Goal: Task Accomplishment & Management: Complete application form

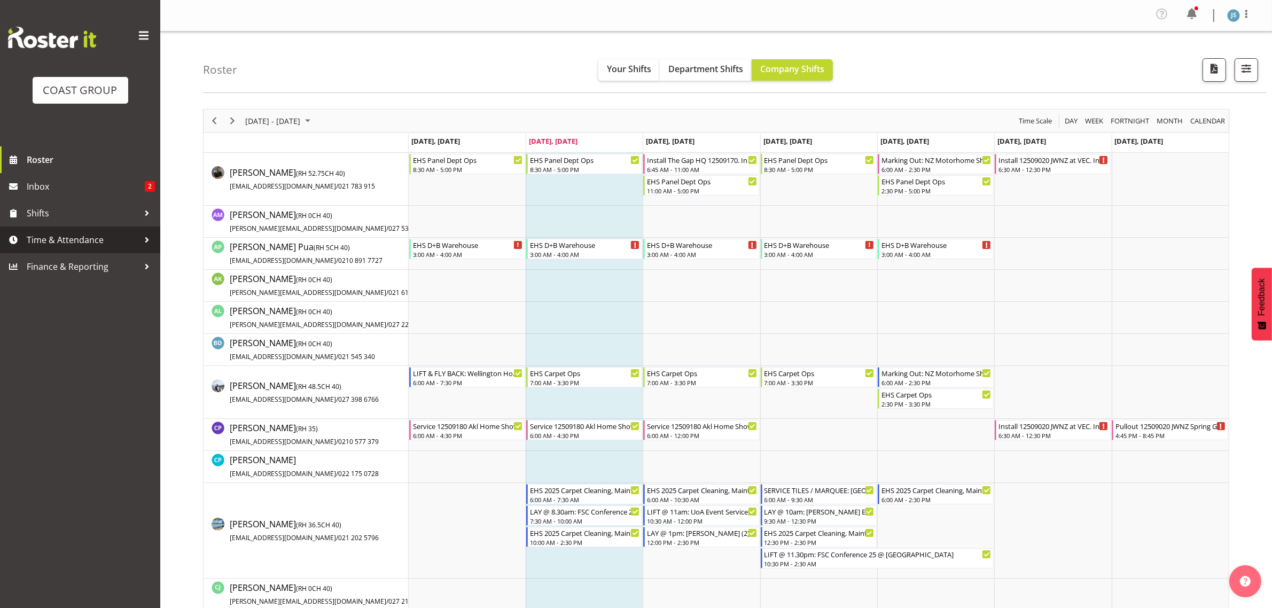
click at [89, 245] on span "Time & Attendance" at bounding box center [83, 240] width 112 height 16
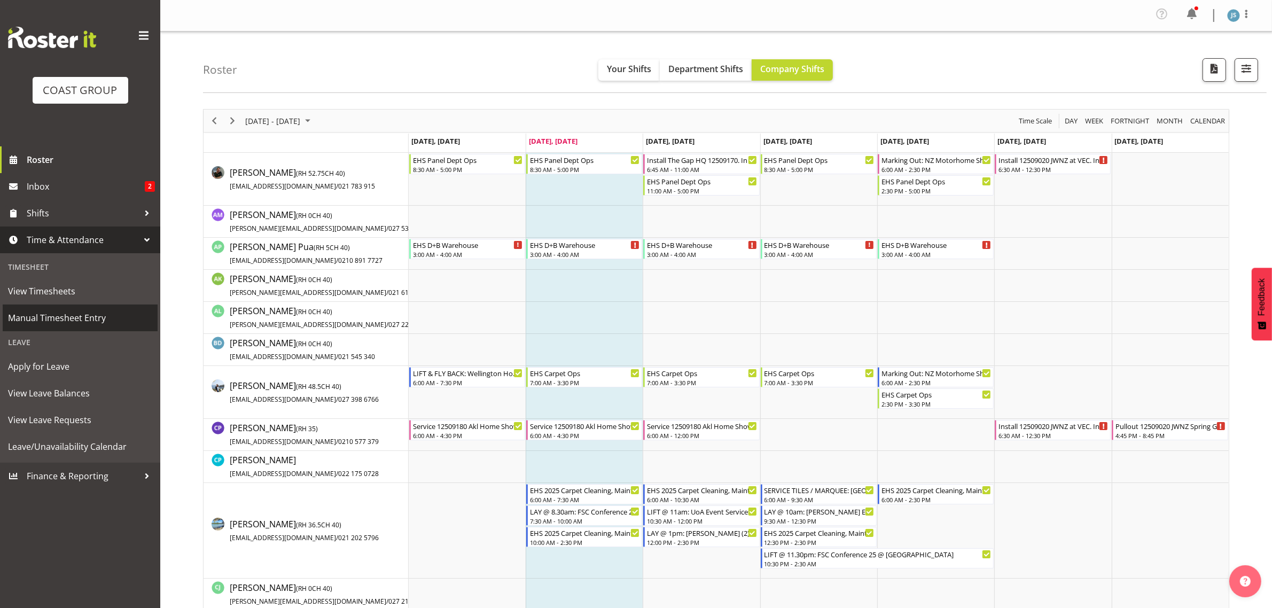
click at [60, 318] on span "Manual Timesheet Entry" at bounding box center [80, 318] width 144 height 16
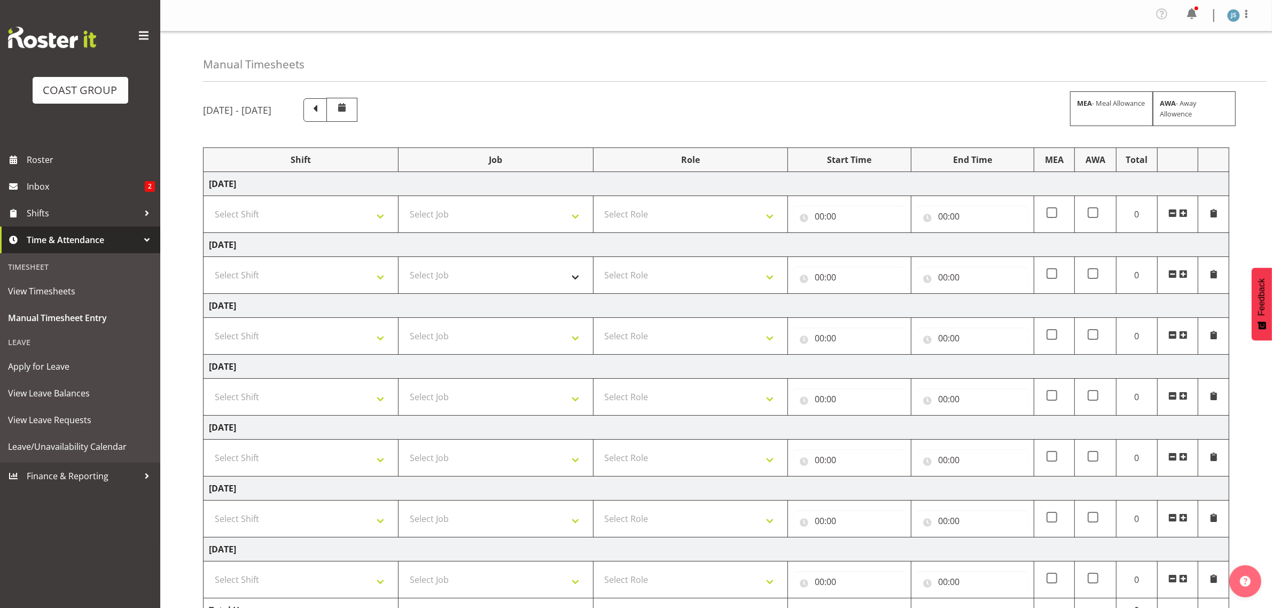
scroll to position [62, 0]
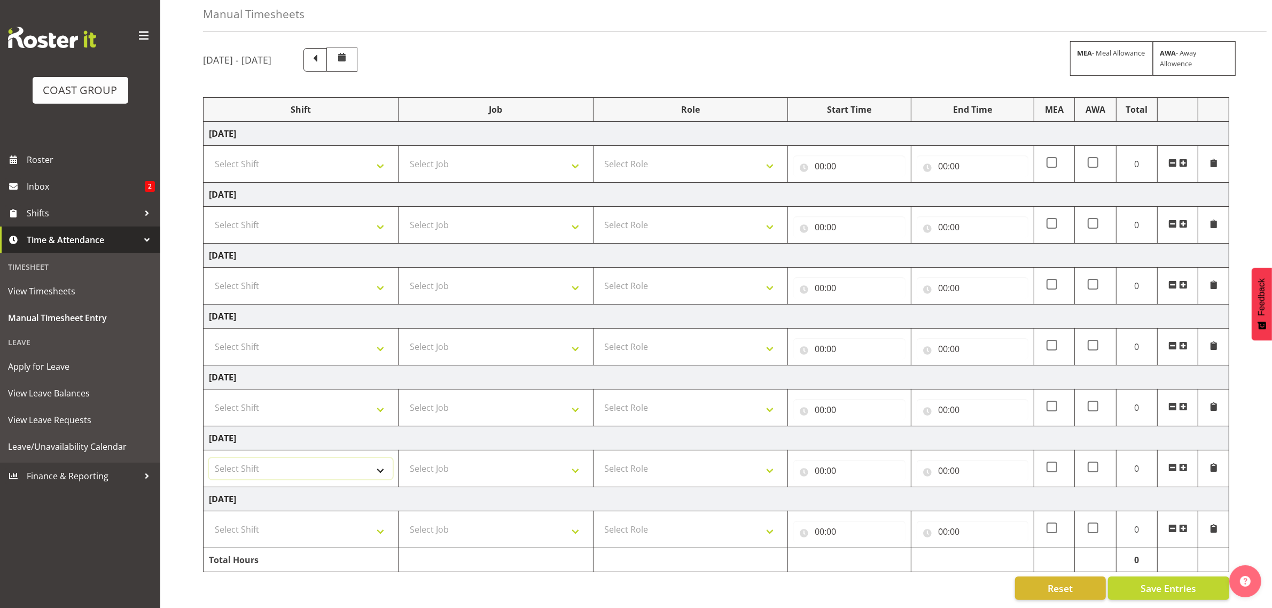
click at [363, 460] on select "Select Shift EHS AKL SALES" at bounding box center [301, 468] width 184 height 21
select select "1327"
click at [209, 458] on select "Select Shift EHS AKL SALES" at bounding box center [301, 468] width 184 height 21
click at [452, 458] on select "Select Job 1 Carlton Events 1 Carlton Hamilton 1 Carlton Wellington 1 EHS WAREH…" at bounding box center [496, 468] width 184 height 21
click at [494, 459] on select "Select Job 1 Carlton Events 1 Carlton Hamilton 1 Carlton Wellington 1 EHS WAREH…" at bounding box center [496, 468] width 184 height 21
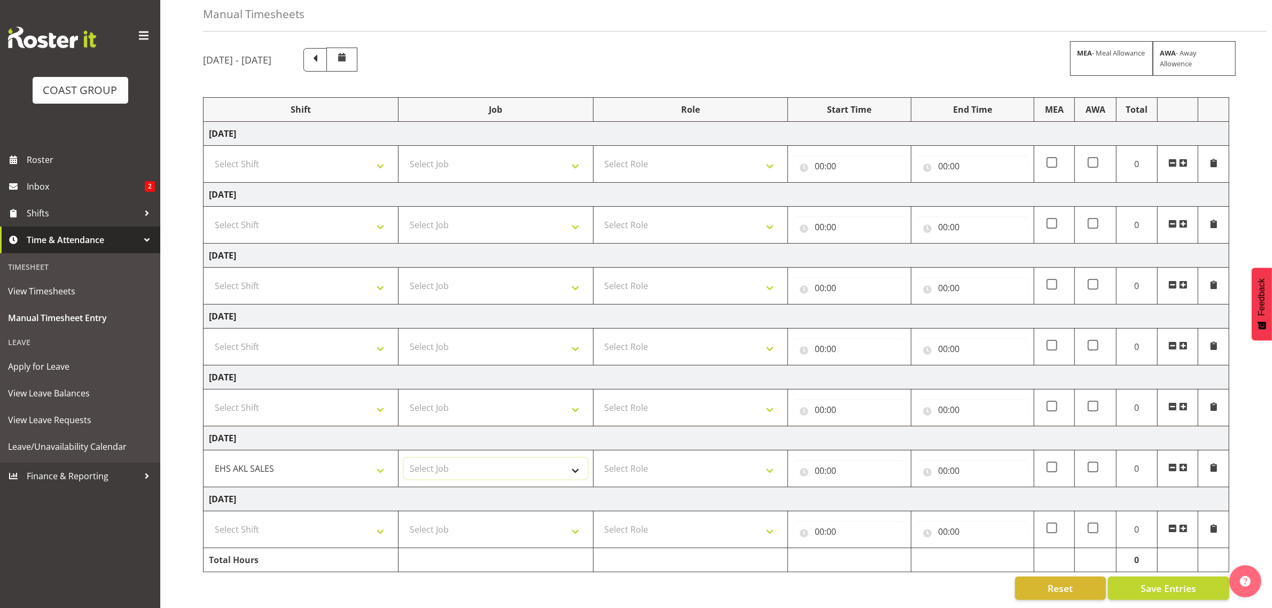
click at [491, 458] on select "Select Job 1 Carlton Events 1 Carlton Hamilton 1 Carlton Wellington 1 EHS WAREH…" at bounding box center [496, 468] width 184 height 21
click at [274, 153] on select "Select Shift EHS AKL SALES" at bounding box center [301, 163] width 184 height 21
click at [521, 153] on select "Select Job 1 Carlton Events 1 Carlton Hamilton 1 Carlton Wellington 1 EHS WAREH…" at bounding box center [496, 163] width 184 height 21
select select "7030"
click at [341, 464] on select "EHS AKL SALES" at bounding box center [301, 468] width 184 height 21
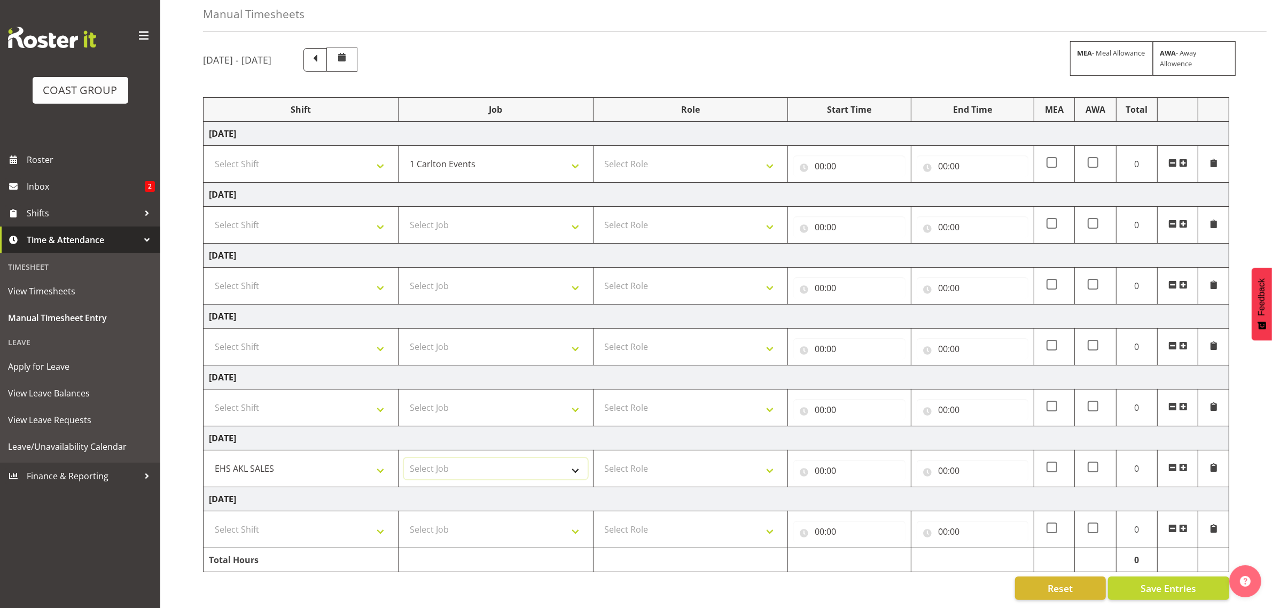
click at [457, 458] on select "Select Job 1 Carlton Events 1 Carlton Hamilton 1 Carlton Wellington 1 EHS WAREH…" at bounding box center [496, 468] width 184 height 21
select select "9932"
click at [404, 458] on select "Select Job 1 Carlton Events 1 Carlton Hamilton 1 Carlton Wellington 1 EHS WAREH…" at bounding box center [496, 468] width 184 height 21
click at [708, 458] on select "Select Role ACCOUNT MANAGER Account Manager" at bounding box center [691, 468] width 184 height 21
select select "197"
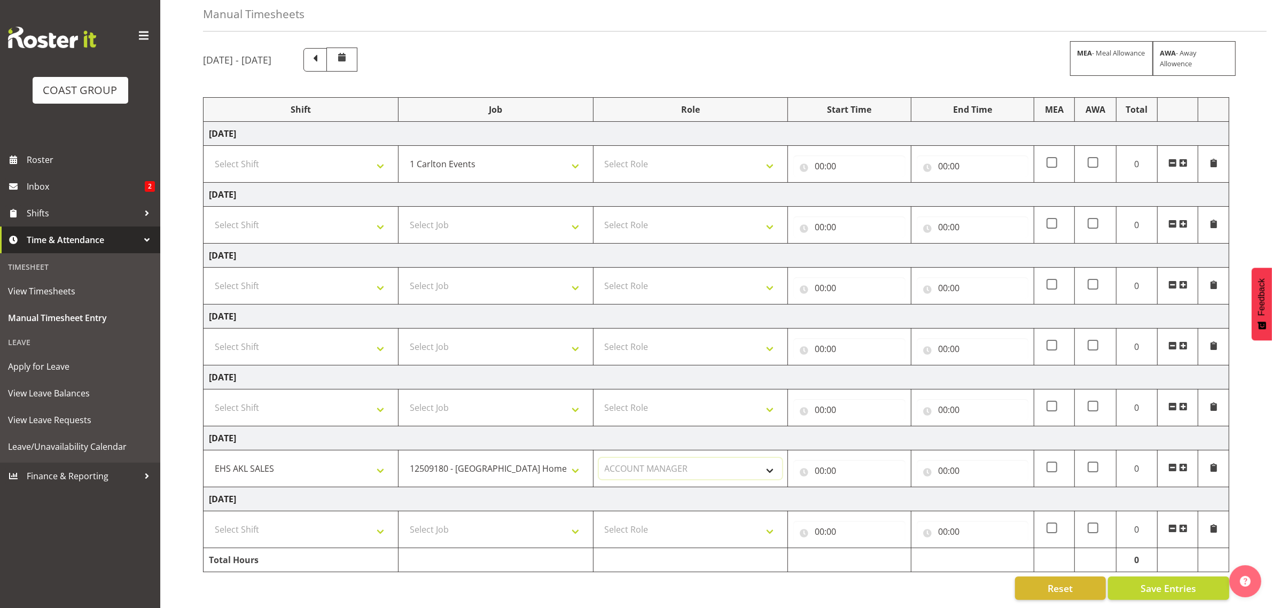
click at [599, 458] on select "Select Role ACCOUNT MANAGER Account Manager" at bounding box center [691, 468] width 184 height 21
click at [848, 466] on input "00:00" at bounding box center [849, 470] width 112 height 21
drag, startPoint x: 873, startPoint y: 489, endPoint x: 880, endPoint y: 479, distance: 12.0
click at [873, 489] on select "00 01 02 03 04 05 06 07 08 09 10 11 12 13 14 15 16 17 18 19 20 21 22 23" at bounding box center [866, 498] width 24 height 21
select select "8"
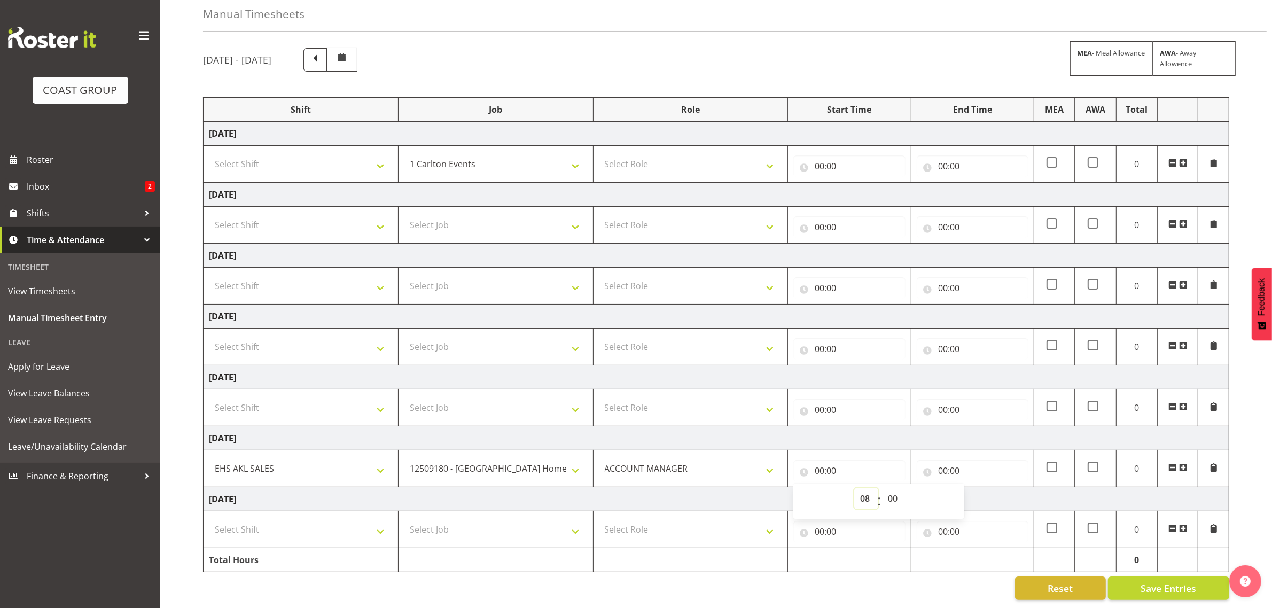
click at [854, 488] on select "00 01 02 03 04 05 06 07 08 09 10 11 12 13 14 15 16 17 18 19 20 21 22 23" at bounding box center [866, 498] width 24 height 21
type input "08:00"
click at [971, 456] on div "00:00 00 01 02 03 04 05 06 07 08 09 10 11 12 13 14 15 16 17 18 19 20 21 22 23 :…" at bounding box center [972, 469] width 112 height 26
click at [975, 469] on input "00:00" at bounding box center [972, 470] width 112 height 21
click at [977, 462] on input "00:00" at bounding box center [972, 470] width 112 height 21
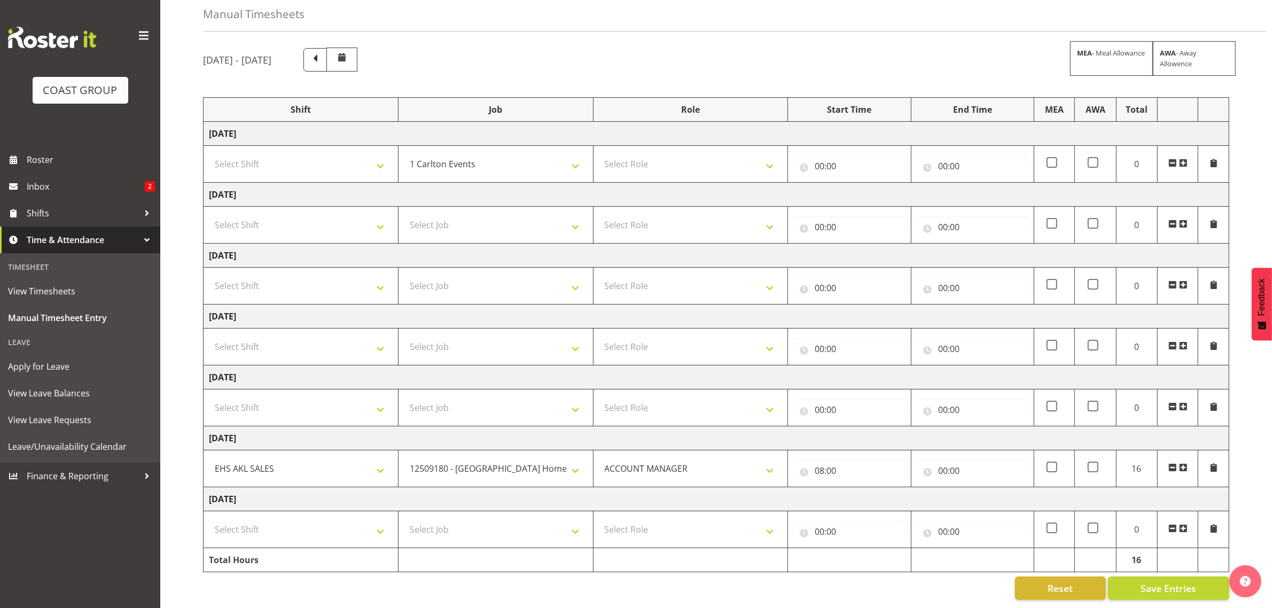
click at [989, 487] on td "Tuesday 9th September 2025" at bounding box center [715, 499] width 1025 height 24
click at [974, 462] on input "00:00" at bounding box center [972, 470] width 112 height 21
drag, startPoint x: 986, startPoint y: 486, endPoint x: 1006, endPoint y: 394, distance: 94.5
click at [989, 488] on select "00 01 02 03 04 05 06 07 08 09 10 11 12 13 14 15 16 17 18 19 20 21 22 23" at bounding box center [989, 498] width 24 height 21
select select "12"
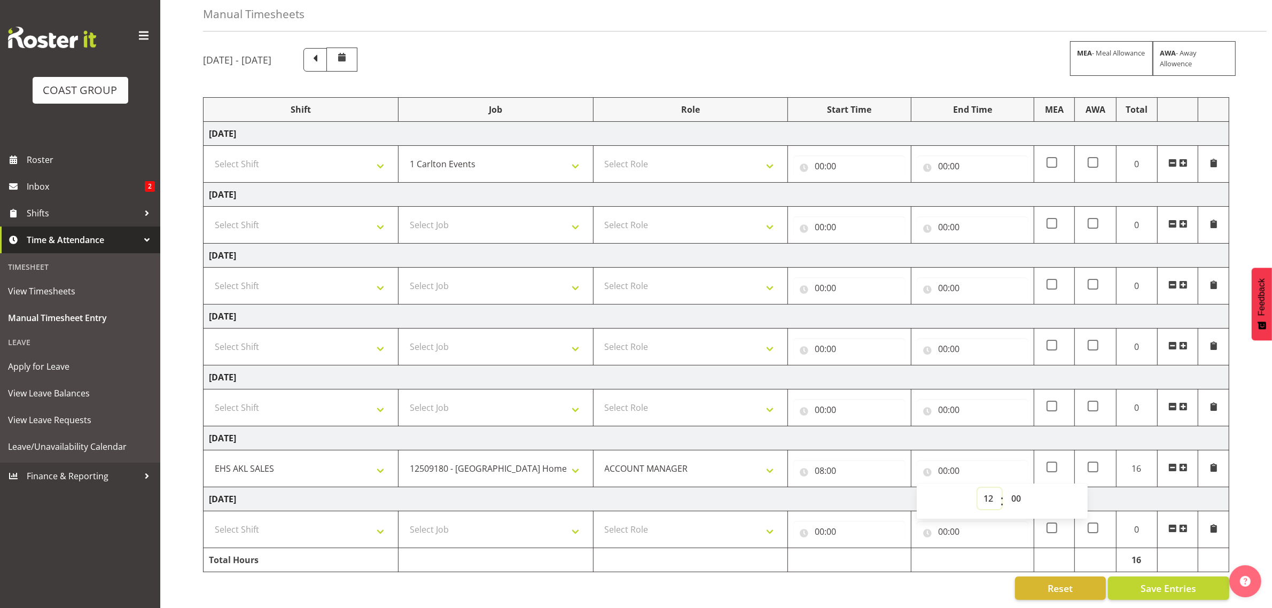
click at [977, 488] on select "00 01 02 03 04 05 06 07 08 09 10 11 12 13 14 15 16 17 18 19 20 21 22 23" at bounding box center [989, 498] width 24 height 21
type input "12:00"
drag, startPoint x: 1186, startPoint y: 457, endPoint x: 783, endPoint y: 463, distance: 403.3
click at [1186, 463] on span at bounding box center [1183, 467] width 9 height 9
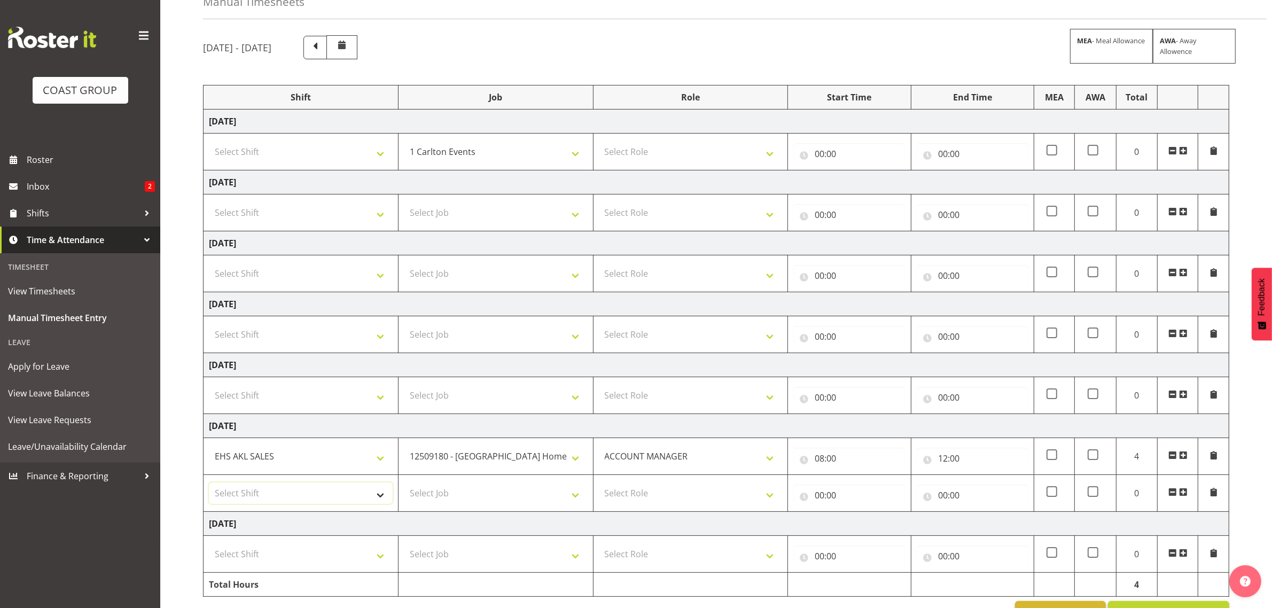
drag, startPoint x: 329, startPoint y: 497, endPoint x: 335, endPoint y: 505, distance: 9.9
click at [330, 498] on select "Select Shift EHS AKL SALES" at bounding box center [301, 492] width 184 height 21
select select "1327"
click at [209, 484] on select "Select Shift EHS AKL SALES" at bounding box center [301, 492] width 184 height 21
click at [440, 497] on select "Select Job 1 Carlton Events 1 Carlton Hamilton 1 Carlton Wellington 1 EHS WAREH…" at bounding box center [496, 492] width 184 height 21
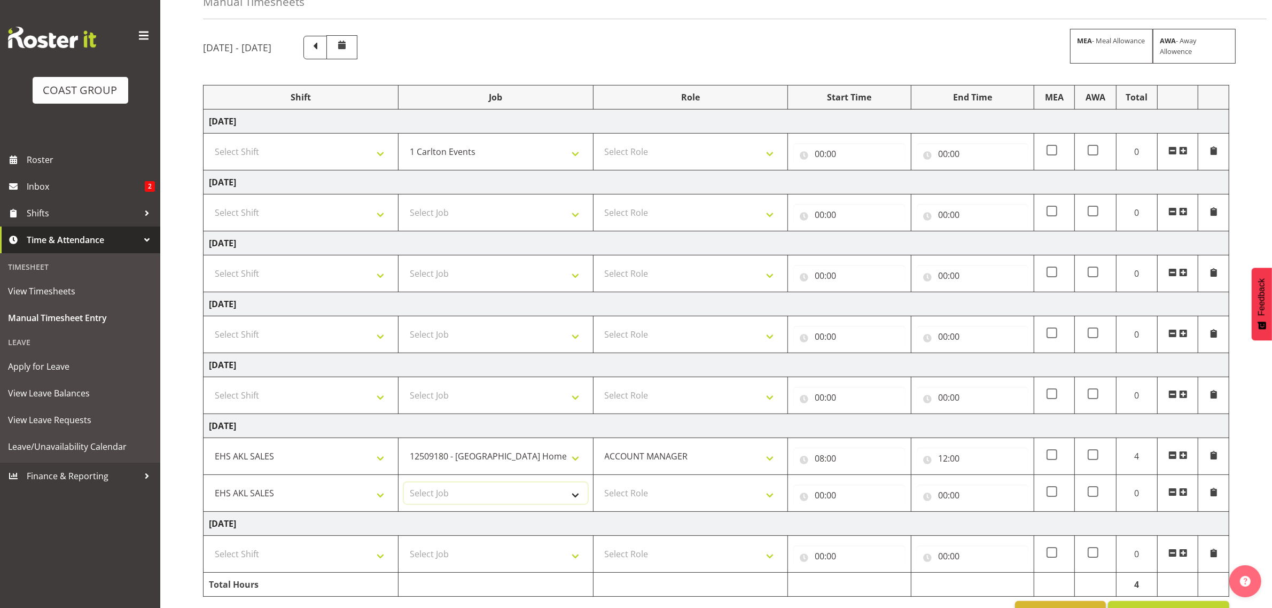
select select "9932"
click at [404, 484] on select "Select Job 1 Carlton Events 1 Carlton Hamilton 1 Carlton Wellington 1 EHS WAREH…" at bounding box center [496, 492] width 184 height 21
click at [691, 499] on select "Select Role ACCOUNT MANAGER Account Manager" at bounding box center [691, 492] width 184 height 21
select select "197"
click at [599, 484] on select "Select Role ACCOUNT MANAGER Account Manager" at bounding box center [691, 492] width 184 height 21
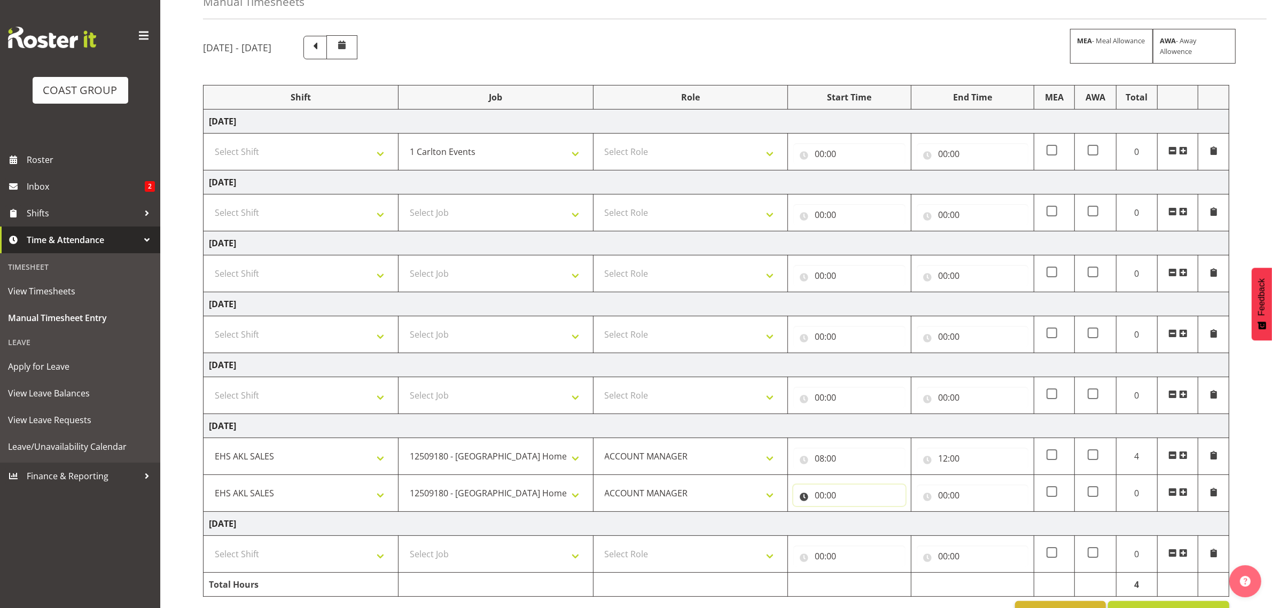
click at [842, 503] on input "00:00" at bounding box center [849, 494] width 112 height 21
click at [858, 524] on select "00 01 02 03 04 05 06 07 08 09 10 11 12 13 14 15 16 17 18 19 20 21 22 23" at bounding box center [866, 522] width 24 height 21
select select "12"
click at [854, 514] on select "00 01 02 03 04 05 06 07 08 09 10 11 12 13 14 15 16 17 18 19 20 21 22 23" at bounding box center [866, 522] width 24 height 21
type input "12:00"
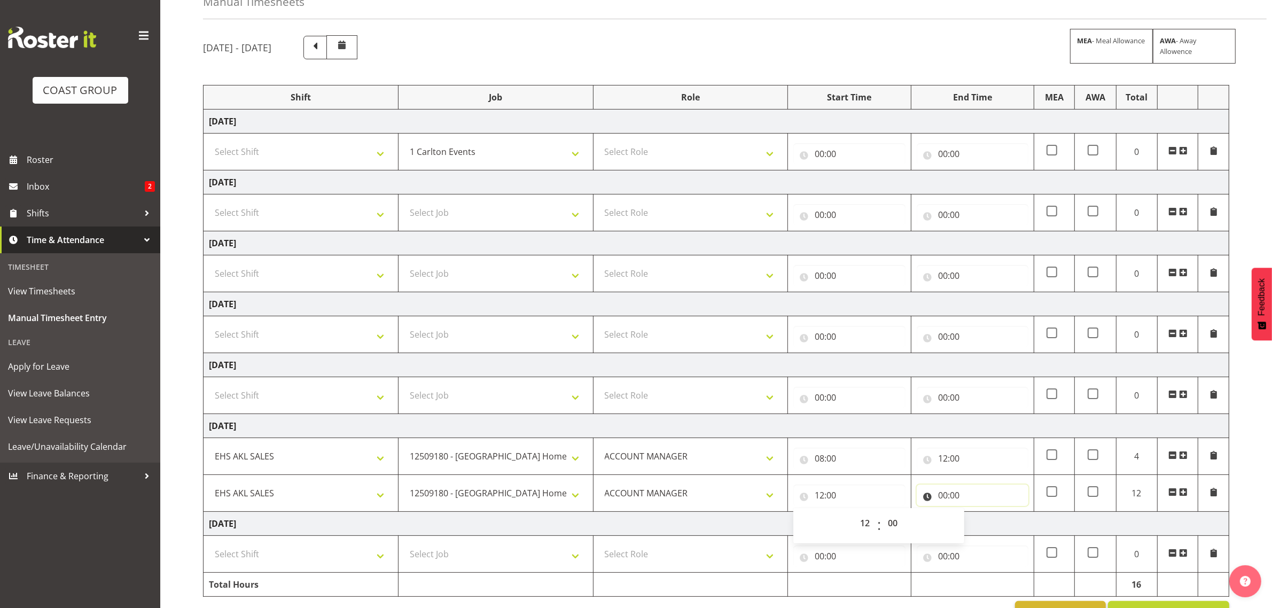
click at [954, 497] on input "00:00" at bounding box center [972, 494] width 112 height 21
click at [988, 522] on select "00 01 02 03 04 05 06 07 08 09 10 11 12 13 14 15 16 17 18 19 20 21 22 23" at bounding box center [989, 522] width 24 height 21
select select "15"
click at [977, 514] on select "00 01 02 03 04 05 06 07 08 09 10 11 12 13 14 15 16 17 18 19 20 21 22 23" at bounding box center [989, 522] width 24 height 21
type input "15:00"
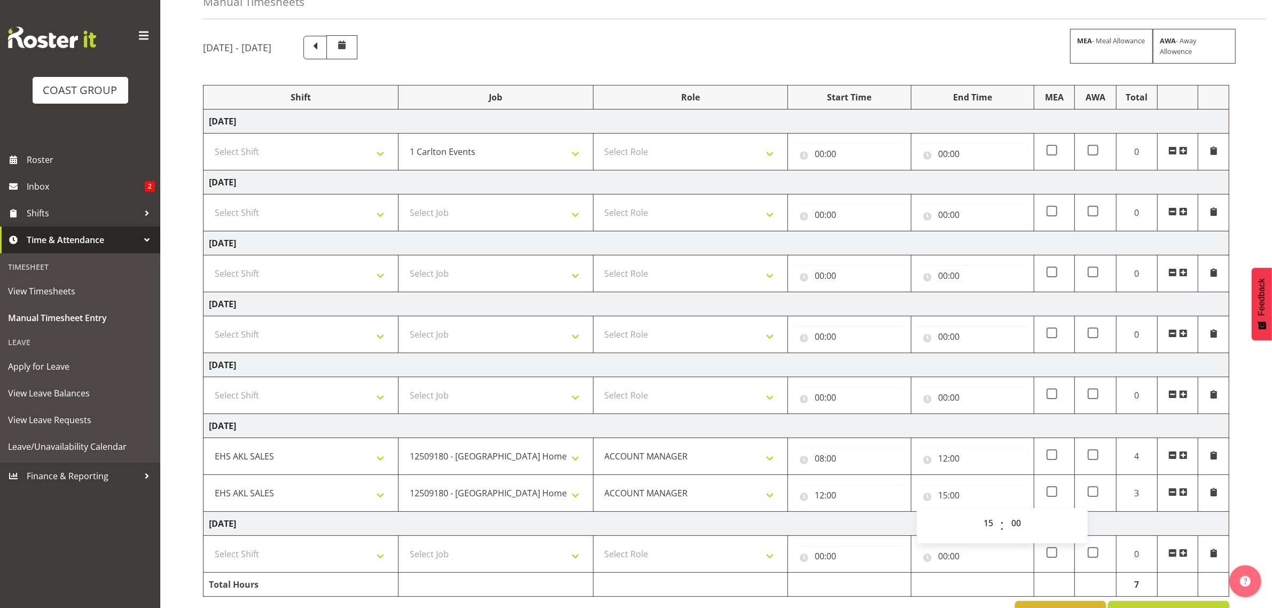
click at [1230, 512] on div "September 3rd - September 9th 2025 MEA - Meal Allowance AWA - Away Allowence Sh…" at bounding box center [737, 329] width 1069 height 605
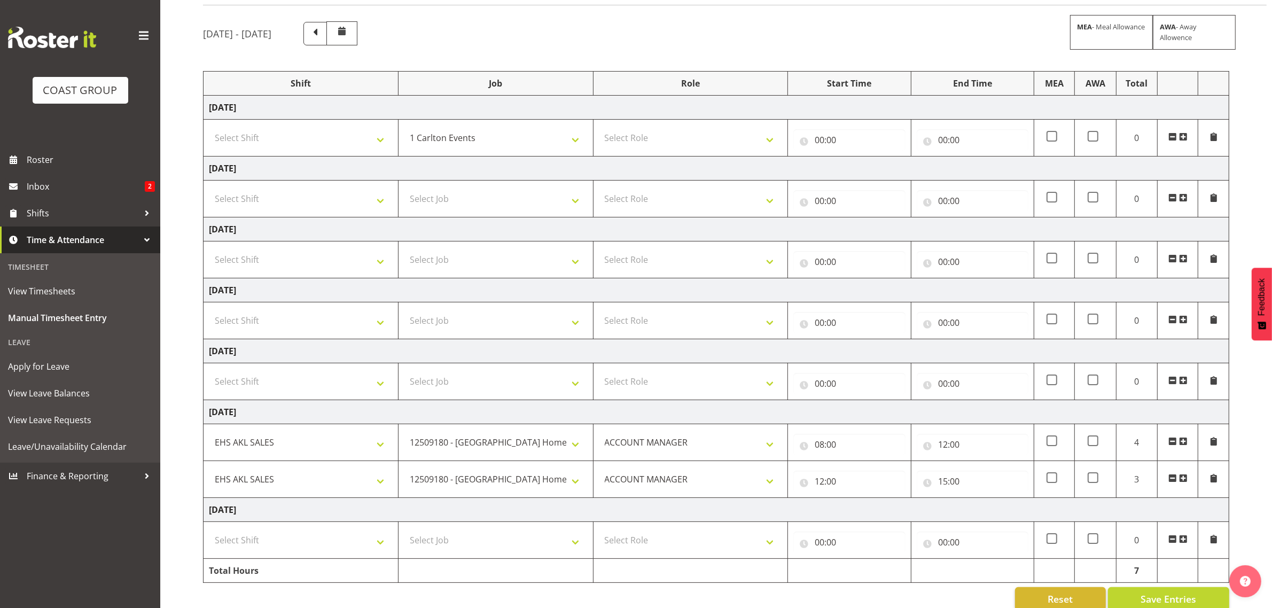
scroll to position [100, 0]
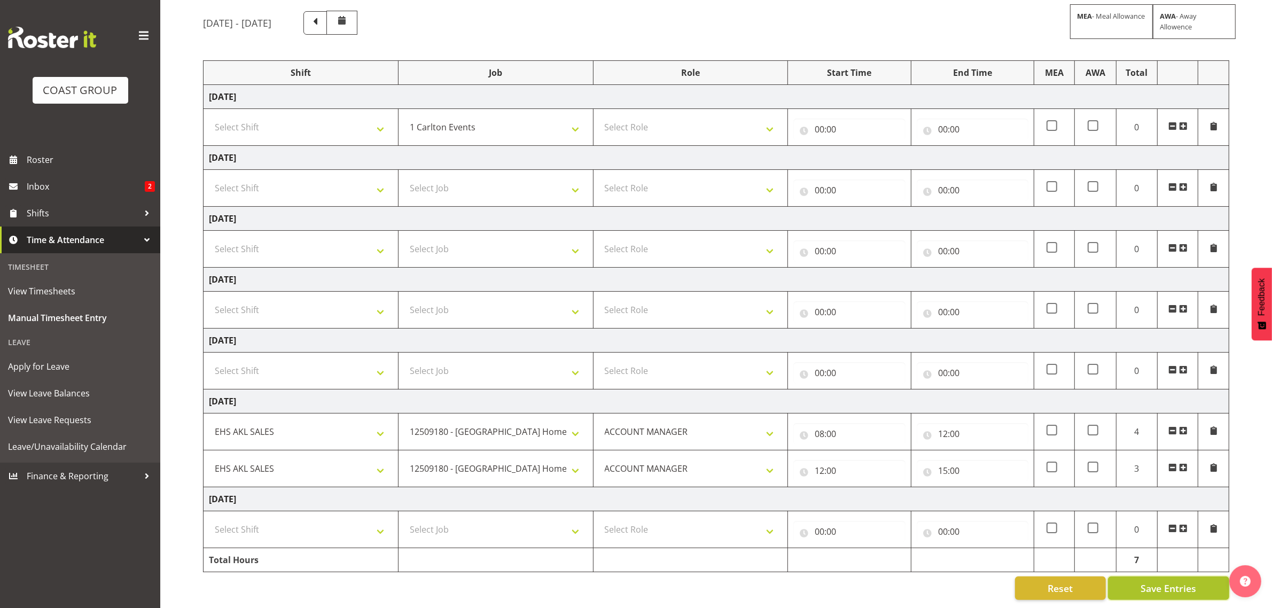
click at [1152, 581] on span "Save Entries" at bounding box center [1168, 588] width 56 height 14
select select
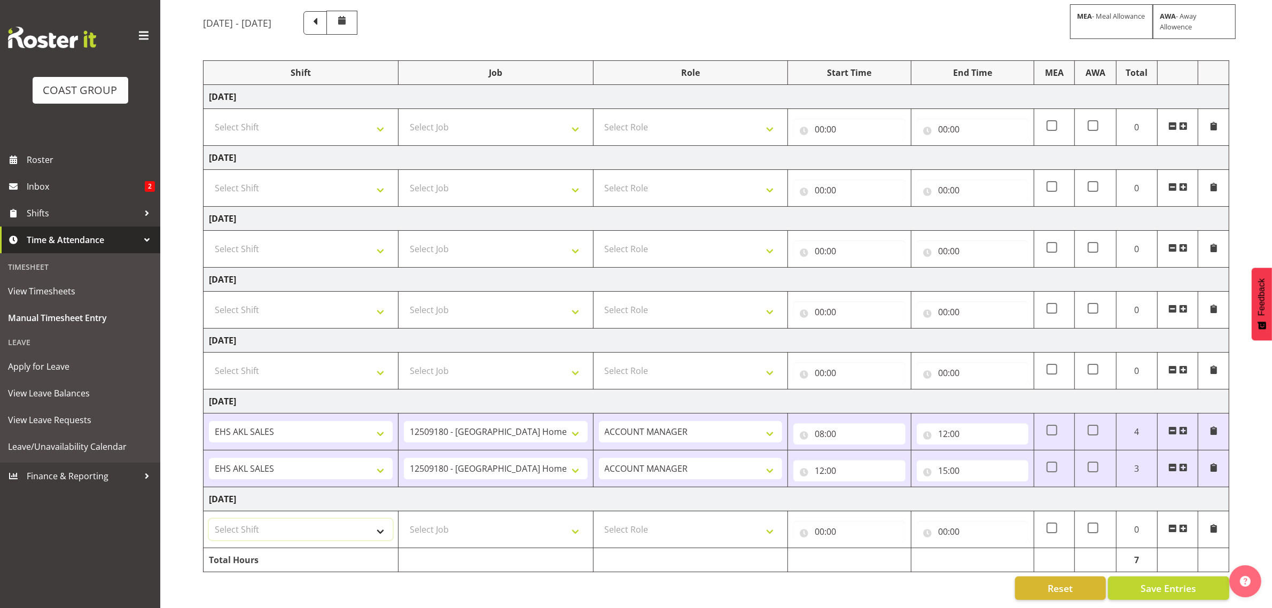
click at [310, 519] on select "Select Shift EHS AKL SALES" at bounding box center [301, 529] width 184 height 21
select select "1327"
click at [209, 519] on select "Select Shift EHS AKL SALES" at bounding box center [301, 529] width 184 height 21
click at [452, 527] on select "Select Job 1 Carlton Events 1 Carlton Hamilton 1 Carlton Wellington 1 EHS WAREH…" at bounding box center [496, 529] width 184 height 21
click at [404, 519] on select "Select Job 1 Carlton Events 1 Carlton Hamilton 1 Carlton Wellington 1 EHS WAREH…" at bounding box center [496, 529] width 184 height 21
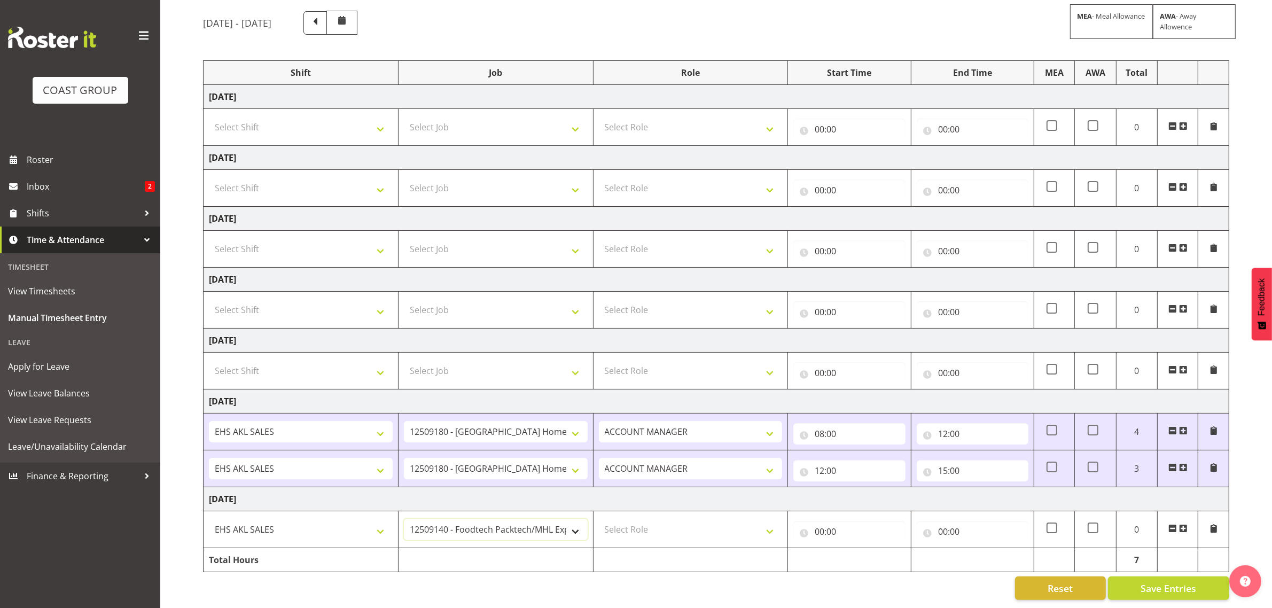
click at [492, 521] on select "1 Carlton Events 1 Carlton Hamilton 1 Carlton Wellington 1 EHS WAREHOUSE/OFFICE…" at bounding box center [496, 529] width 184 height 21
select select "9932"
click at [404, 519] on select "1 Carlton Events 1 Carlton Hamilton 1 Carlton Wellington 1 EHS WAREHOUSE/OFFICE…" at bounding box center [496, 529] width 184 height 21
click at [691, 520] on select "Select Role ACCOUNT MANAGER Account Manager" at bounding box center [691, 529] width 184 height 21
select select "197"
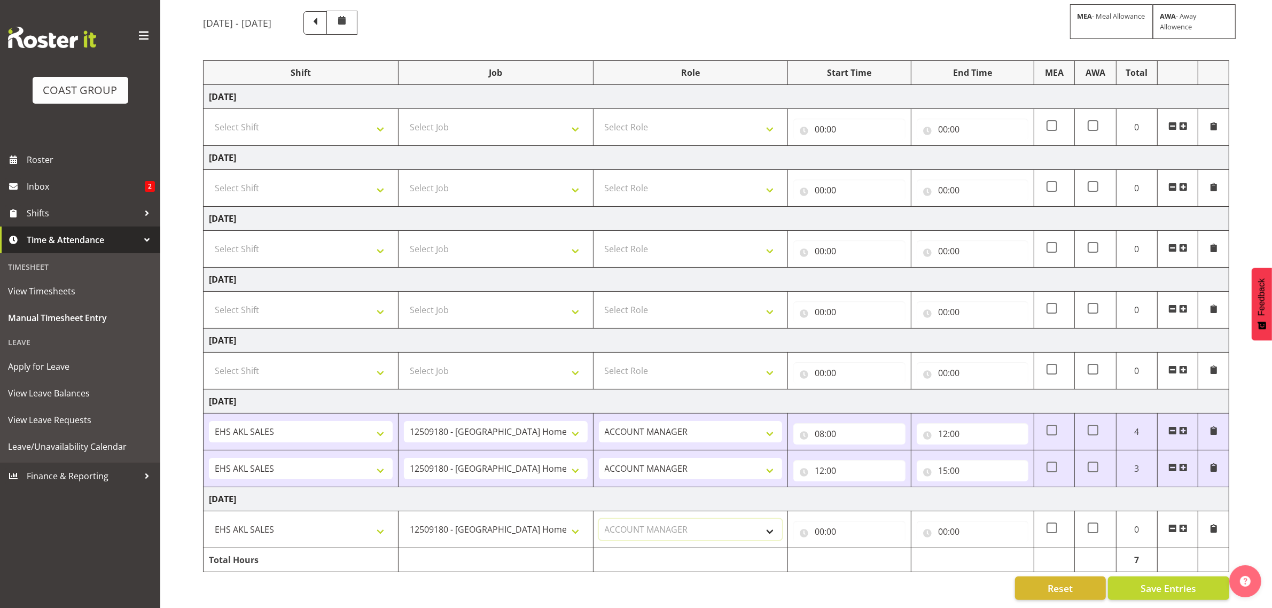
click at [599, 519] on select "Select Role ACCOUNT MANAGER Account Manager" at bounding box center [691, 529] width 184 height 21
click at [833, 524] on input "00:00" at bounding box center [849, 531] width 112 height 21
drag, startPoint x: 866, startPoint y: 553, endPoint x: 866, endPoint y: 540, distance: 12.8
click at [866, 548] on select "00 01 02 03 04 05 06 07 08 09 10 11 12 13 14 15 16 17 18 19 20 21 22 23" at bounding box center [866, 558] width 24 height 21
select select "7"
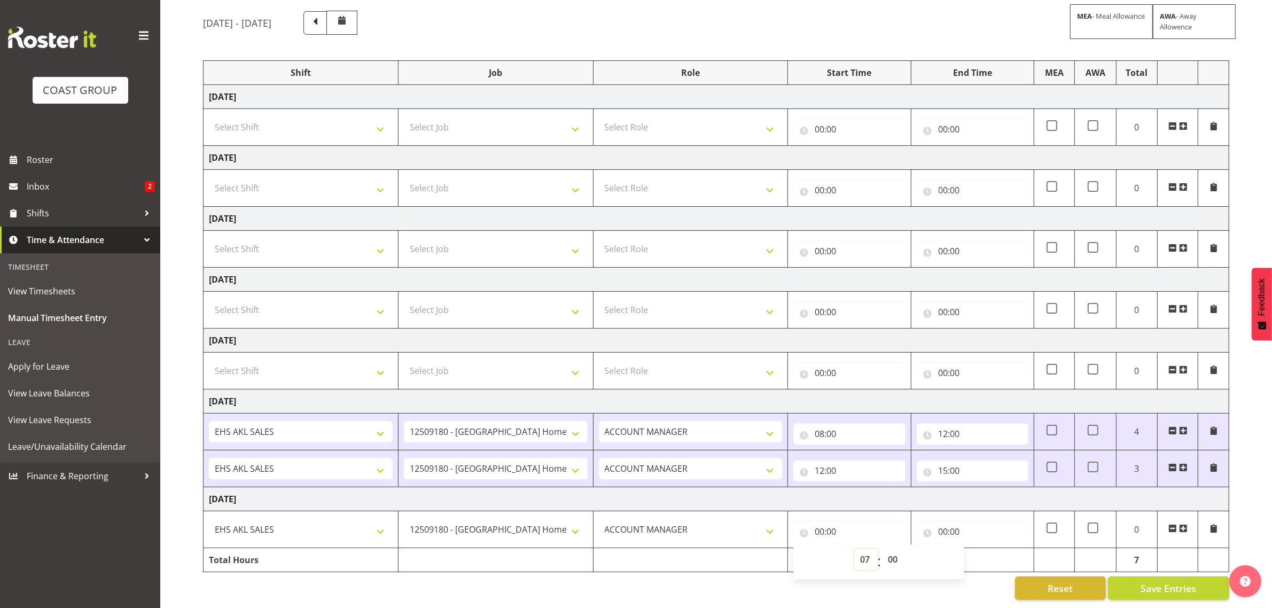
click at [854, 548] on select "00 01 02 03 04 05 06 07 08 09 10 11 12 13 14 15 16 17 18 19 20 21 22 23" at bounding box center [866, 558] width 24 height 21
type input "07:00"
click at [897, 548] on select "00 01 02 03 04 05 06 07 08 09 10 11 12 13 14 15 16 17 18 19 20 21 22 23 24 25 2…" at bounding box center [894, 558] width 24 height 21
select select "30"
click at [882, 548] on select "00 01 02 03 04 05 06 07 08 09 10 11 12 13 14 15 16 17 18 19 20 21 22 23 24 25 2…" at bounding box center [894, 558] width 24 height 21
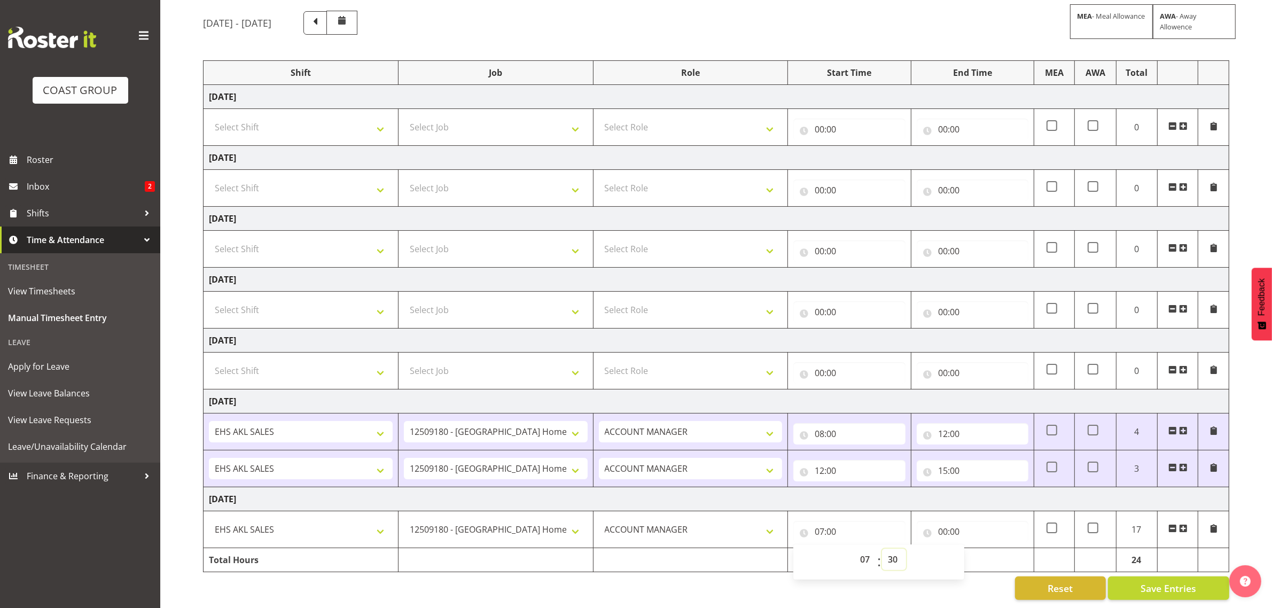
type input "07:30"
click at [965, 523] on input "00:00" at bounding box center [972, 531] width 112 height 21
click at [991, 551] on select "00 01 02 03 04 05 06 07 08 09 10 11 12 13 14 15 16 17 18 19 20 21 22 23" at bounding box center [989, 558] width 24 height 21
select select "12"
click at [977, 548] on select "00 01 02 03 04 05 06 07 08 09 10 11 12 13 14 15 16 17 18 19 20 21 22 23" at bounding box center [989, 558] width 24 height 21
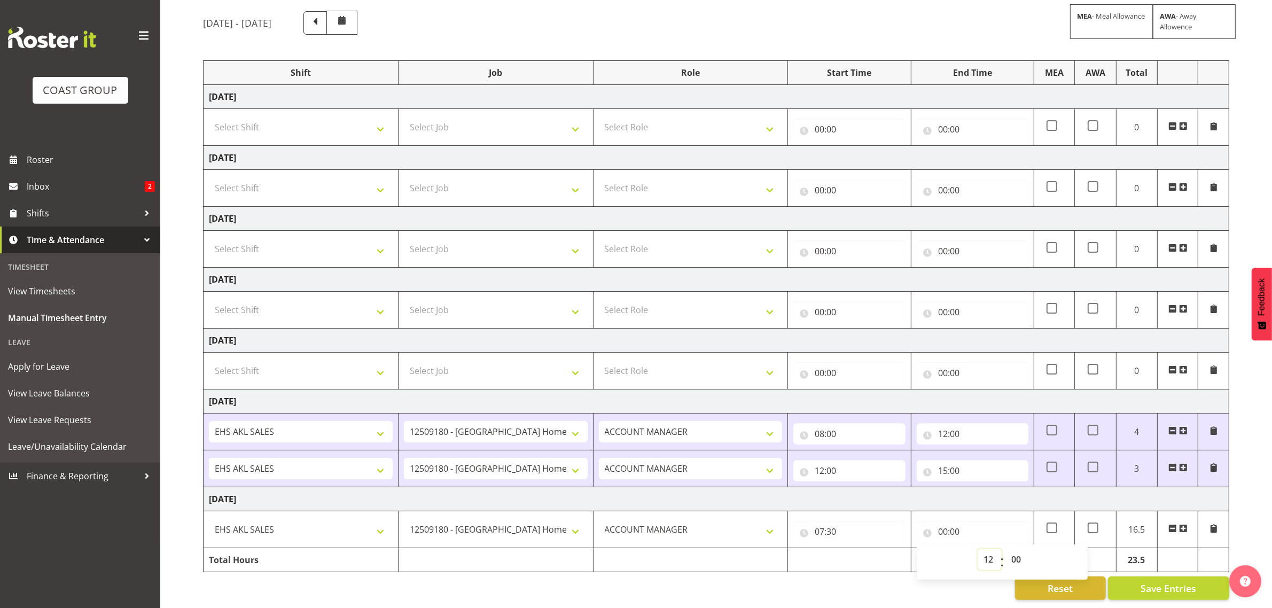
type input "12:00"
click at [1184, 524] on span at bounding box center [1183, 528] width 9 height 9
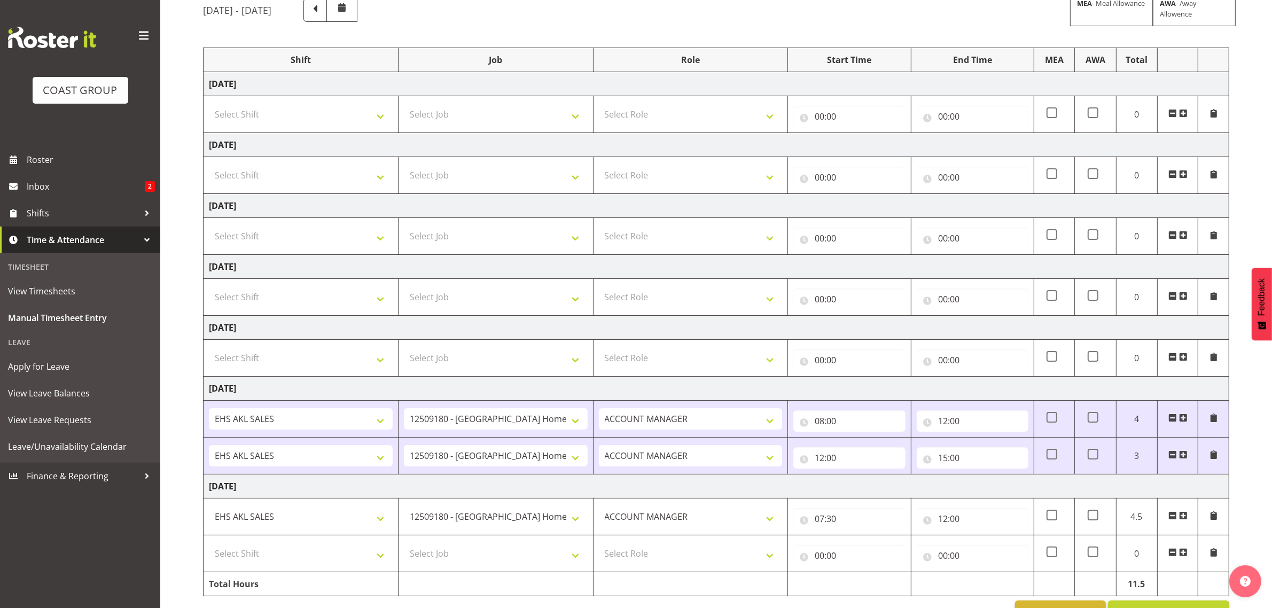
scroll to position [137, 0]
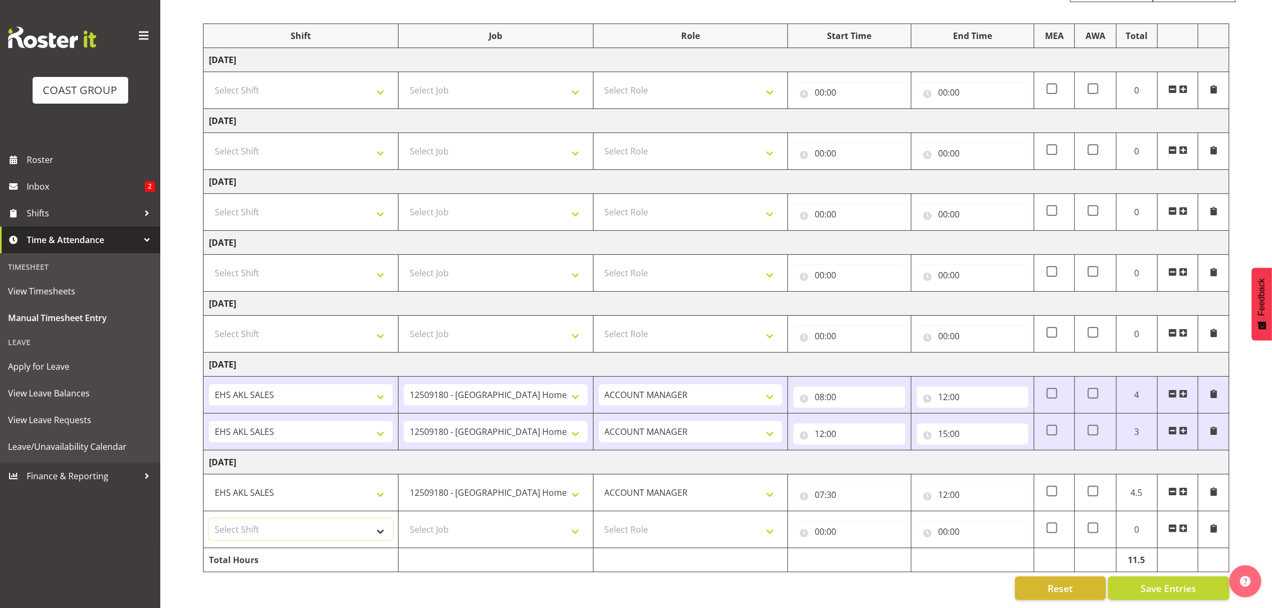
click at [326, 519] on select "Select Shift EHS AKL SALES" at bounding box center [301, 529] width 184 height 21
select select "1327"
click at [209, 519] on select "Select Shift EHS AKL SALES" at bounding box center [301, 529] width 184 height 21
click at [445, 519] on select "Select Job 1 Carlton Events 1 Carlton Hamilton 1 Carlton Wellington 1 EHS WAREH…" at bounding box center [496, 529] width 184 height 21
select select "9932"
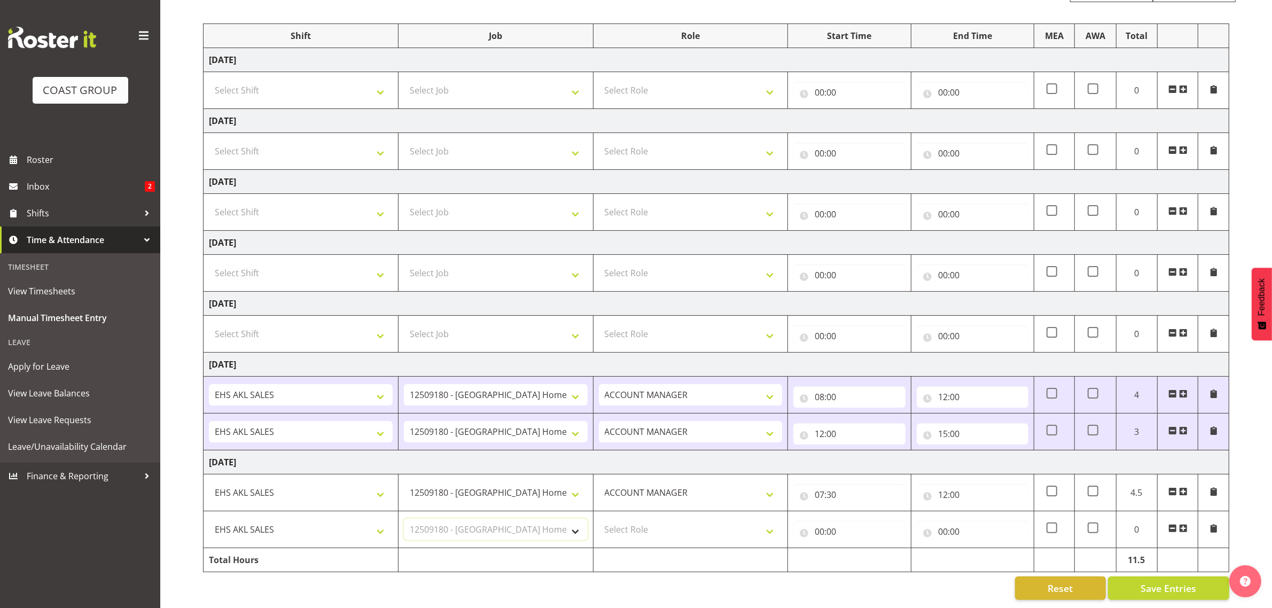
click at [404, 519] on select "Select Job 1 Carlton Events 1 Carlton Hamilton 1 Carlton Wellington 1 EHS WAREH…" at bounding box center [496, 529] width 184 height 21
click at [666, 519] on select "Select Role ACCOUNT MANAGER Account Manager" at bounding box center [691, 529] width 184 height 21
select select "197"
click at [599, 519] on select "Select Role ACCOUNT MANAGER Account Manager" at bounding box center [691, 529] width 184 height 21
click at [832, 528] on input "00:00" at bounding box center [849, 531] width 112 height 21
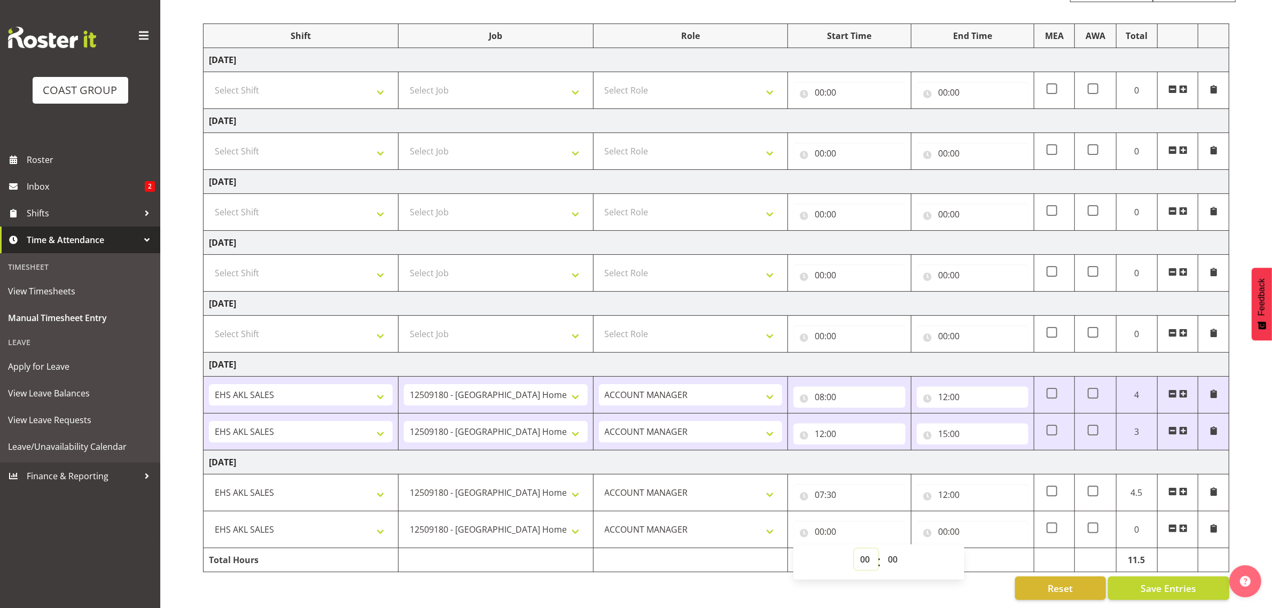
drag, startPoint x: 866, startPoint y: 548, endPoint x: 864, endPoint y: 538, distance: 9.7
click at [865, 548] on select "00 01 02 03 04 05 06 07 08 09 10 11 12 13 14 15 16 17 18 19 20 21 22 23" at bounding box center [866, 558] width 24 height 21
select select "12"
click at [854, 548] on select "00 01 02 03 04 05 06 07 08 09 10 11 12 13 14 15 16 17 18 19 20 21 22 23" at bounding box center [866, 558] width 24 height 21
type input "12:00"
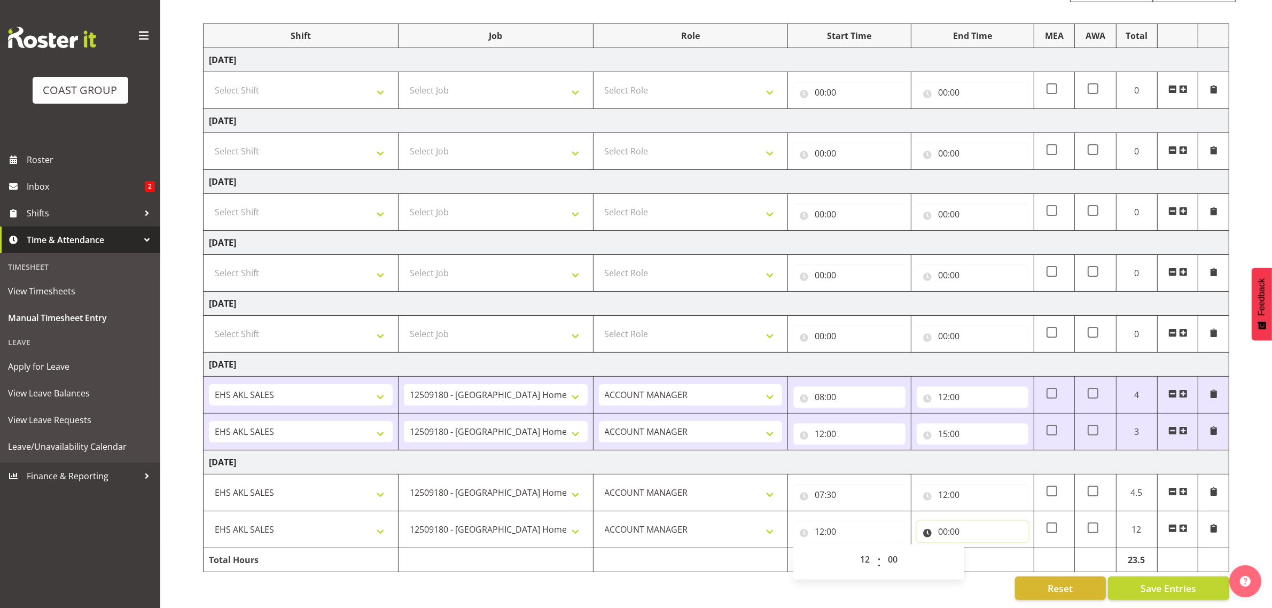
click at [967, 529] on input "00:00" at bounding box center [972, 531] width 112 height 21
drag, startPoint x: 991, startPoint y: 553, endPoint x: 991, endPoint y: 542, distance: 10.7
click at [991, 551] on select "00 01 02 03 04 05 06 07 08 09 10 11 12 13 14 15 16 17 18 19 20 21 22 23" at bounding box center [989, 558] width 24 height 21
select select "17"
click at [977, 548] on select "00 01 02 03 04 05 06 07 08 09 10 11 12 13 14 15 16 17 18 19 20 21 22 23" at bounding box center [989, 558] width 24 height 21
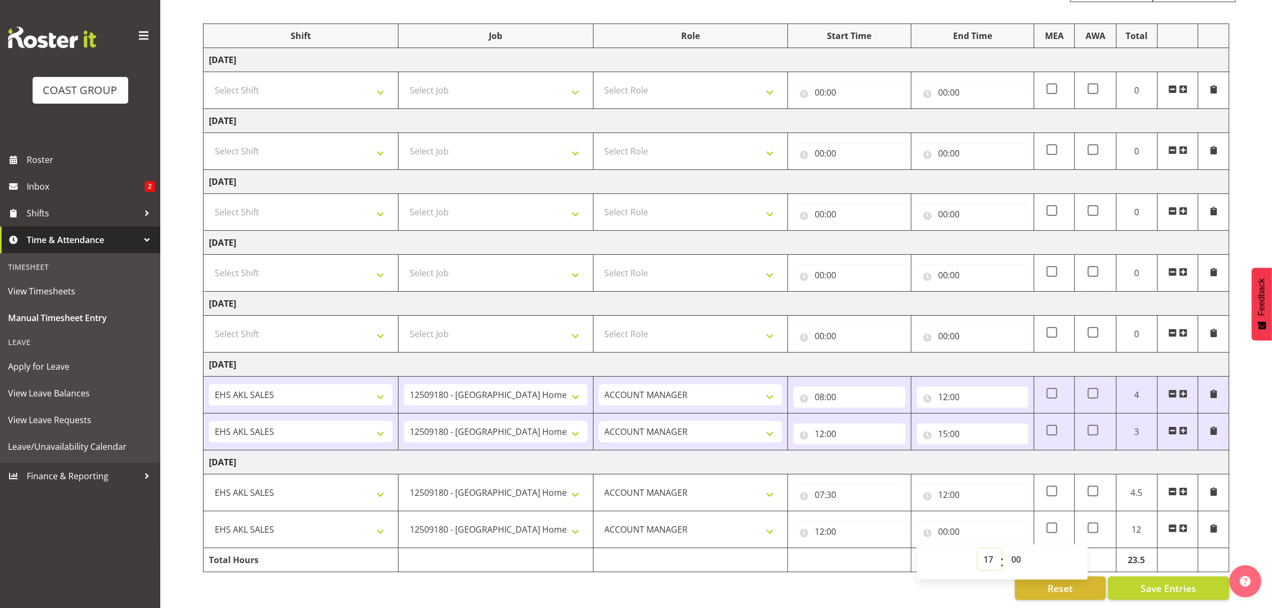
type input "17:00"
click at [1242, 511] on div "September 3rd - September 9th 2025 MEA - Meal Allowance AWA - Away Allowence Sh…" at bounding box center [737, 287] width 1069 height 642
click at [1168, 581] on span "Save Entries" at bounding box center [1168, 588] width 56 height 14
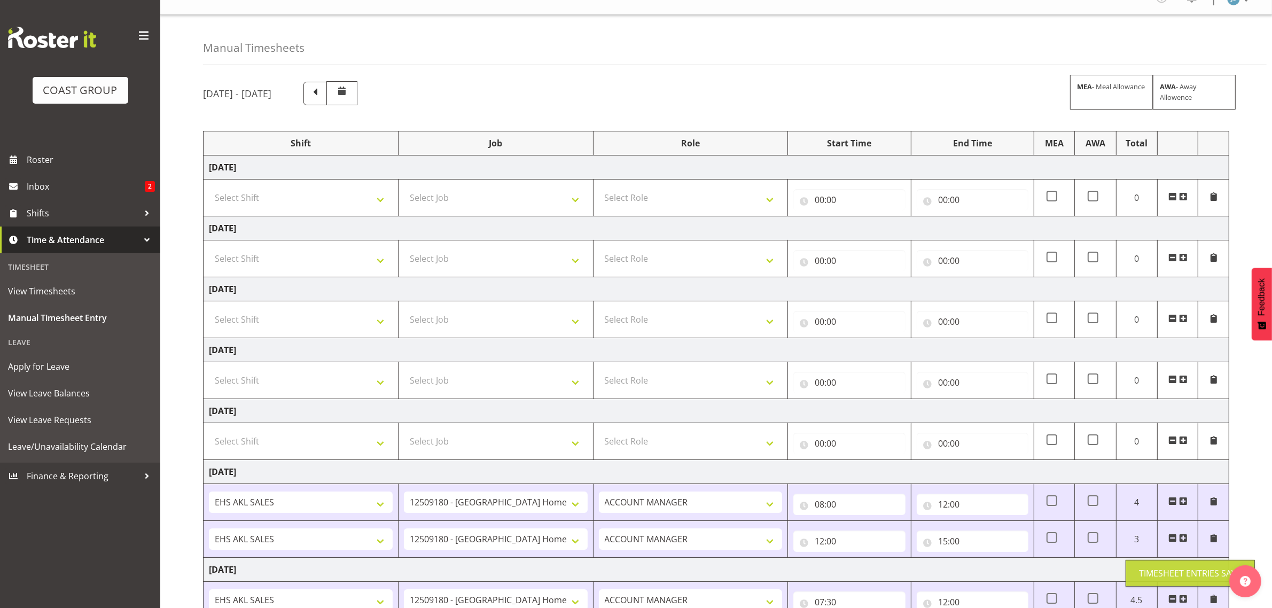
scroll to position [3, 0]
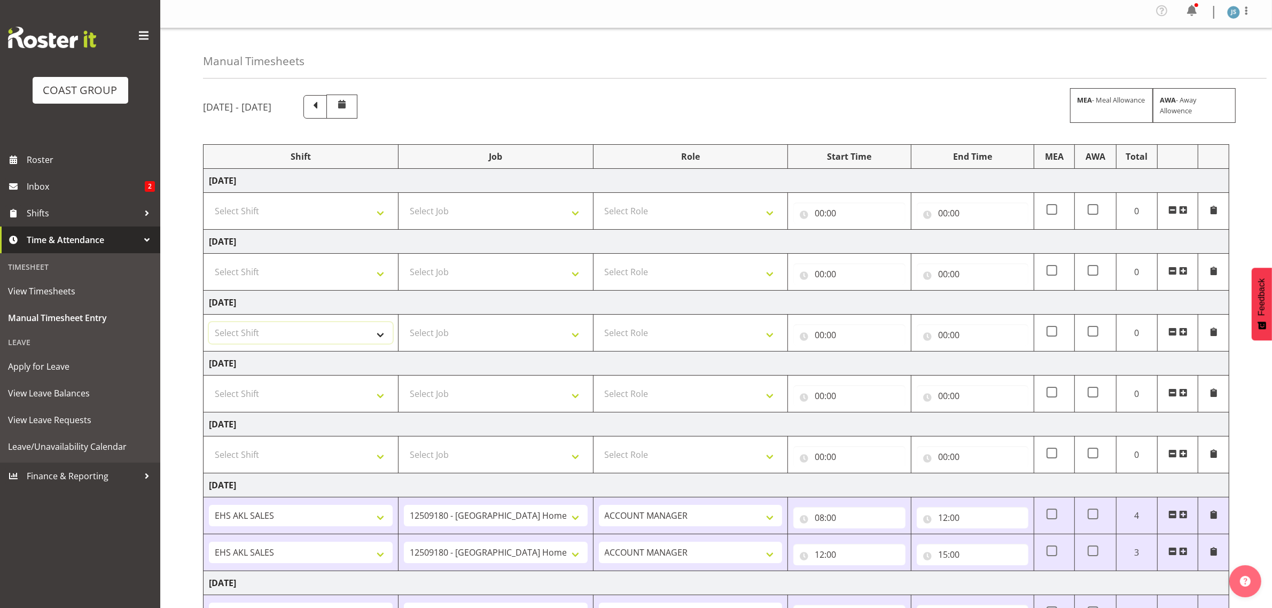
click at [310, 337] on select "Select Shift EHS AKL SALES" at bounding box center [301, 332] width 184 height 21
select select "1327"
click at [209, 324] on select "Select Shift EHS AKL SALES" at bounding box center [301, 332] width 184 height 21
click at [438, 334] on select "Select Job 1 Carlton Events 1 Carlton Hamilton 1 Carlton Wellington 1 EHS WAREH…" at bounding box center [496, 332] width 184 height 21
select select "10509"
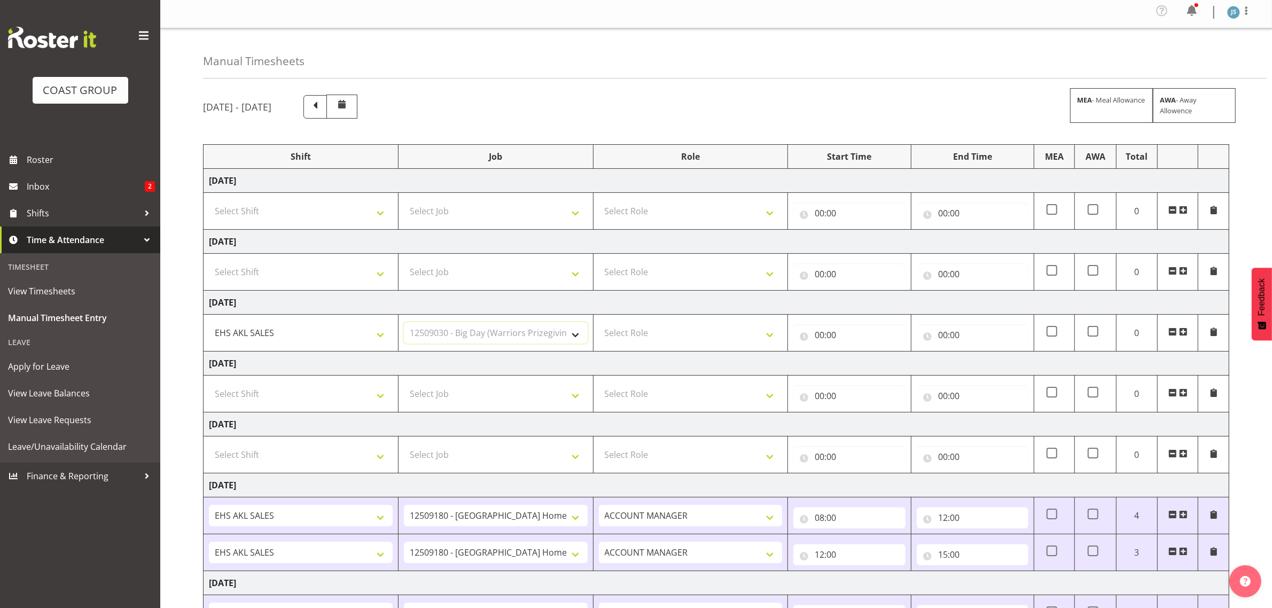
click at [404, 324] on select "Select Job 1 Carlton Events 1 Carlton Hamilton 1 Carlton Wellington 1 EHS WAREH…" at bounding box center [496, 332] width 184 height 21
click at [646, 341] on select "Select Role ACCOUNT MANAGER Account Manager" at bounding box center [691, 332] width 184 height 21
select select "197"
click at [599, 324] on select "Select Role ACCOUNT MANAGER Account Manager" at bounding box center [691, 332] width 184 height 21
click at [842, 321] on div "00:00 00 01 02 03 04 05 06 07 08 09 10 11 12 13 14 15 16 17 18 19 20 21 22 23 :…" at bounding box center [849, 333] width 112 height 26
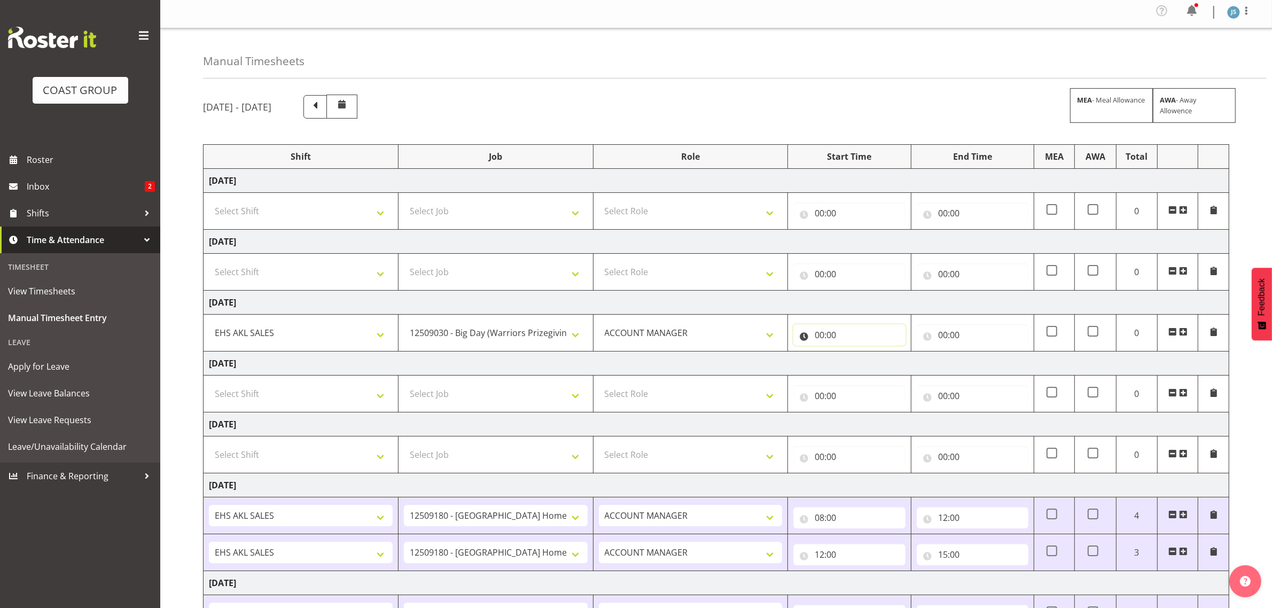
drag, startPoint x: 848, startPoint y: 334, endPoint x: 865, endPoint y: 359, distance: 30.7
click at [848, 334] on input "00:00" at bounding box center [849, 334] width 112 height 21
drag, startPoint x: 863, startPoint y: 363, endPoint x: 865, endPoint y: 356, distance: 7.8
click at [864, 358] on select "00 01 02 03 04 05 06 07 08 09 10 11 12 13 14 15 16 17 18 19 20 21 22 23" at bounding box center [866, 362] width 24 height 21
select select "8"
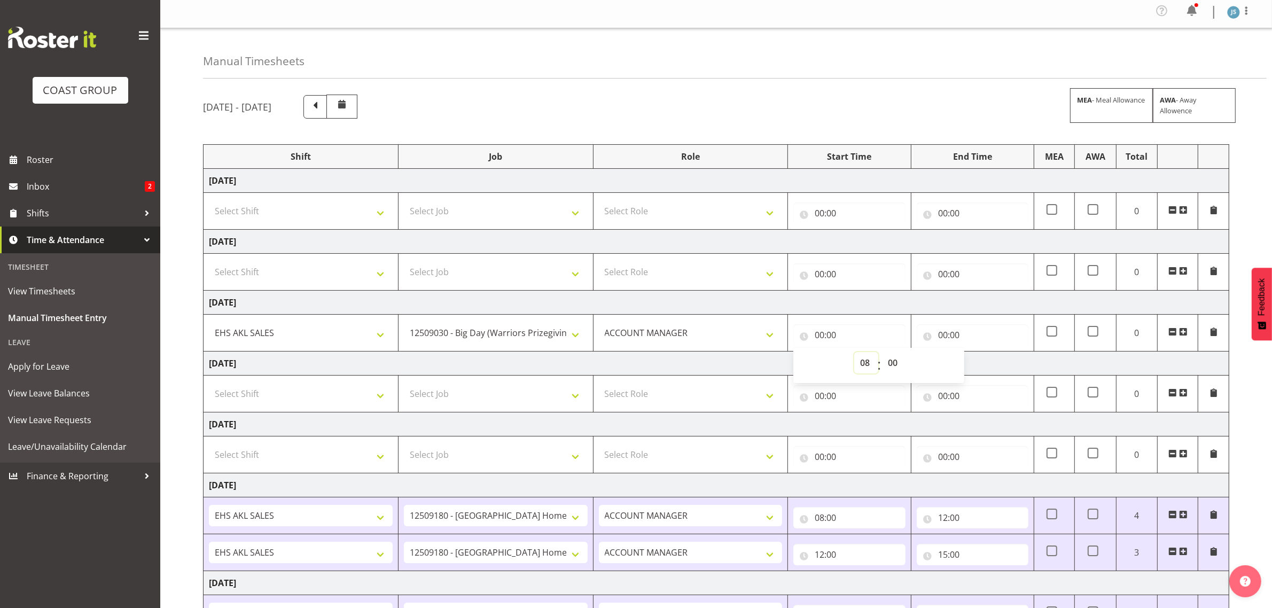
click at [854, 354] on select "00 01 02 03 04 05 06 07 08 09 10 11 12 13 14 15 16 17 18 19 20 21 22 23" at bounding box center [866, 362] width 24 height 21
type input "08:00"
click at [952, 331] on input "00:00" at bounding box center [972, 334] width 112 height 21
drag, startPoint x: 986, startPoint y: 366, endPoint x: 987, endPoint y: 354, distance: 11.8
click at [986, 362] on select "00 01 02 03 04 05 06 07 08 09 10 11 12 13 14 15 16 17 18 19 20 21 22 23" at bounding box center [989, 362] width 24 height 21
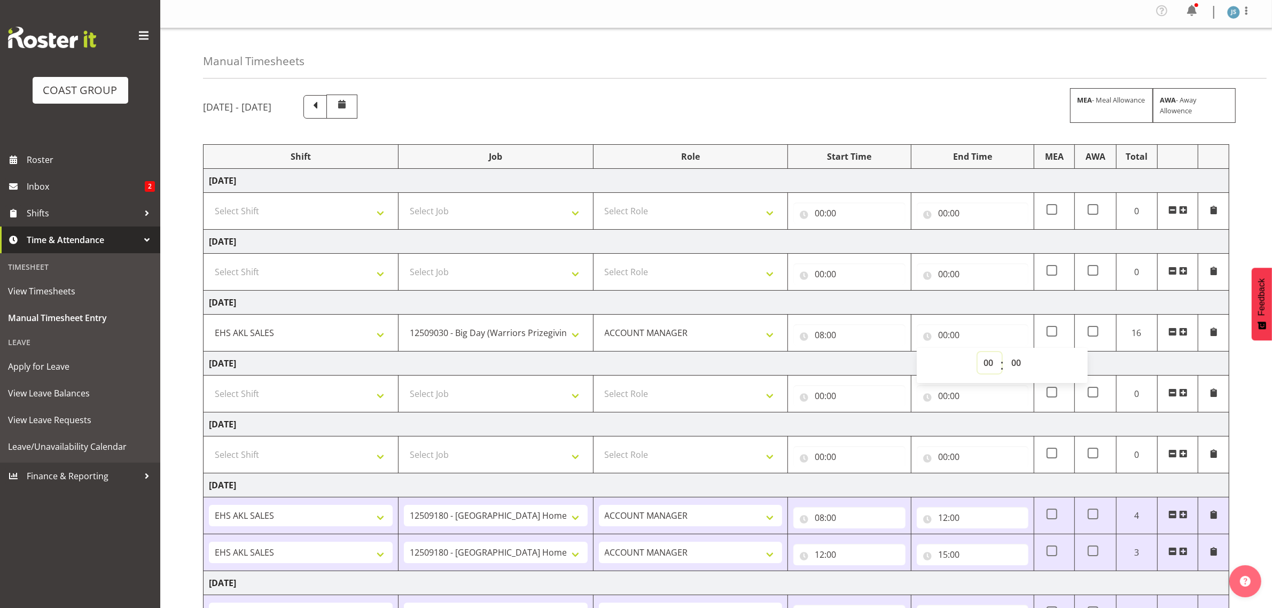
select select "10"
click at [977, 354] on select "00 01 02 03 04 05 06 07 08 09 10 11 12 13 14 15 16 17 18 19 20 21 22 23" at bounding box center [989, 362] width 24 height 21
type input "10:00"
click at [1187, 330] on span at bounding box center [1183, 331] width 9 height 9
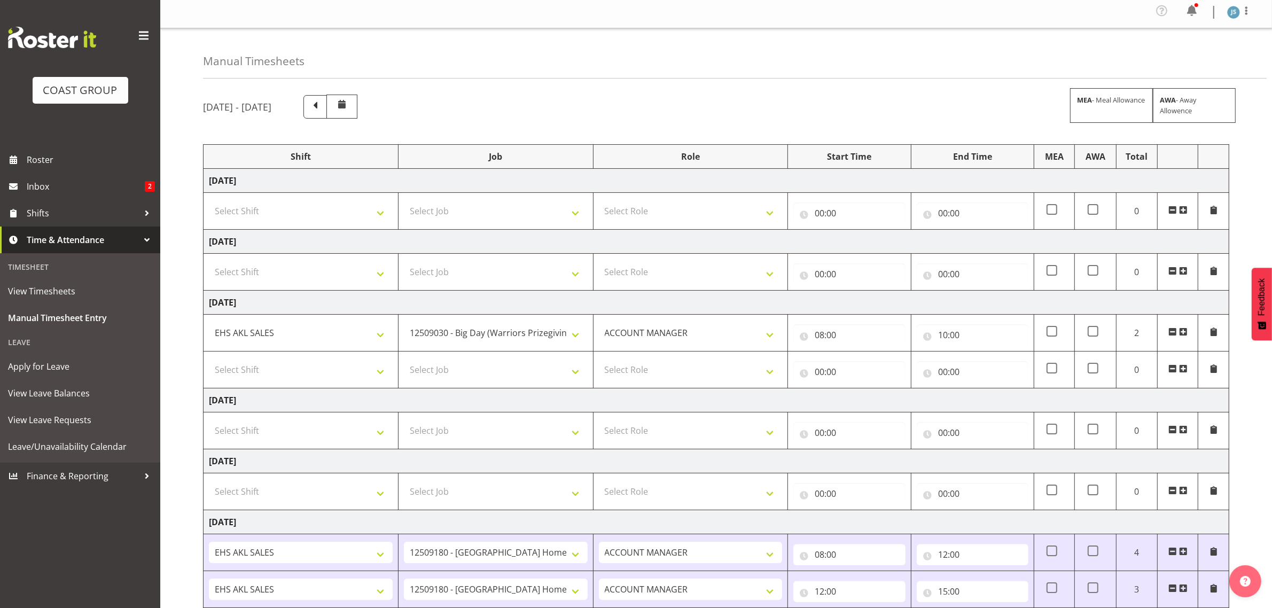
drag, startPoint x: 1185, startPoint y: 332, endPoint x: 1180, endPoint y: 339, distance: 8.6
click at [1185, 332] on span at bounding box center [1183, 331] width 9 height 9
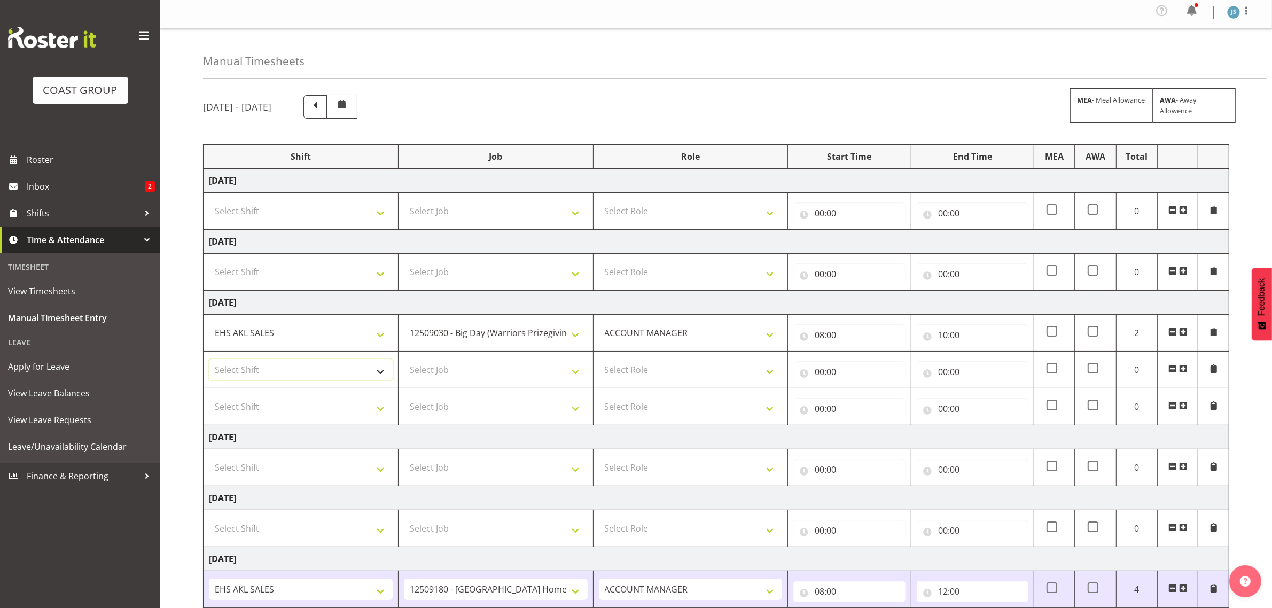
click at [289, 372] on select "Select Shift EHS AKL SALES" at bounding box center [301, 369] width 184 height 21
select select "1327"
click at [209, 360] on select "Select Shift EHS AKL SALES" at bounding box center [301, 369] width 184 height 21
click at [430, 370] on select "Select Job 1 Carlton Events 1 Carlton Hamilton 1 Carlton Wellington 1 EHS WAREH…" at bounding box center [496, 369] width 184 height 21
select select "10237"
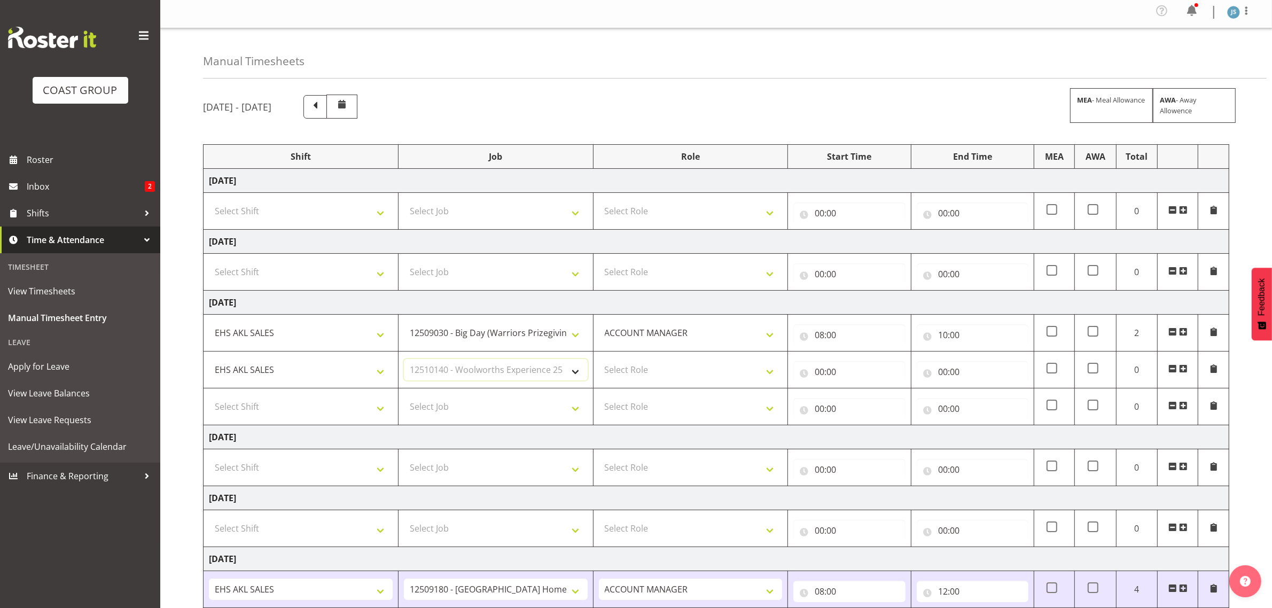
click at [404, 360] on select "Select Job 1 Carlton Events 1 Carlton Hamilton 1 Carlton Wellington 1 EHS WAREH…" at bounding box center [496, 369] width 184 height 21
drag, startPoint x: 652, startPoint y: 369, endPoint x: 666, endPoint y: 382, distance: 19.3
click at [653, 369] on select "Select Role ACCOUNT MANAGER Account Manager" at bounding box center [691, 369] width 184 height 21
select select "197"
click at [599, 360] on select "Select Role ACCOUNT MANAGER Account Manager" at bounding box center [691, 369] width 184 height 21
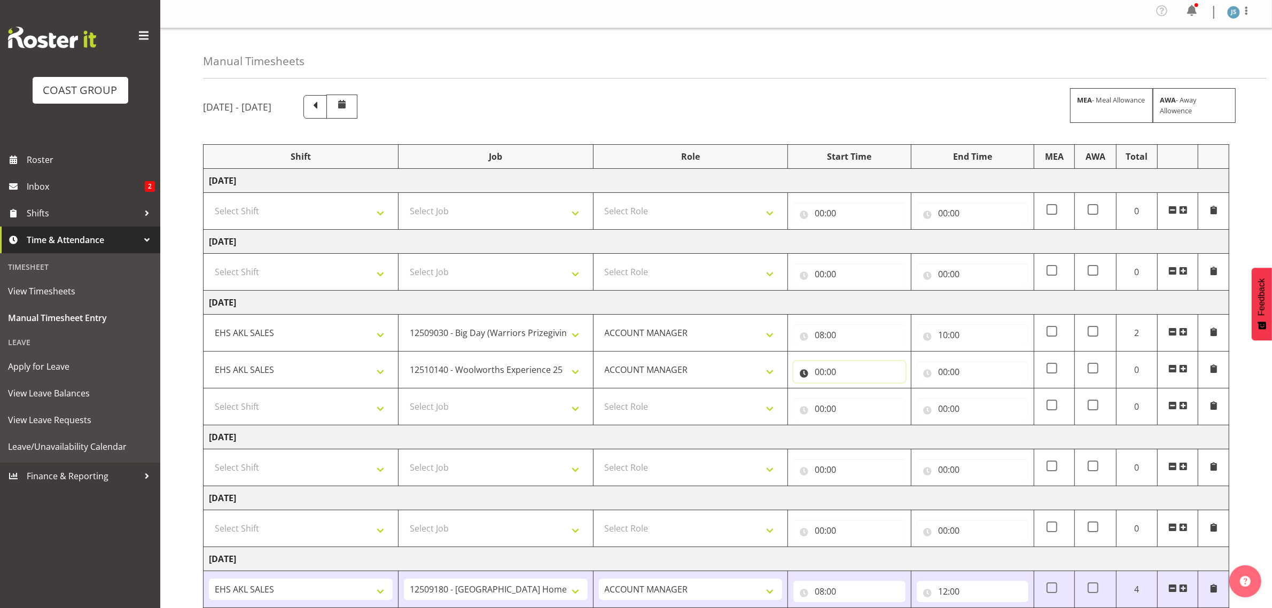
click at [834, 366] on input "00:00" at bounding box center [849, 371] width 112 height 21
drag, startPoint x: 867, startPoint y: 402, endPoint x: 867, endPoint y: 390, distance: 11.2
click at [867, 402] on select "00 01 02 03 04 05 06 07 08 09 10 11 12 13 14 15 16 17 18 19 20 21 22 23" at bounding box center [866, 399] width 24 height 21
select select "10"
click at [854, 390] on select "00 01 02 03 04 05 06 07 08 09 10 11 12 13 14 15 16 17 18 19 20 21 22 23" at bounding box center [866, 399] width 24 height 21
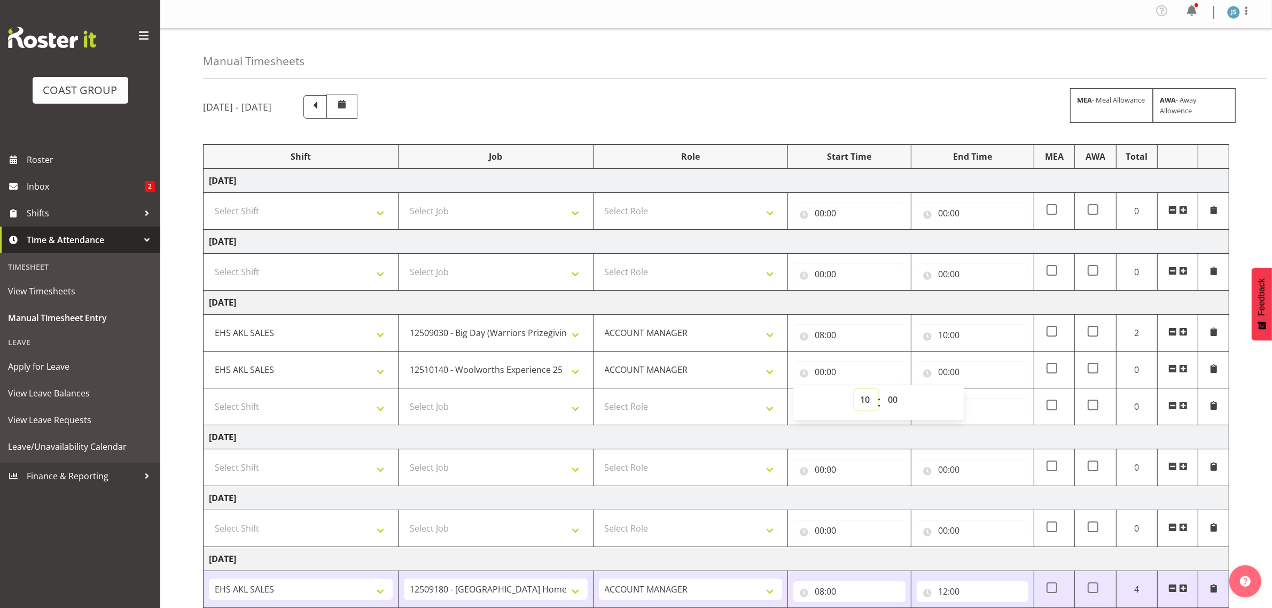
type input "10:00"
click at [946, 374] on input "00:00" at bounding box center [972, 371] width 112 height 21
drag, startPoint x: 981, startPoint y: 403, endPoint x: 986, endPoint y: 391, distance: 12.9
click at [984, 396] on select "00 01 02 03 04 05 06 07 08 09 10 11 12 13 14 15 16 17 18 19 20 21 22 23" at bounding box center [989, 399] width 24 height 21
select select "12"
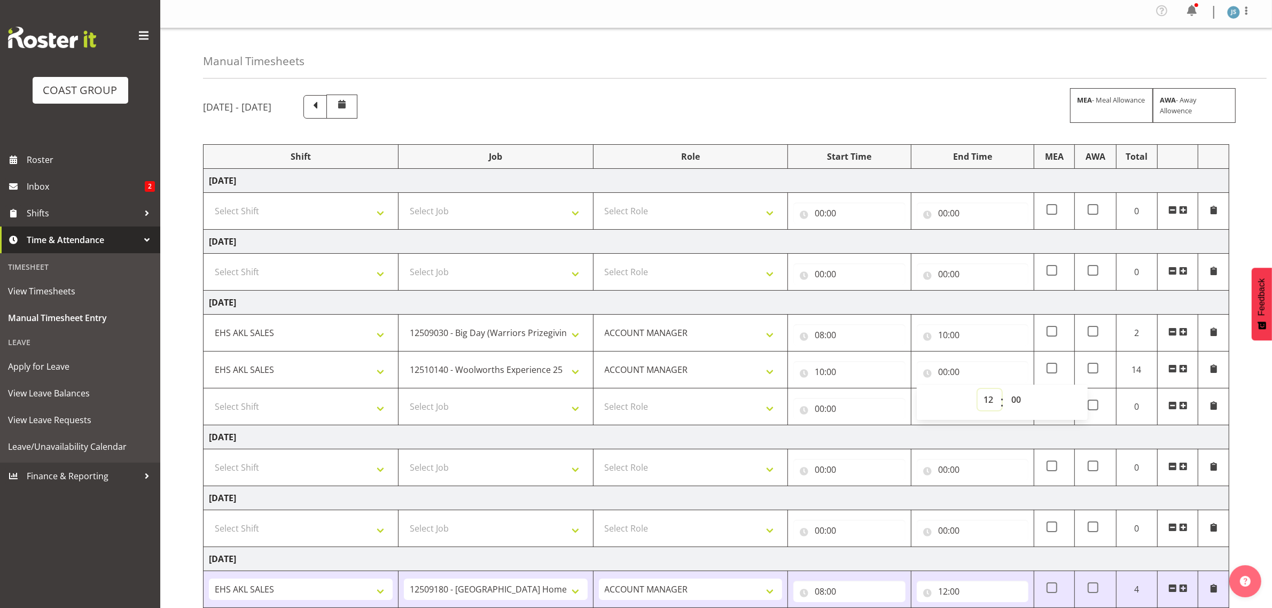
click at [977, 390] on select "00 01 02 03 04 05 06 07 08 09 10 11 12 13 14 15 16 17 18 19 20 21 22 23" at bounding box center [989, 399] width 24 height 21
type input "12:00"
click at [336, 397] on select "Select Shift EHS AKL SALES" at bounding box center [301, 406] width 184 height 21
select select "1327"
click at [209, 397] on select "Select Shift EHS AKL SALES" at bounding box center [301, 406] width 184 height 21
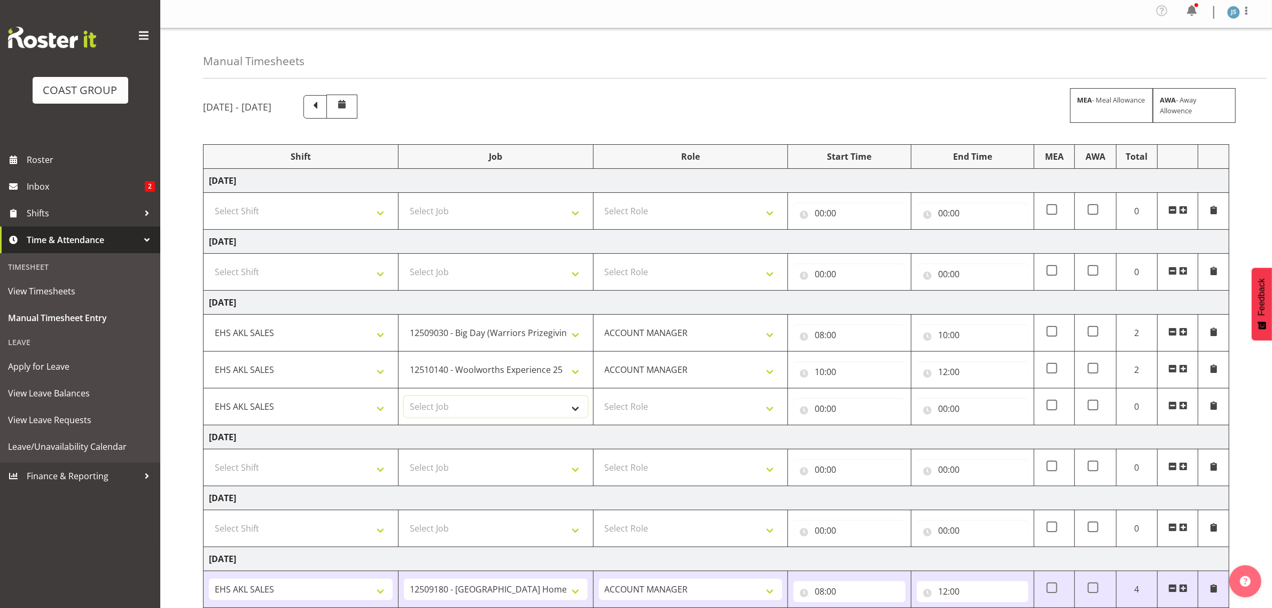
click at [449, 402] on select "Select Job 1 Carlton Events 1 Carlton Hamilton 1 Carlton Wellington 1 EHS WAREH…" at bounding box center [496, 406] width 184 height 21
click at [500, 409] on select "Select Job 1 Carlton Events 1 Carlton Hamilton 1 Carlton Wellington 1 EHS WAREH…" at bounding box center [496, 406] width 184 height 21
select select "10407"
click at [404, 397] on select "Select Job 1 Carlton Events 1 Carlton Hamilton 1 Carlton Wellington 1 EHS WAREH…" at bounding box center [496, 406] width 184 height 21
click at [658, 417] on select "Select Role ACCOUNT MANAGER Account Manager" at bounding box center [691, 406] width 184 height 21
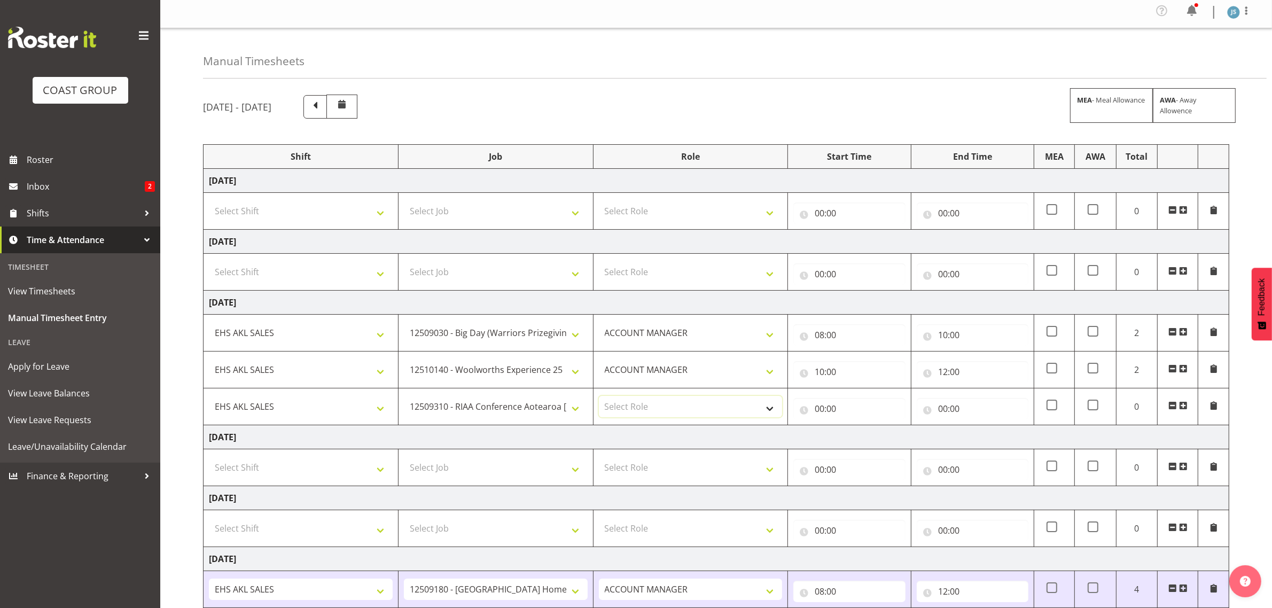
select select "197"
click at [599, 397] on select "Select Role ACCOUNT MANAGER Account Manager" at bounding box center [691, 406] width 184 height 21
click at [826, 413] on input "00:00" at bounding box center [849, 408] width 112 height 21
drag, startPoint x: 860, startPoint y: 436, endPoint x: 861, endPoint y: 431, distance: 5.6
click at [860, 435] on select "00 01 02 03 04 05 06 07 08 09 10 11 12 13 14 15 16 17 18 19 20 21 22 23" at bounding box center [866, 436] width 24 height 21
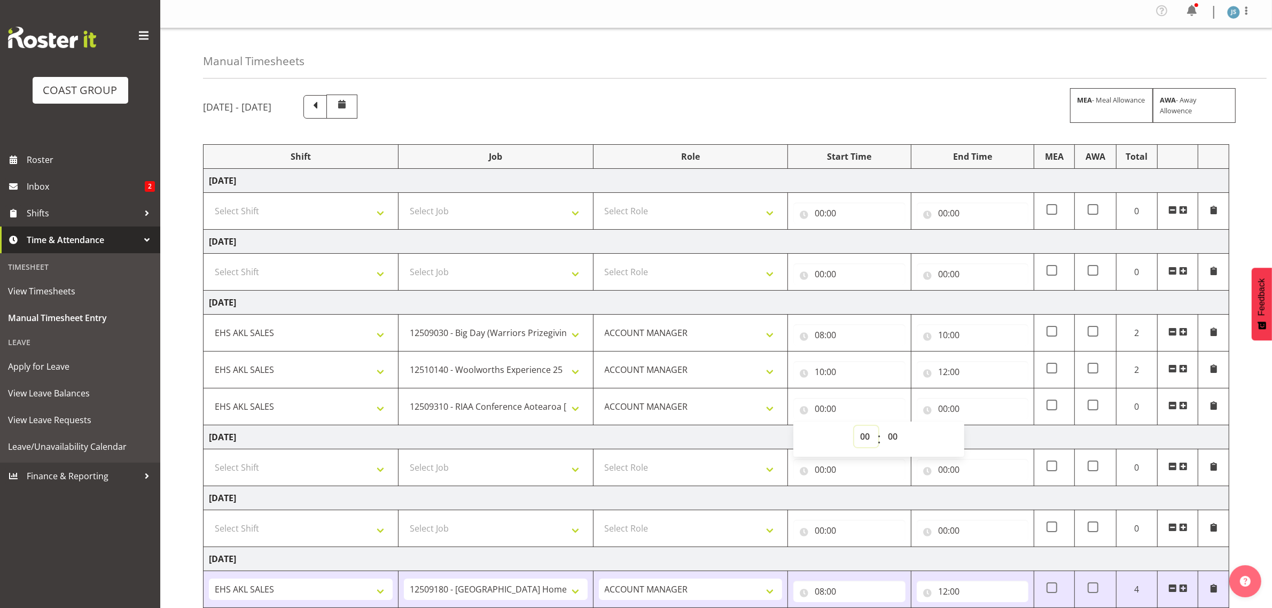
select select "12"
click at [854, 427] on select "00 01 02 03 04 05 06 07 08 09 10 11 12 13 14 15 16 17 18 19 20 21 22 23" at bounding box center [866, 436] width 24 height 21
type input "12:00"
click at [948, 407] on input "00:00" at bounding box center [972, 408] width 112 height 21
click at [982, 434] on select "00 01 02 03 04 05 06 07 08 09 10 11 12 13 14 15 16 17 18 19 20 21 22 23" at bounding box center [989, 436] width 24 height 21
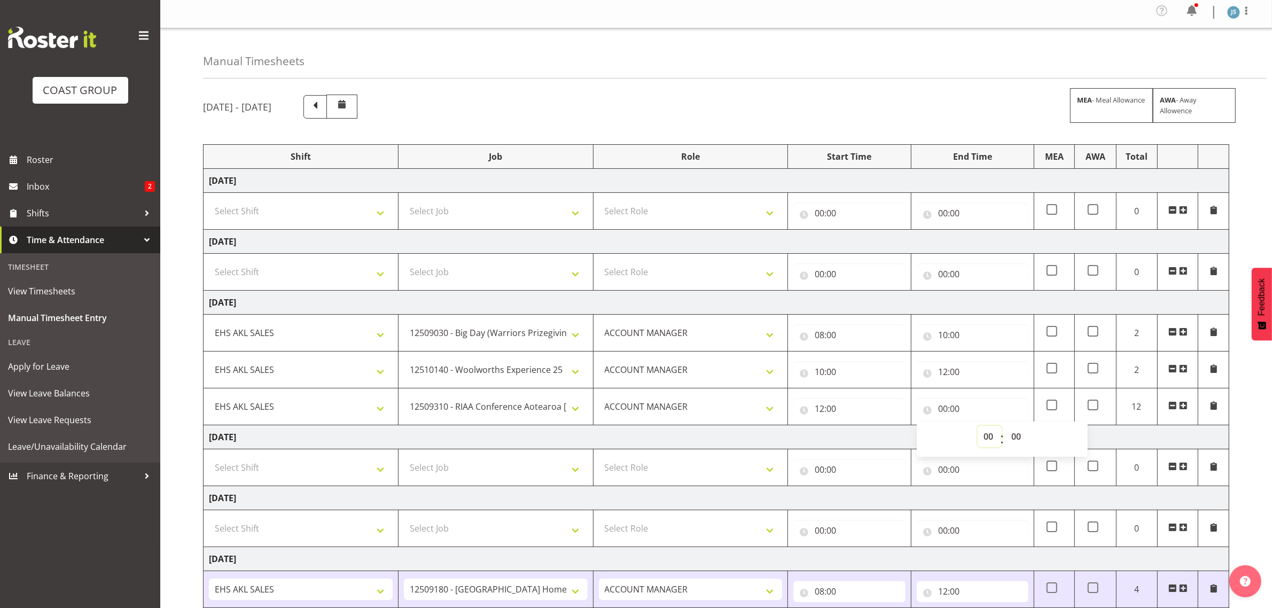
select select "14"
click at [977, 427] on select "00 01 02 03 04 05 06 07 08 09 10 11 12 13 14 15 16 17 18 19 20 21 22 23" at bounding box center [989, 436] width 24 height 21
type input "14:00"
click at [1185, 406] on span at bounding box center [1183, 405] width 9 height 9
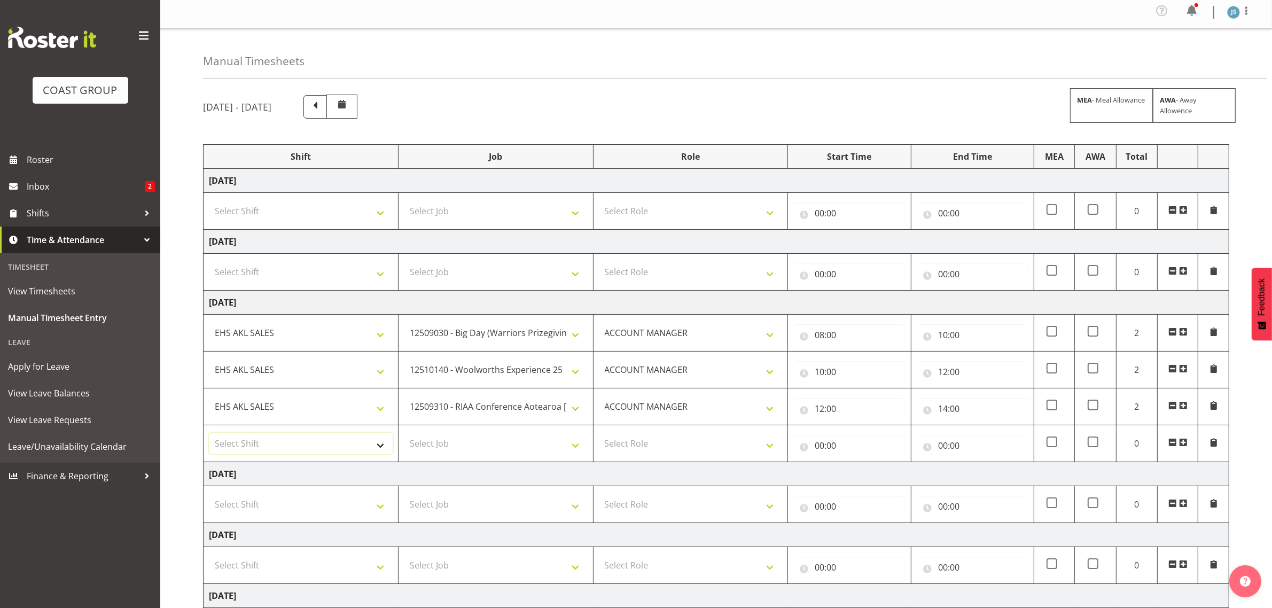
click at [300, 438] on select "Select Shift EHS AKL SALES" at bounding box center [301, 443] width 184 height 21
select select "1327"
click at [209, 435] on select "Select Shift EHS AKL SALES" at bounding box center [301, 443] width 184 height 21
click at [438, 444] on select "Select Job 1 Carlton Events 1 Carlton Hamilton 1 Carlton Wellington 1 EHS WAREH…" at bounding box center [496, 443] width 184 height 21
select select "10216"
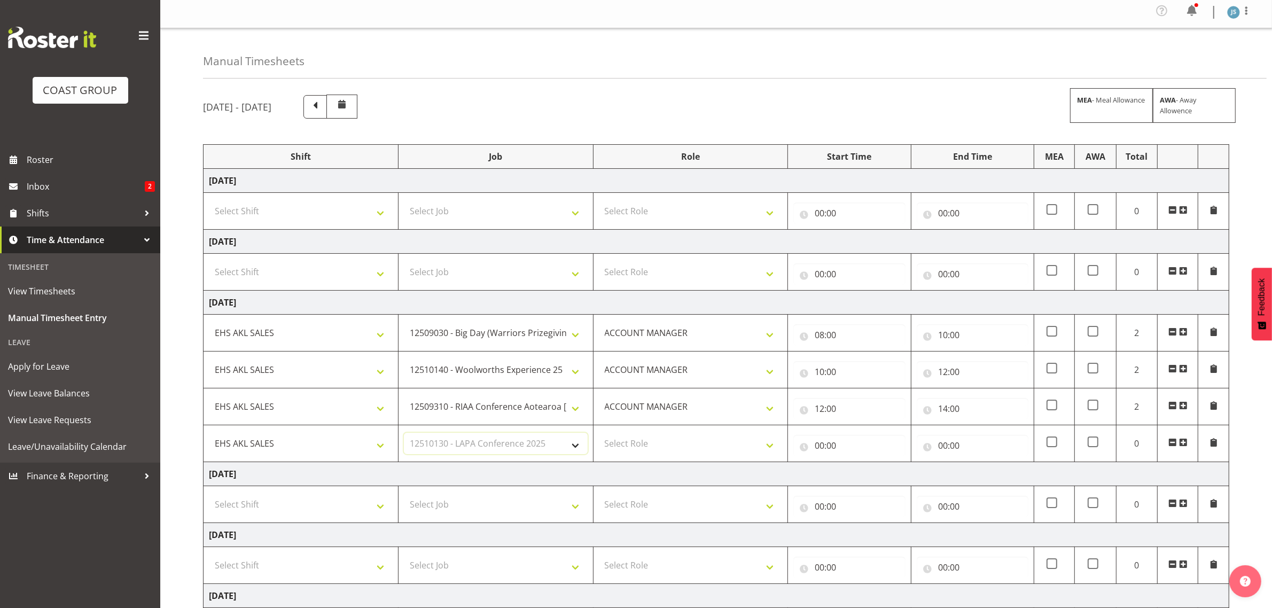
click at [404, 435] on select "Select Job 1 Carlton Events 1 Carlton Hamilton 1 Carlton Wellington 1 EHS WAREH…" at bounding box center [496, 443] width 184 height 21
drag, startPoint x: 692, startPoint y: 449, endPoint x: 692, endPoint y: 455, distance: 5.9
click at [692, 449] on select "Select Role ACCOUNT MANAGER Account Manager" at bounding box center [691, 443] width 184 height 21
select select "197"
click at [599, 435] on select "Select Role ACCOUNT MANAGER Account Manager" at bounding box center [691, 443] width 184 height 21
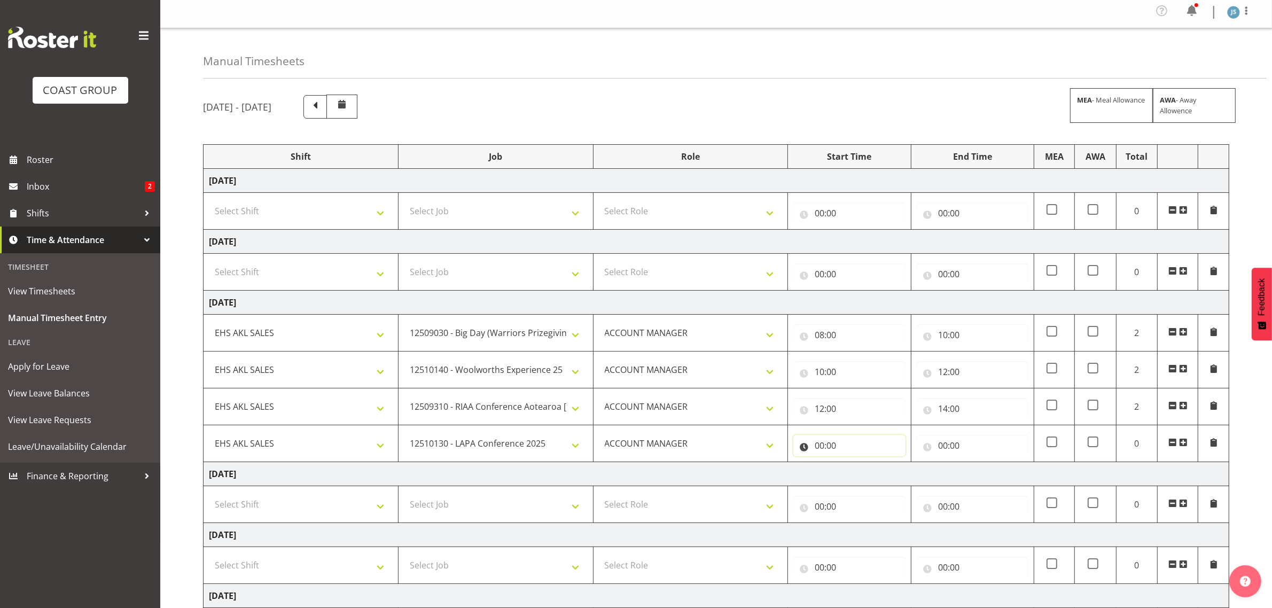
click at [848, 437] on input "00:00" at bounding box center [849, 445] width 112 height 21
drag, startPoint x: 866, startPoint y: 476, endPoint x: 866, endPoint y: 466, distance: 9.6
click at [866, 473] on select "00 01 02 03 04 05 06 07 08 09 10 11 12 13 14 15 16 17 18 19 20 21 22 23" at bounding box center [866, 472] width 24 height 21
select select "14"
click at [854, 465] on select "00 01 02 03 04 05 06 07 08 09 10 11 12 13 14 15 16 17 18 19 20 21 22 23" at bounding box center [866, 472] width 24 height 21
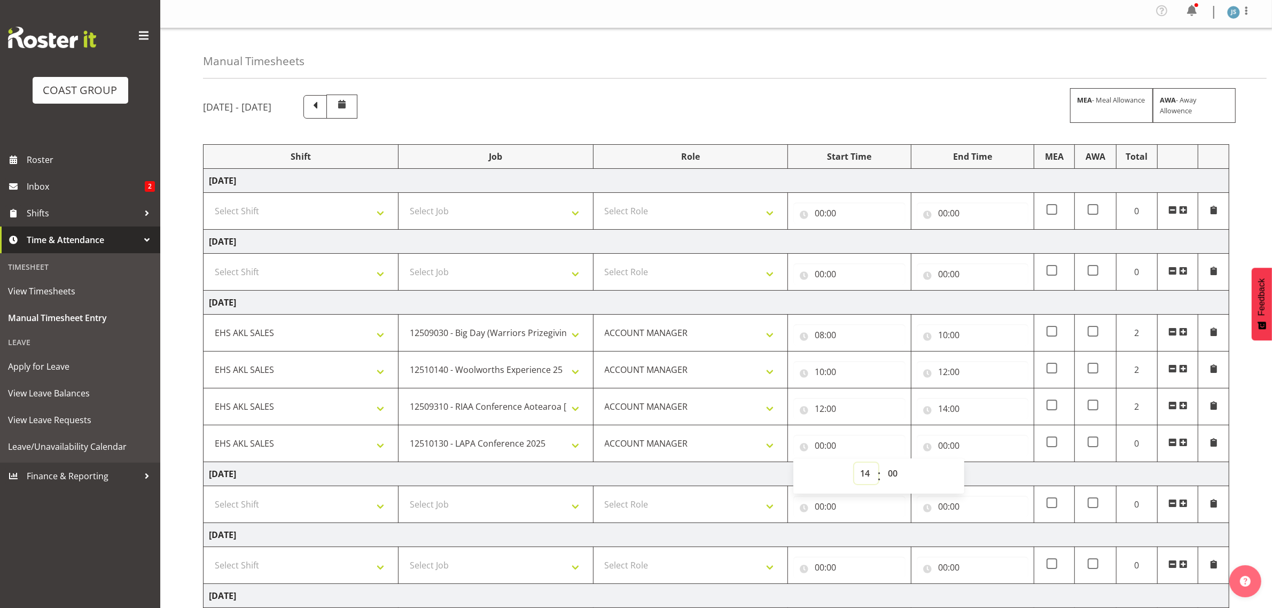
type input "14:00"
drag, startPoint x: 956, startPoint y: 446, endPoint x: 968, endPoint y: 452, distance: 13.1
click at [956, 446] on input "00:00" at bounding box center [972, 445] width 112 height 21
drag, startPoint x: 994, startPoint y: 474, endPoint x: 992, endPoint y: 466, distance: 8.8
click at [992, 470] on select "00 01 02 03 04 05 06 07 08 09 10 11 12 13 14 15 16 17 18 19 20 21 22 23" at bounding box center [989, 472] width 24 height 21
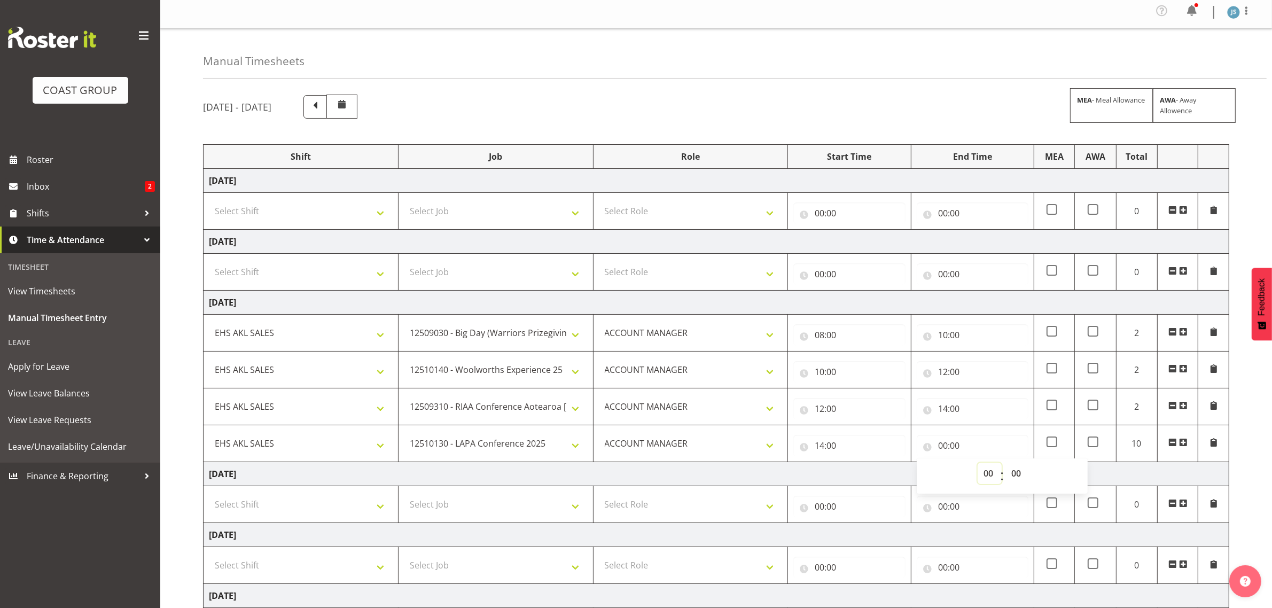
select select "15"
click at [977, 465] on select "00 01 02 03 04 05 06 07 08 09 10 11 12 13 14 15 16 17 18 19 20 21 22 23" at bounding box center [989, 472] width 24 height 21
type input "15:00"
click at [1246, 456] on div "September 3rd - September 9th 2025 MEA - Meal Allowance AWA - Away Allowence Sh…" at bounding box center [737, 463] width 1069 height 752
click at [968, 447] on input "15:00" at bounding box center [972, 445] width 112 height 21
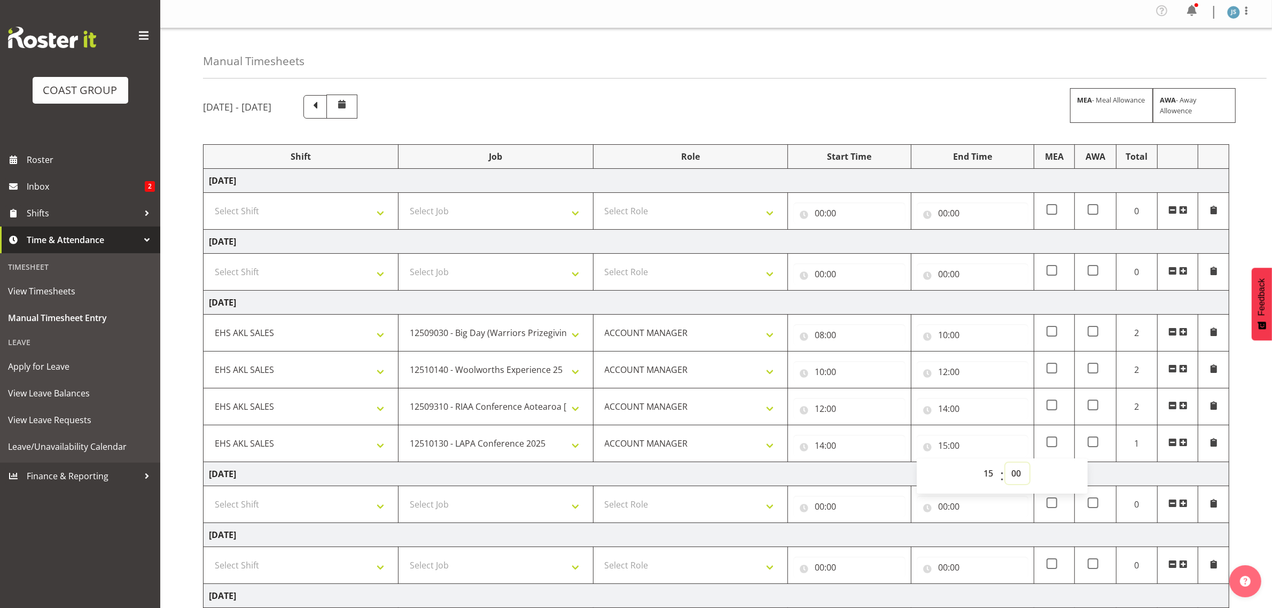
click at [1013, 475] on select "00 01 02 03 04 05 06 07 08 09 10 11 12 13 14 15 16 17 18 19 20 21 22 23 24 25 2…" at bounding box center [1017, 472] width 24 height 21
select select "30"
click at [1005, 465] on select "00 01 02 03 04 05 06 07 08 09 10 11 12 13 14 15 16 17 18 19 20 21 22 23 24 25 2…" at bounding box center [1017, 472] width 24 height 21
type input "15:30"
click at [1268, 505] on div "September 3rd - September 9th 2025 MEA - Meal Allowance AWA - Away Allowence Sh…" at bounding box center [737, 463] width 1069 height 752
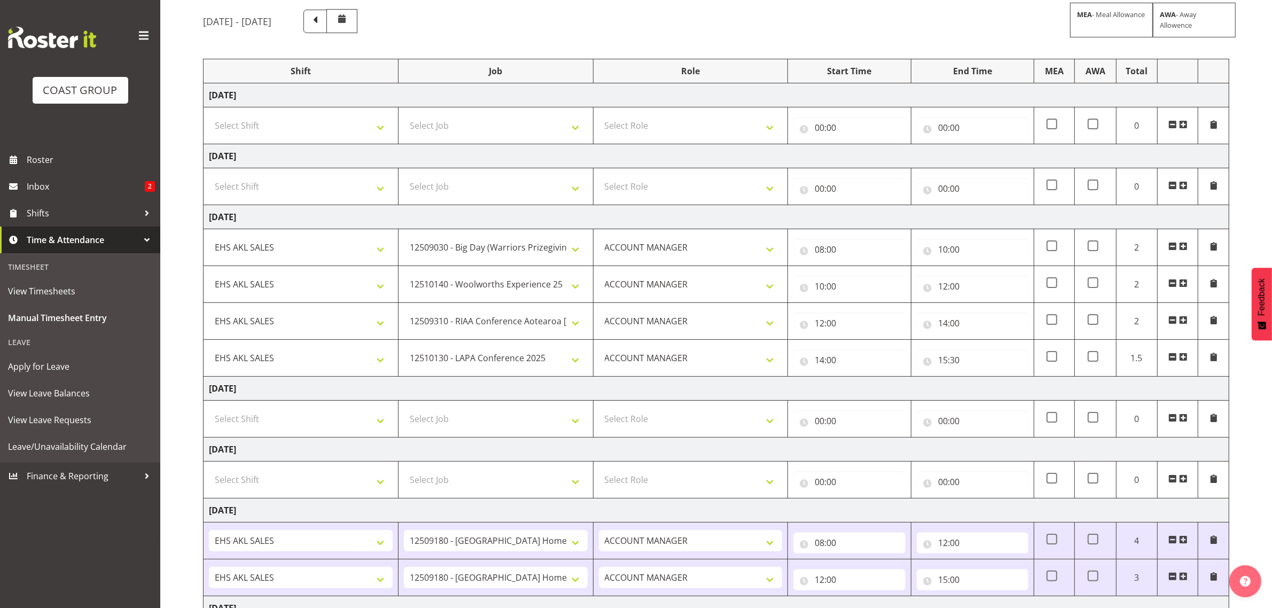
scroll to position [247, 0]
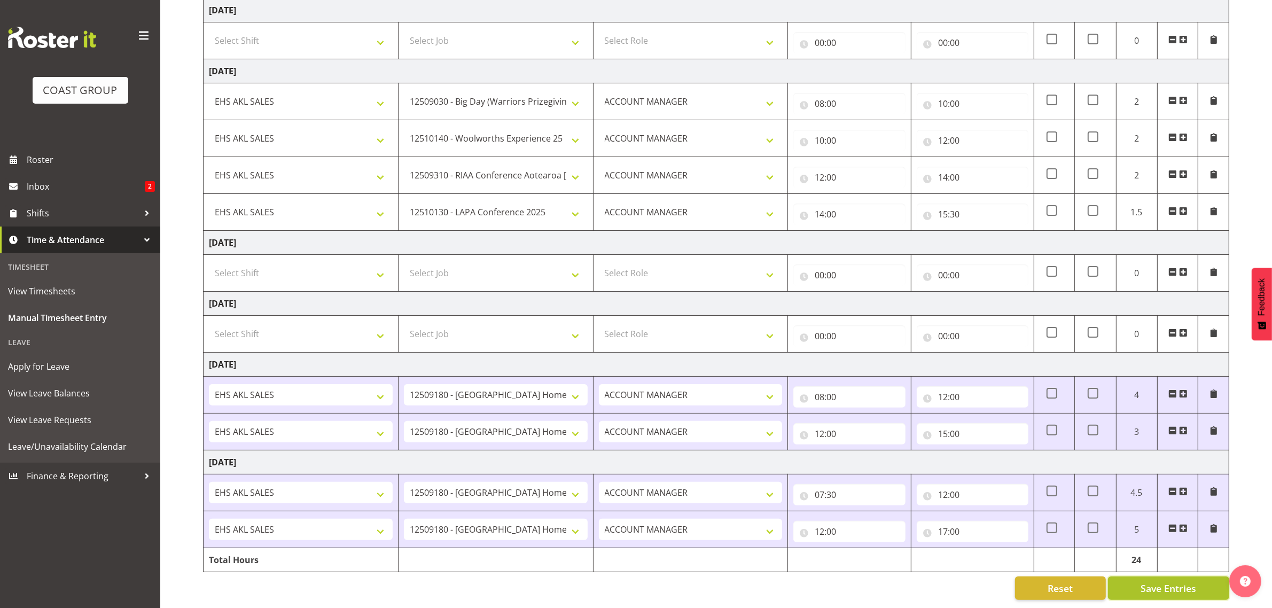
click at [1159, 581] on span "Save Entries" at bounding box center [1168, 588] width 56 height 14
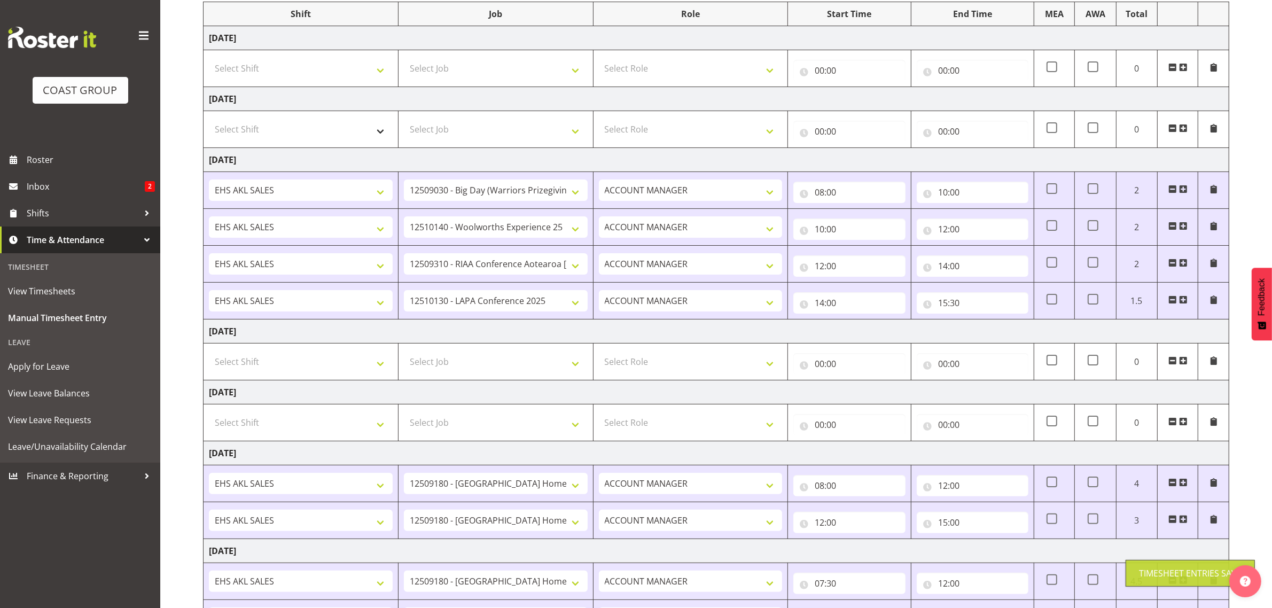
scroll to position [47, 0]
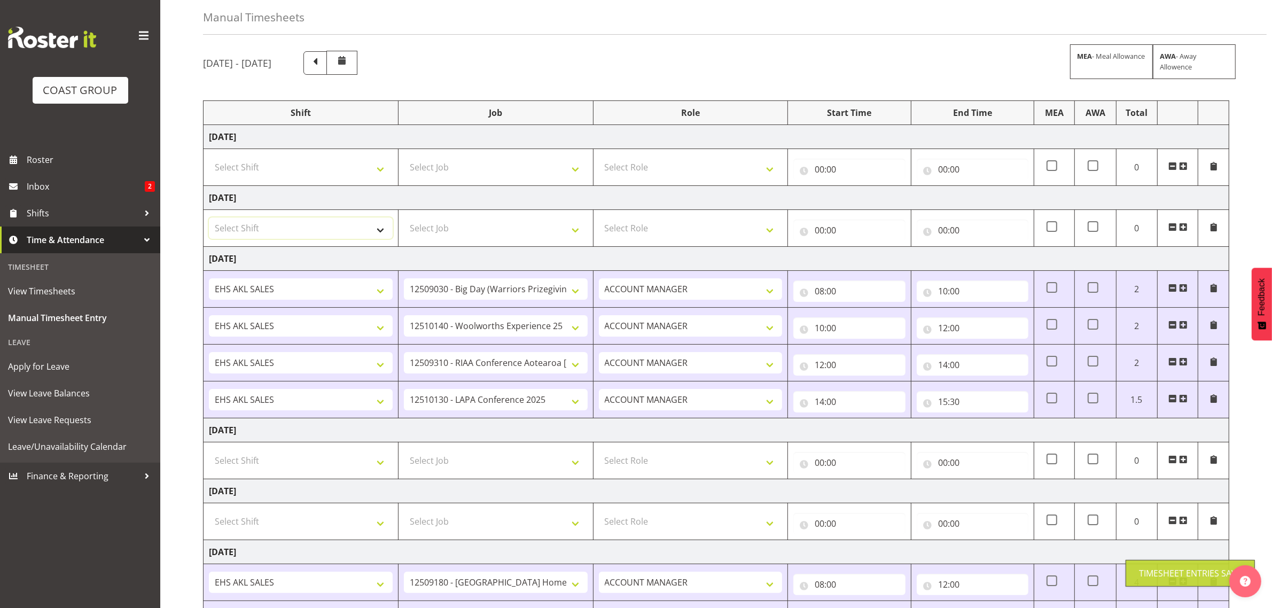
click at [276, 228] on select "Select Shift EHS AKL SALES" at bounding box center [301, 227] width 184 height 21
select select "1327"
click at [209, 218] on select "Select Shift EHS AKL SALES" at bounding box center [301, 227] width 184 height 21
click at [430, 229] on select "Select Job 1 Carlton Events 1 Carlton Hamilton 1 Carlton Wellington 1 EHS WAREH…" at bounding box center [496, 227] width 184 height 21
click at [457, 232] on select "Select Job 1 Carlton Events 1 Carlton Hamilton 1 Carlton Wellington 1 EHS WAREH…" at bounding box center [496, 227] width 184 height 21
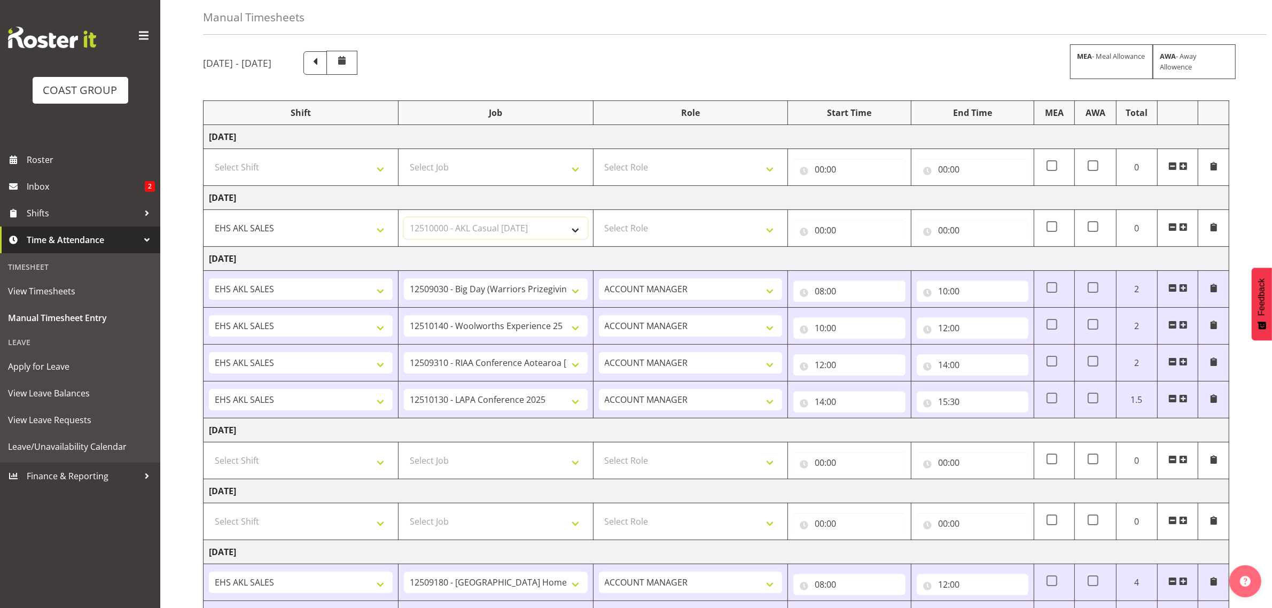
click at [404, 218] on select "Select Job 1 Carlton Events 1 Carlton Hamilton 1 Carlton Wellington 1 EHS WAREH…" at bounding box center [496, 227] width 184 height 21
click at [457, 232] on select "1 Carlton Events 1 Carlton Hamilton 1 Carlton Wellington 1 EHS WAREHOUSE/OFFICE…" at bounding box center [496, 227] width 184 height 21
select select "9288"
click at [404, 218] on select "1 Carlton Events 1 Carlton Hamilton 1 Carlton Wellington 1 EHS WAREHOUSE/OFFICE…" at bounding box center [496, 227] width 184 height 21
click at [705, 225] on select "Select Role ACCOUNT MANAGER Account Manager" at bounding box center [691, 227] width 184 height 21
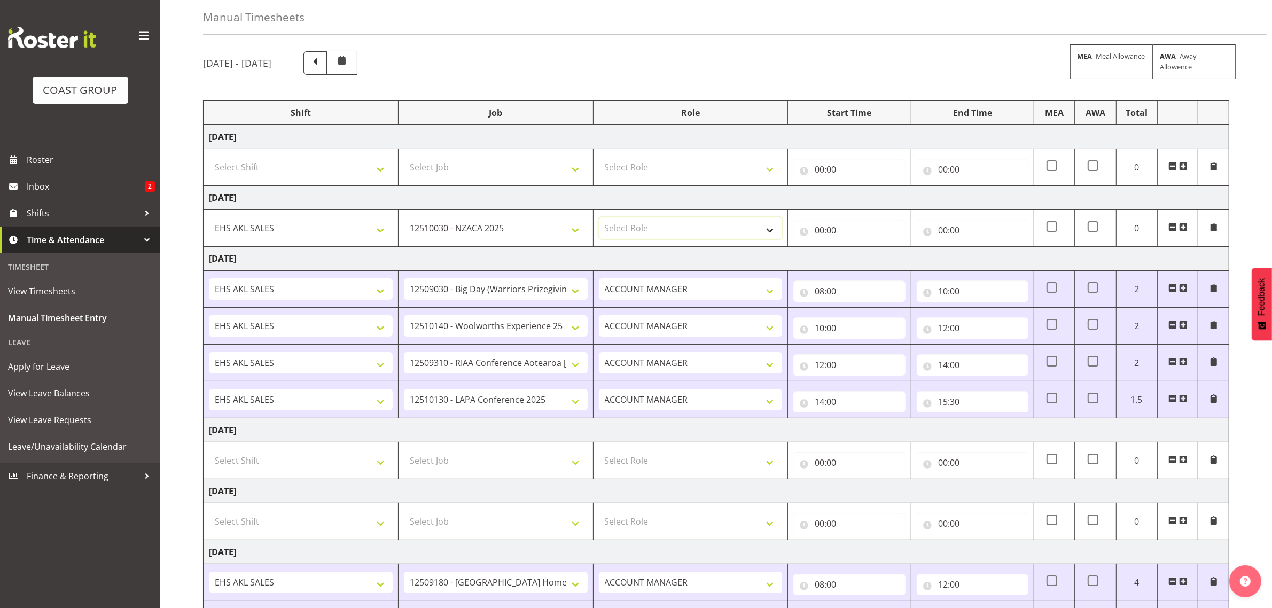
select select "197"
click at [599, 218] on select "Select Role ACCOUNT MANAGER Account Manager" at bounding box center [691, 227] width 184 height 21
click at [865, 223] on input "00:00" at bounding box center [849, 229] width 112 height 21
click at [869, 254] on select "00 01 02 03 04 05 06 07 08 09 10 11 12 13 14 15 16 17 18 19 20 21 22 23" at bounding box center [866, 257] width 24 height 21
select select "8"
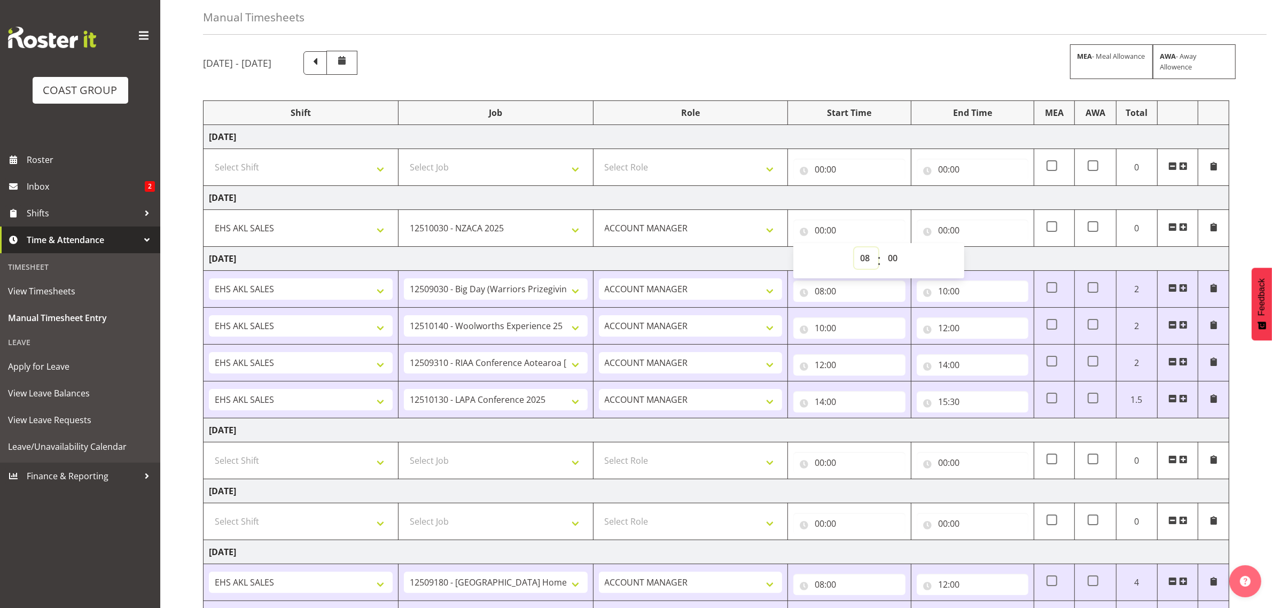
click at [854, 248] on select "00 01 02 03 04 05 06 07 08 09 10 11 12 13 14 15 16 17 18 19 20 21 22 23" at bounding box center [866, 257] width 24 height 21
type input "08:00"
click at [944, 238] on input "00:00" at bounding box center [972, 229] width 112 height 21
click at [984, 255] on select "00 01 02 03 04 05 06 07 08 09 10 11 12 13 14 15 16 17 18 19 20 21 22 23" at bounding box center [989, 257] width 24 height 21
select select "10"
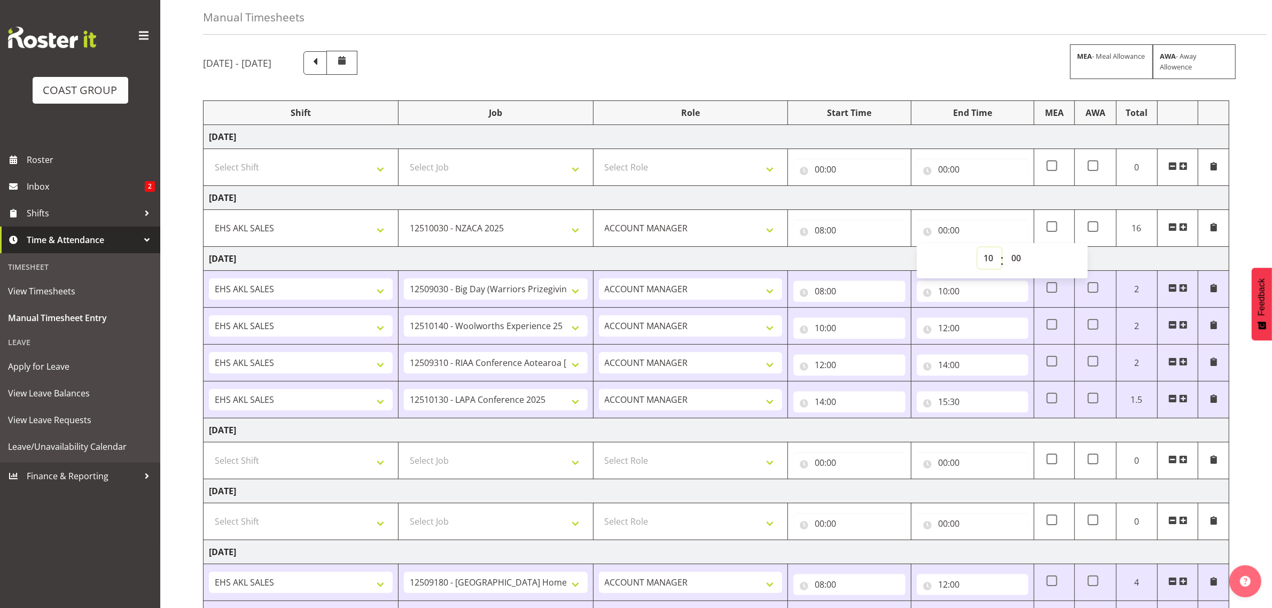
click at [977, 248] on select "00 01 02 03 04 05 06 07 08 09 10 11 12 13 14 15 16 17 18 19 20 21 22 23" at bounding box center [989, 257] width 24 height 21
type input "10:00"
click at [1182, 225] on span at bounding box center [1183, 227] width 9 height 9
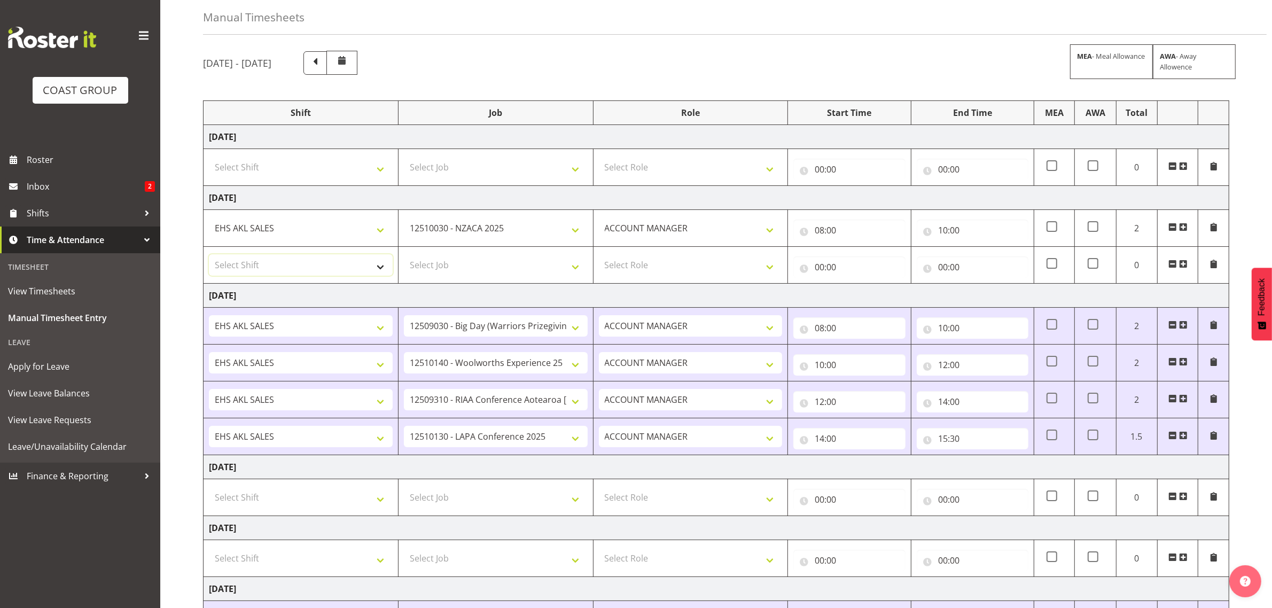
click at [320, 263] on select "Select Shift EHS AKL SALES" at bounding box center [301, 264] width 184 height 21
select select "1327"
click at [209, 255] on select "Select Shift EHS AKL SALES" at bounding box center [301, 264] width 184 height 21
click at [442, 257] on select "Select Job 1 Carlton Events 1 Carlton Hamilton 1 Carlton Wellington 1 EHS WAREH…" at bounding box center [496, 264] width 184 height 21
select select "10509"
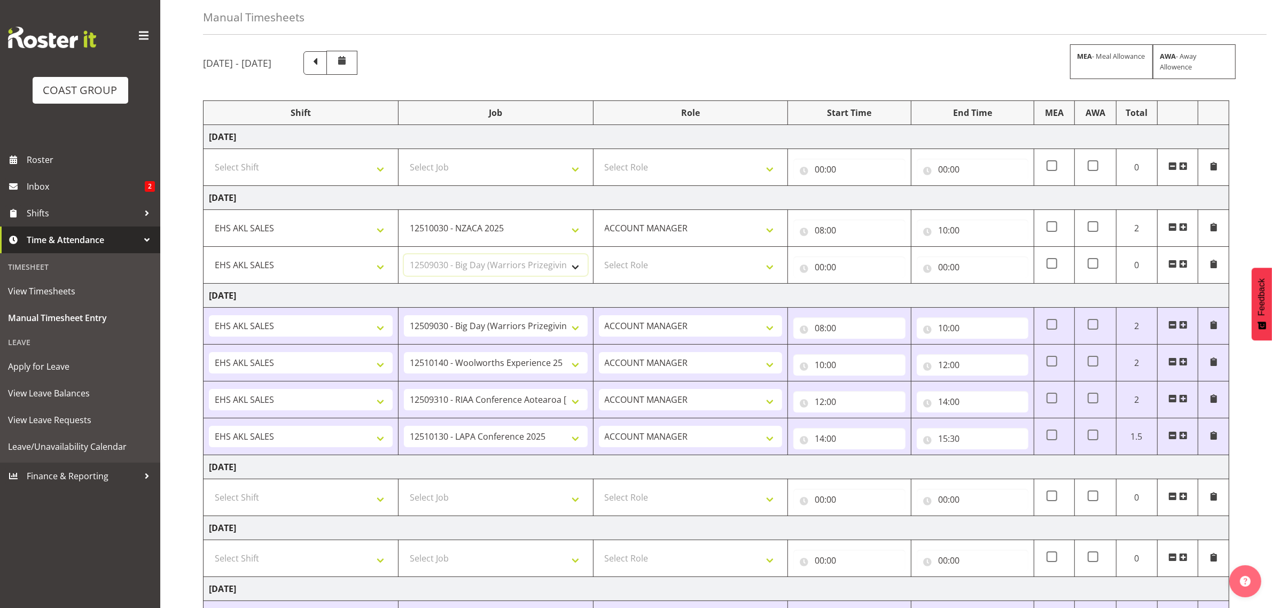
click at [404, 255] on select "Select Job 1 Carlton Events 1 Carlton Hamilton 1 Carlton Wellington 1 EHS WAREH…" at bounding box center [496, 264] width 184 height 21
click at [645, 272] on select "Select Role ACCOUNT MANAGER Account Manager" at bounding box center [691, 264] width 184 height 21
select select "197"
click at [599, 255] on select "Select Role ACCOUNT MANAGER Account Manager" at bounding box center [691, 264] width 184 height 21
click at [821, 276] on input "00:00" at bounding box center [849, 266] width 112 height 21
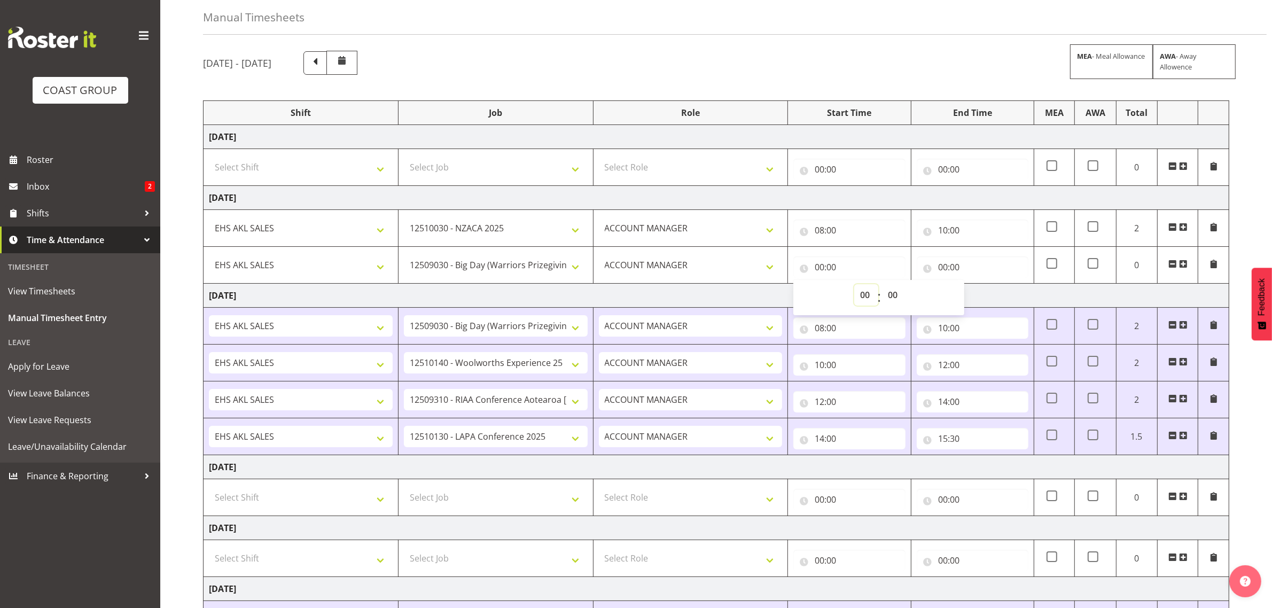
click at [865, 295] on select "00 01 02 03 04 05 06 07 08 09 10 11 12 13 14 15 16 17 18 19 20 21 22 23" at bounding box center [866, 294] width 24 height 21
select select "10"
click at [854, 285] on select "00 01 02 03 04 05 06 07 08 09 10 11 12 13 14 15 16 17 18 19 20 21 22 23" at bounding box center [866, 294] width 24 height 21
type input "10:00"
click at [964, 268] on input "00:00" at bounding box center [972, 266] width 112 height 21
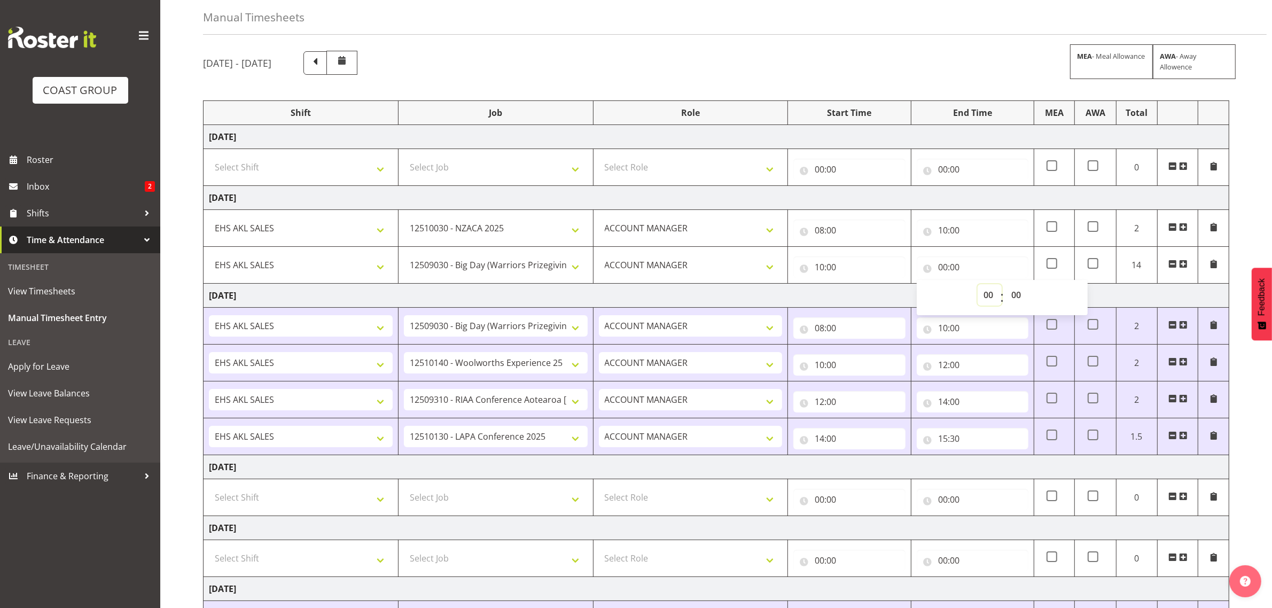
drag, startPoint x: 987, startPoint y: 296, endPoint x: 989, endPoint y: 286, distance: 10.3
click at [986, 295] on select "00 01 02 03 04 05 06 07 08 09 10 11 12 13 14 15 16 17 18 19 20 21 22 23" at bounding box center [989, 294] width 24 height 21
select select "12"
click at [977, 285] on select "00 01 02 03 04 05 06 07 08 09 10 11 12 13 14 15 16 17 18 19 20 21 22 23" at bounding box center [989, 294] width 24 height 21
type input "12:00"
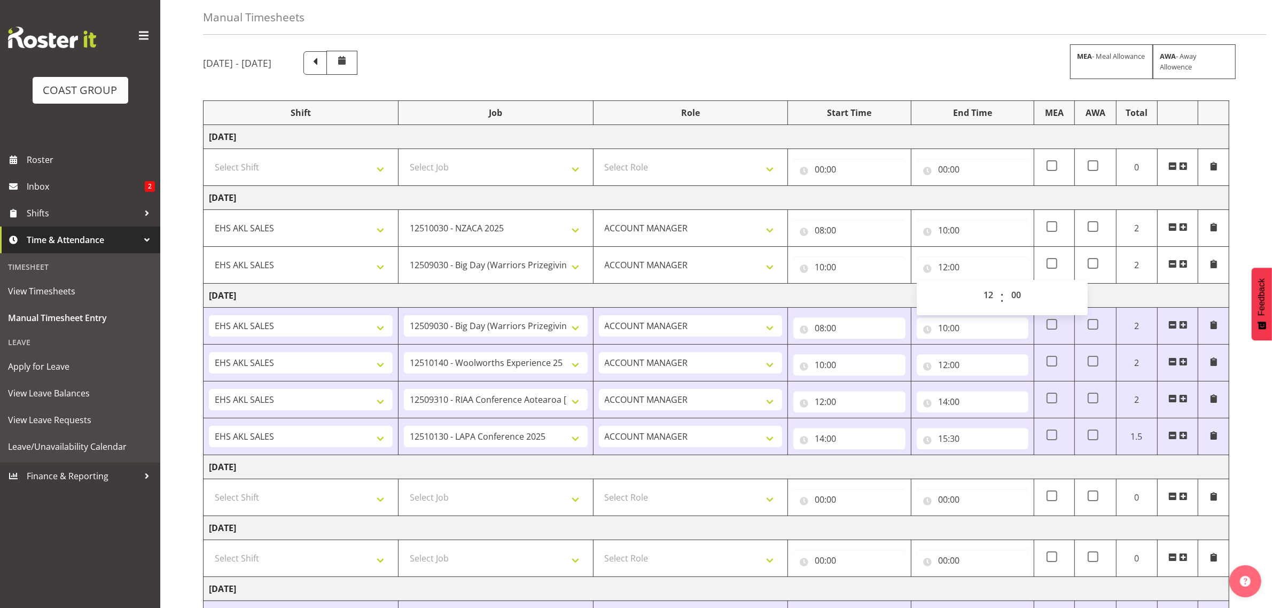
click at [1182, 265] on span at bounding box center [1183, 264] width 9 height 9
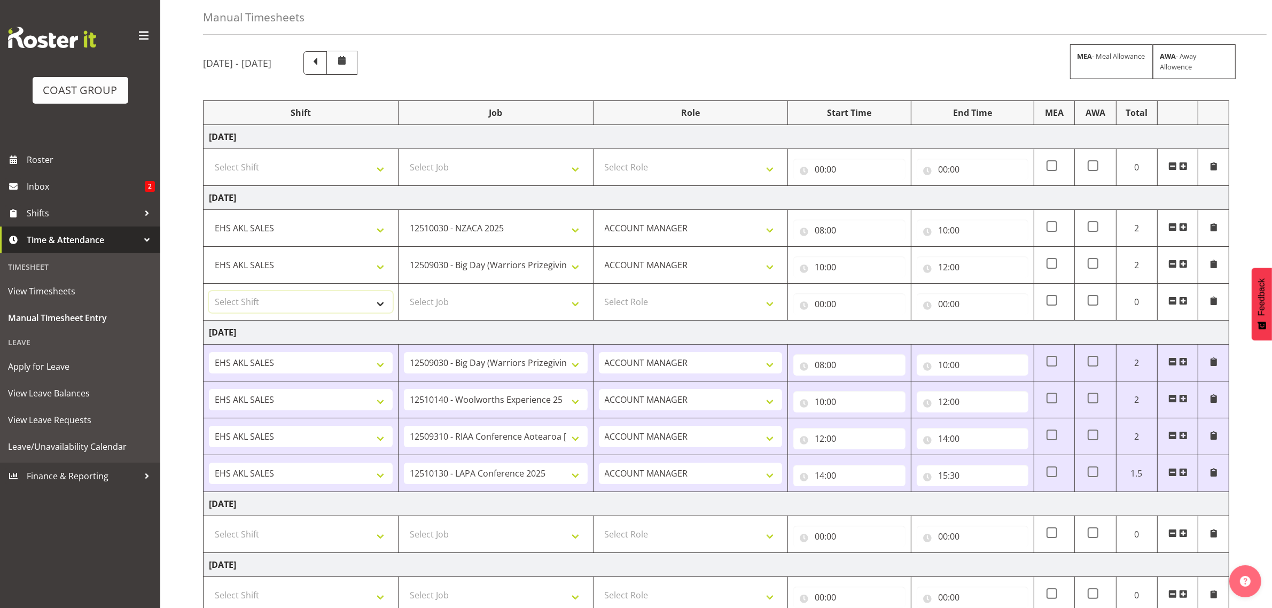
click at [333, 301] on select "Select Shift EHS AKL SALES" at bounding box center [301, 301] width 184 height 21
select select "1327"
click at [209, 293] on select "Select Shift EHS AKL SALES" at bounding box center [301, 301] width 184 height 21
click at [459, 302] on select "Select Job 1 Carlton Events 1 Carlton Hamilton 1 Carlton Wellington 1 EHS WAREH…" at bounding box center [496, 301] width 184 height 21
select select "10237"
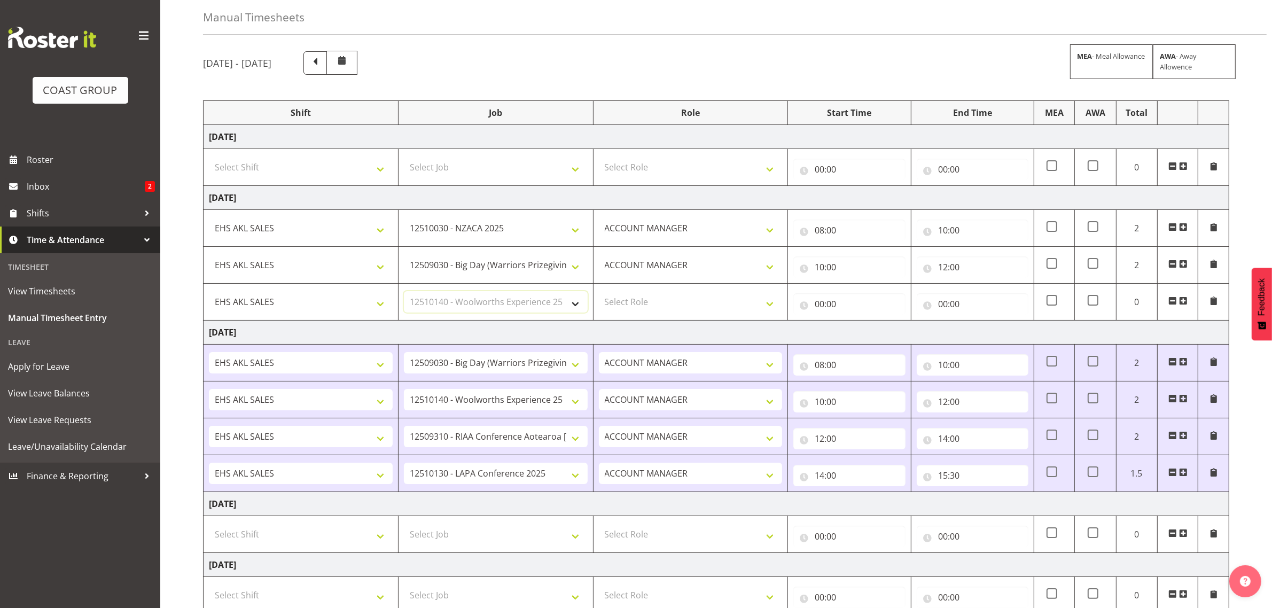
click at [404, 293] on select "Select Job 1 Carlton Events 1 Carlton Hamilton 1 Carlton Wellington 1 EHS WAREH…" at bounding box center [496, 301] width 184 height 21
click at [652, 304] on select "Select Role ACCOUNT MANAGER Account Manager" at bounding box center [691, 301] width 184 height 21
select select "197"
click at [599, 293] on select "Select Role ACCOUNT MANAGER Account Manager" at bounding box center [691, 301] width 184 height 21
drag, startPoint x: 852, startPoint y: 303, endPoint x: 864, endPoint y: 313, distance: 15.9
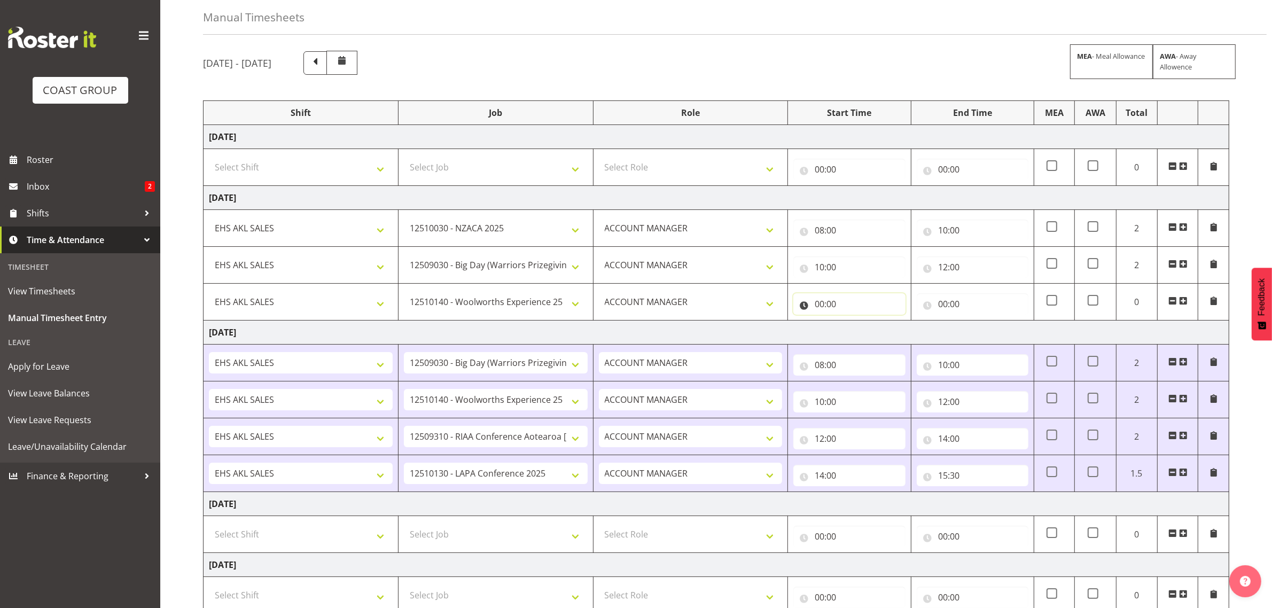
click at [852, 303] on input "00:00" at bounding box center [849, 303] width 112 height 21
click at [862, 325] on select "00 01 02 03 04 05 06 07 08 09 10 11 12 13 14 15 16 17 18 19 20 21 22 23" at bounding box center [866, 331] width 24 height 21
select select "12"
click at [854, 322] on select "00 01 02 03 04 05 06 07 08 09 10 11 12 13 14 15 16 17 18 19 20 21 22 23" at bounding box center [866, 331] width 24 height 21
type input "12:00"
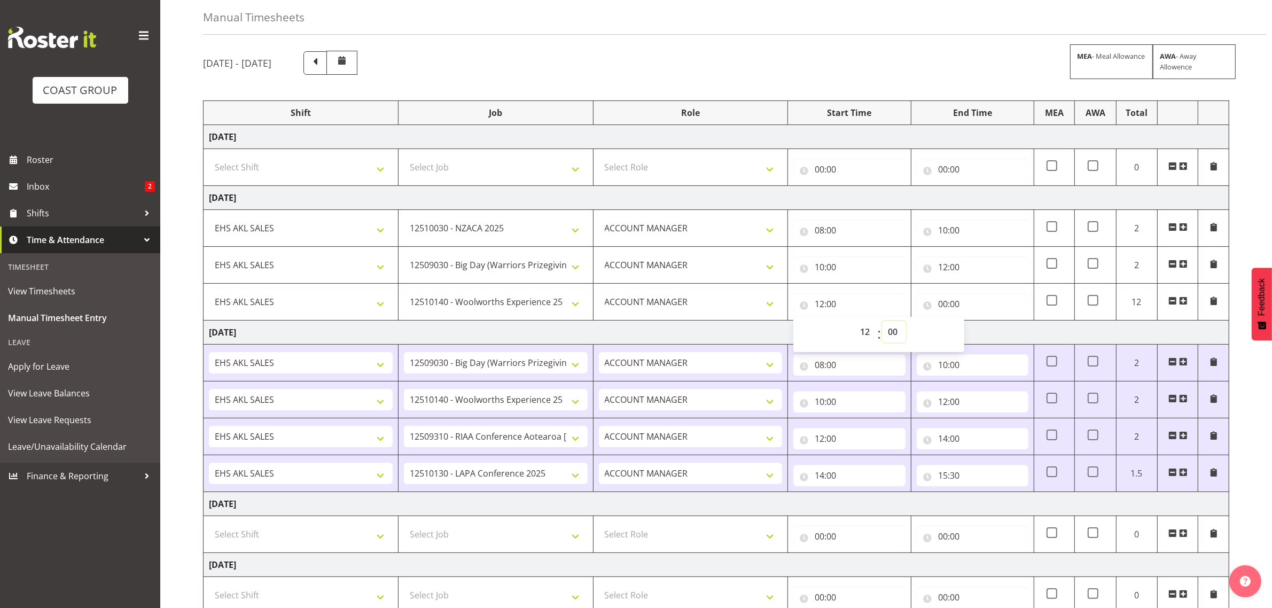
drag, startPoint x: 898, startPoint y: 332, endPoint x: 903, endPoint y: 322, distance: 10.5
click at [898, 332] on select "00 01 02 03 04 05 06 07 08 09 10 11 12 13 14 15 16 17 18 19 20 21 22 23 24 25 2…" at bounding box center [894, 331] width 24 height 21
select select "14"
click at [882, 322] on select "00 01 02 03 04 05 06 07 08 09 10 11 12 13 14 15 16 17 18 19 20 21 22 23 24 25 2…" at bounding box center [894, 331] width 24 height 21
type input "12:14"
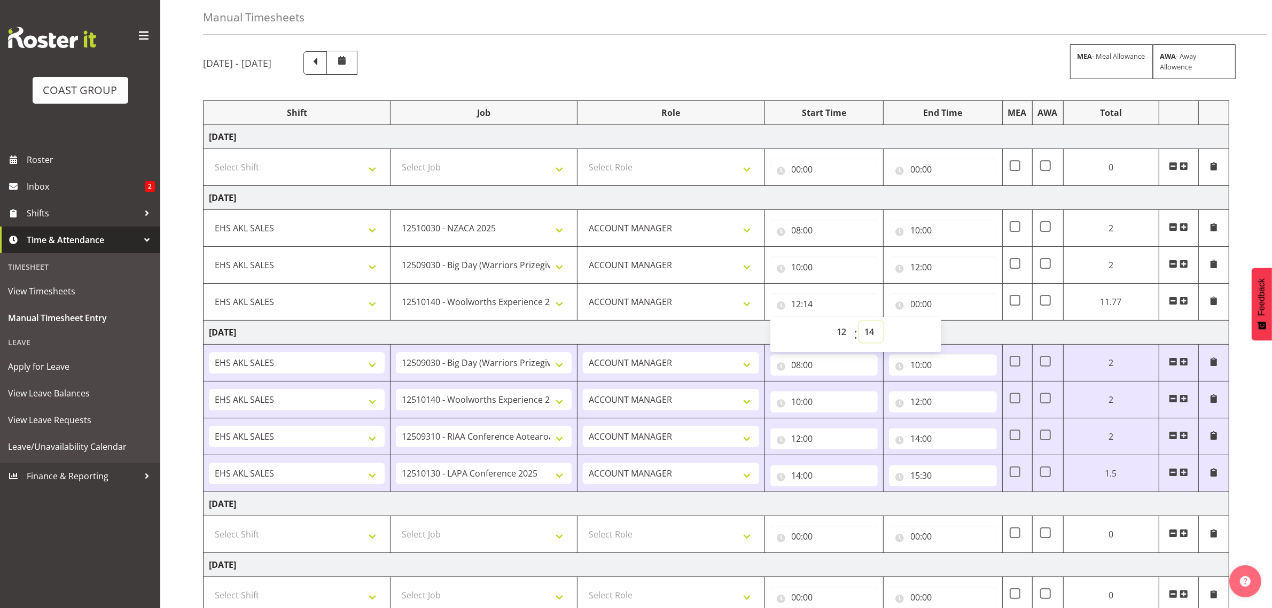
click at [868, 332] on select "00 01 02 03 04 05 06 07 08 09 10 11 12 13 14 15 16 17 18 19 20 21 22 23 24 25 2…" at bounding box center [871, 331] width 24 height 21
select select "0"
click at [882, 322] on select "00 01 02 03 04 05 06 07 08 09 10 11 12 13 14 15 16 17 18 19 20 21 22 23 24 25 2…" at bounding box center [871, 331] width 24 height 21
type input "12:00"
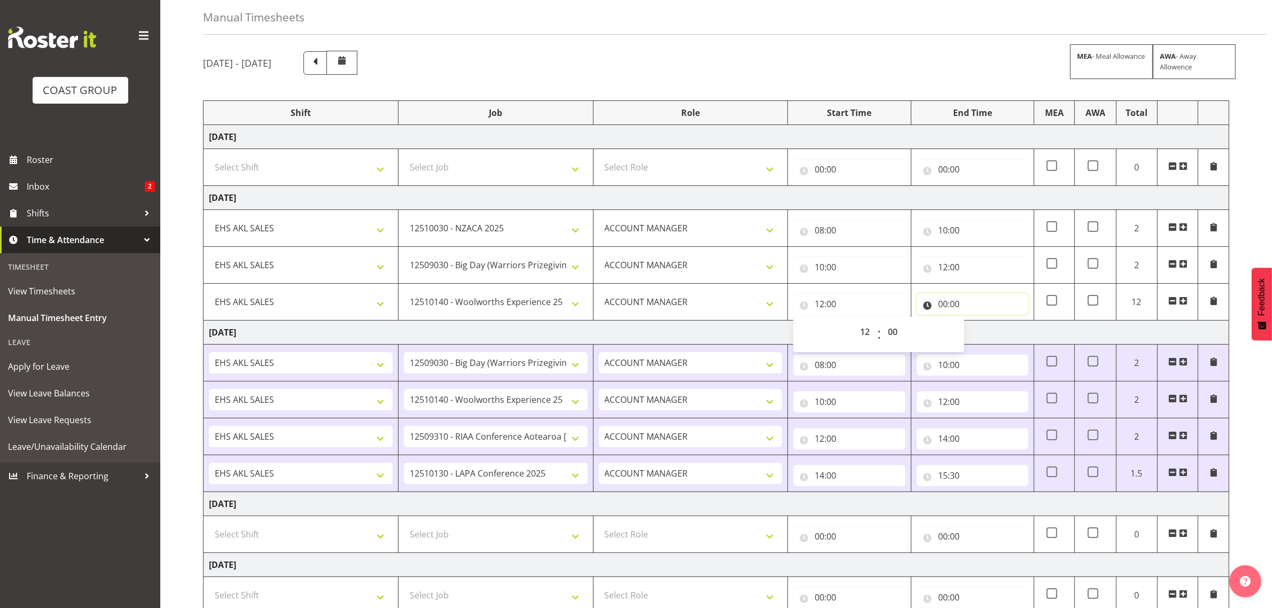
click at [976, 303] on input "00:00" at bounding box center [972, 303] width 112 height 21
click at [984, 326] on select "00 01 02 03 04 05 06 07 08 09 10 11 12 13 14 15 16 17 18 19 20 21 22 23" at bounding box center [989, 331] width 24 height 21
select select "14"
click at [977, 322] on select "00 01 02 03 04 05 06 07 08 09 10 11 12 13 14 15 16 17 18 19 20 21 22 23" at bounding box center [989, 331] width 24 height 21
type input "14:00"
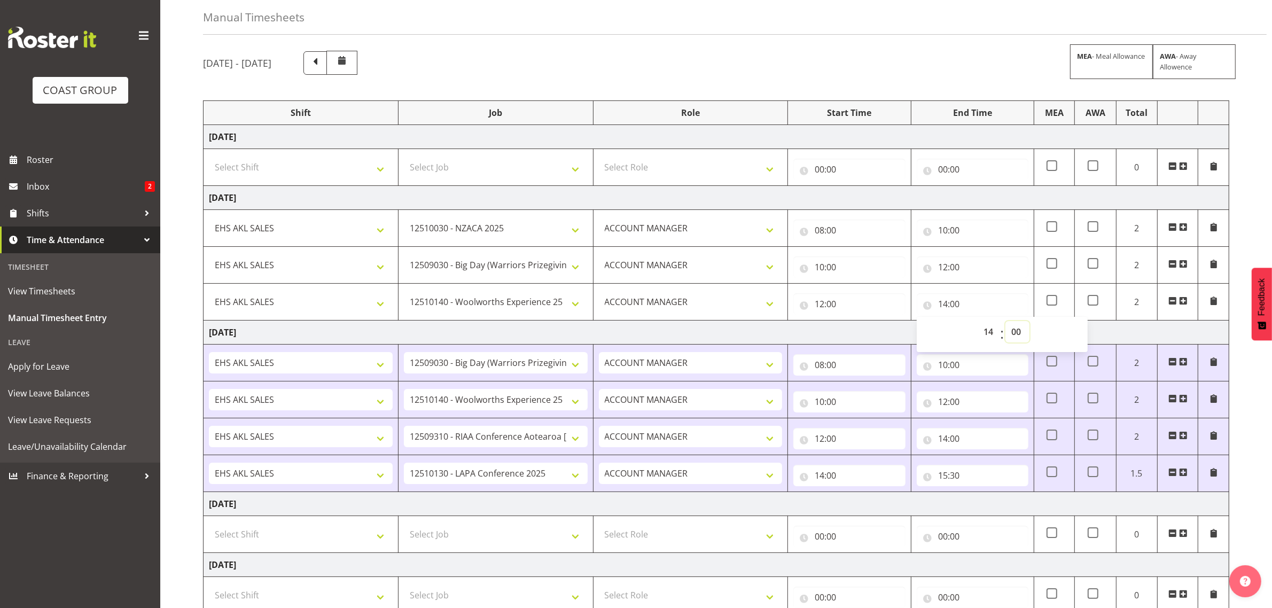
click at [1017, 330] on select "00 01 02 03 04 05 06 07 08 09 10 11 12 13 14 15 16 17 18 19 20 21 22 23 24 25 2…" at bounding box center [1017, 331] width 24 height 21
select select "30"
click at [1005, 322] on select "00 01 02 03 04 05 06 07 08 09 10 11 12 13 14 15 16 17 18 19 20 21 22 23 24 25 2…" at bounding box center [1017, 331] width 24 height 21
type input "14:30"
click at [1238, 370] on div "September 3rd - September 9th 2025 MEA - Meal Allowance AWA - Away Allowence Sh…" at bounding box center [737, 456] width 1069 height 826
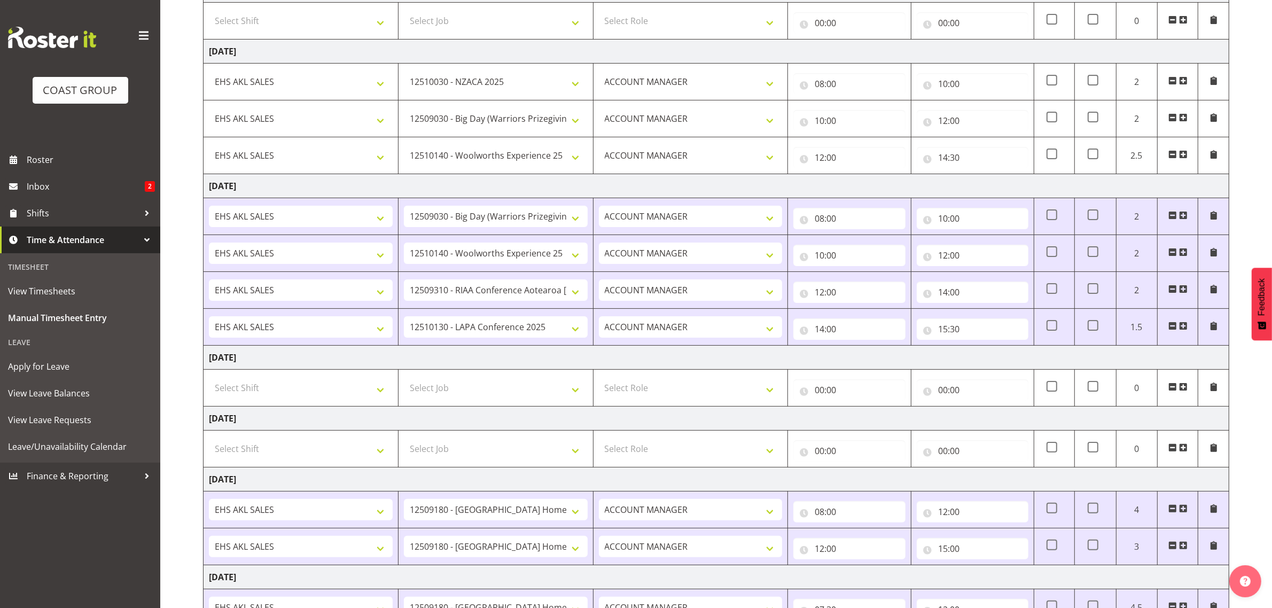
scroll to position [321, 0]
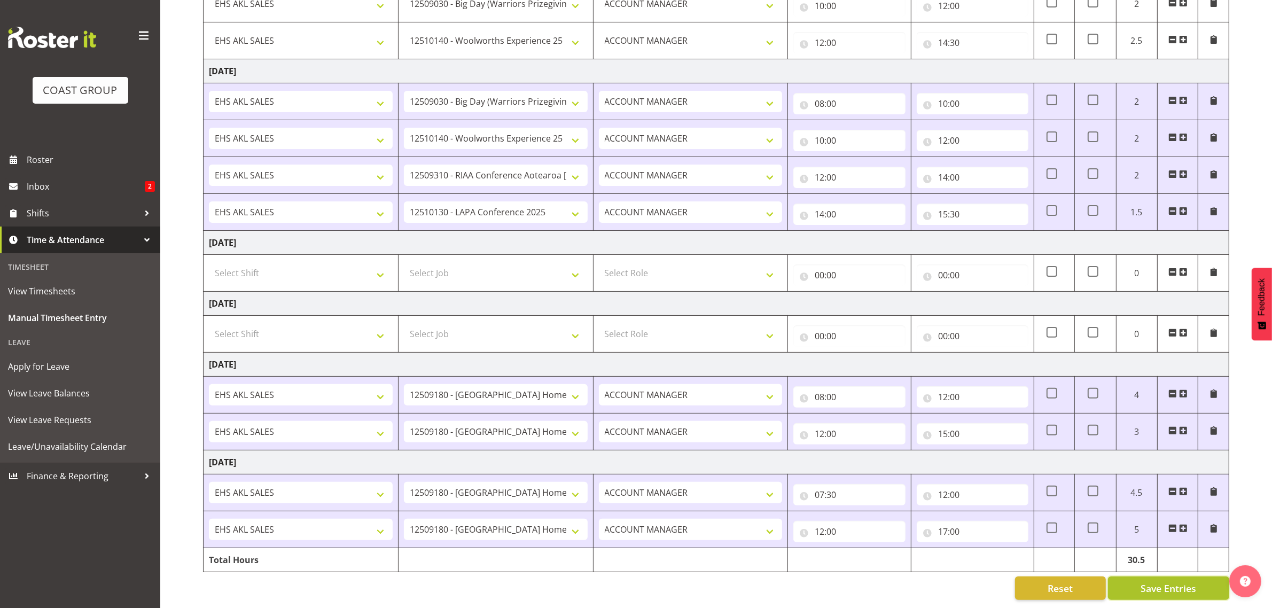
click at [1173, 583] on span "Save Entries" at bounding box center [1168, 588] width 56 height 14
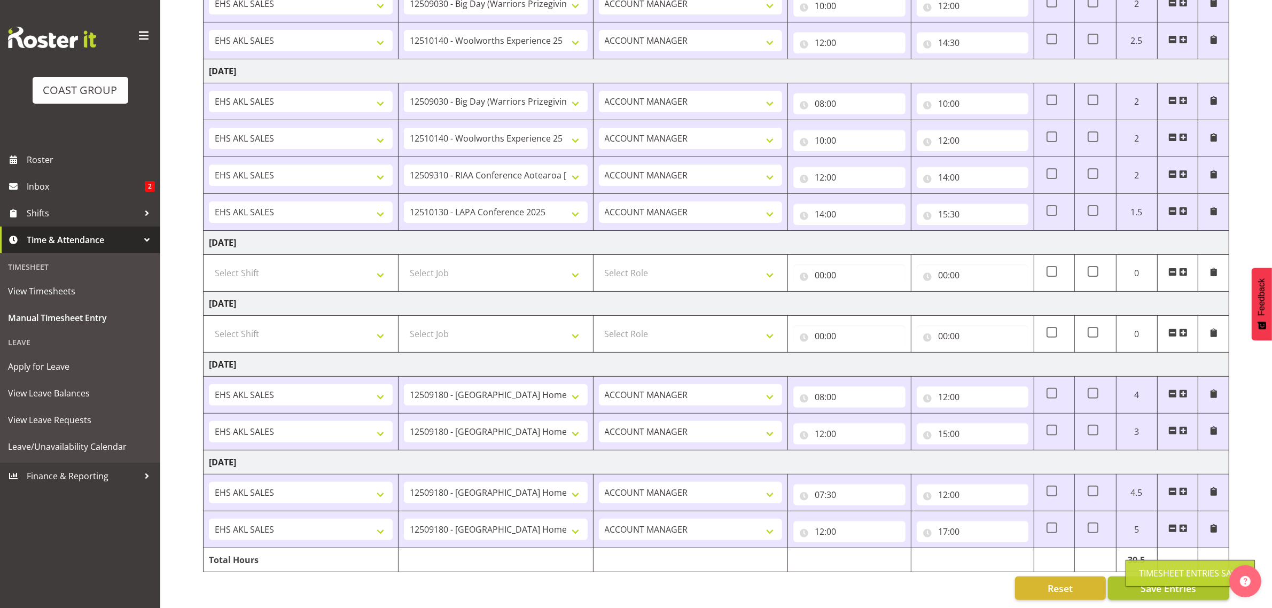
click at [1163, 577] on div "Timesheet Entries Save" at bounding box center [1189, 573] width 129 height 27
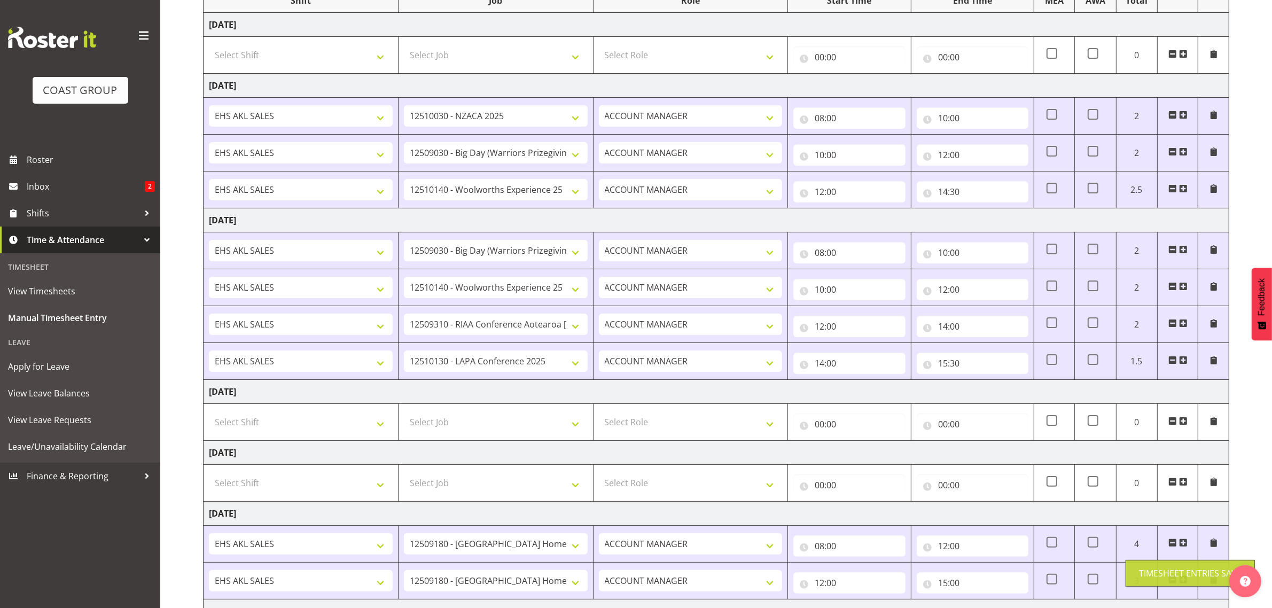
scroll to position [0, 0]
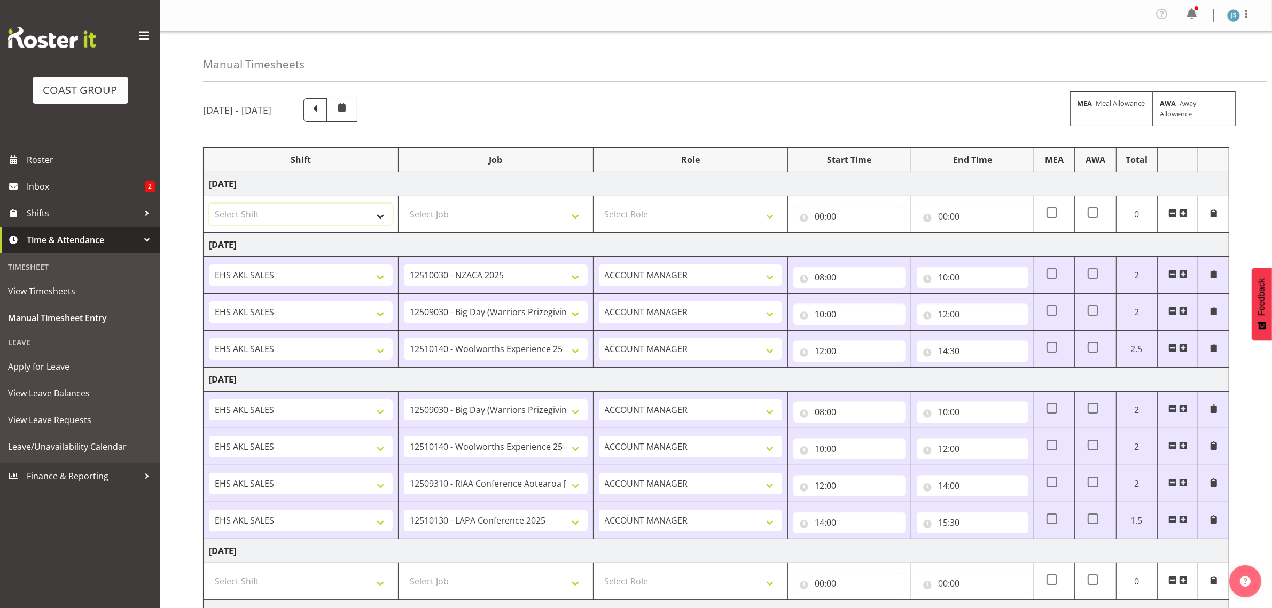
drag, startPoint x: 329, startPoint y: 209, endPoint x: 330, endPoint y: 219, distance: 10.2
click at [329, 209] on select "Select Shift EHS AKL SALES" at bounding box center [301, 213] width 184 height 21
select select "1327"
click at [209, 205] on select "Select Shift EHS AKL SALES" at bounding box center [301, 213] width 184 height 21
click at [455, 216] on select "Select Job 1 Carlton Events 1 Carlton Hamilton 1 Carlton Wellington 1 EHS WAREH…" at bounding box center [496, 213] width 184 height 21
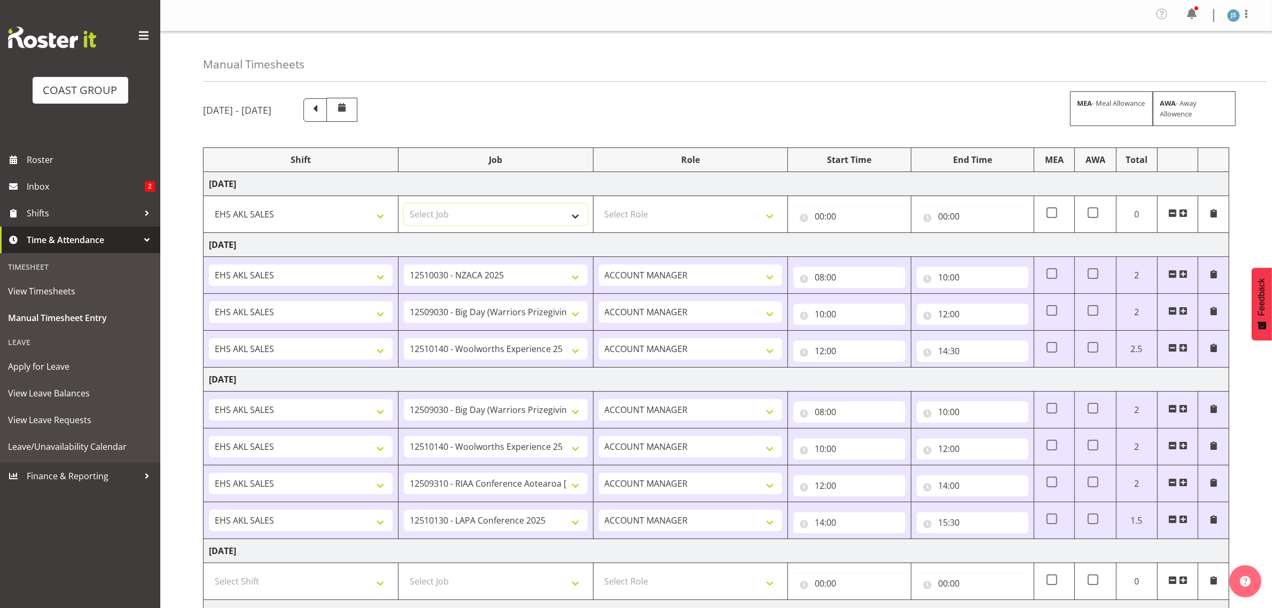
click at [455, 216] on select "Select Job 1 Carlton Events 1 Carlton Hamilton 1 Carlton Wellington 1 EHS WAREH…" at bounding box center [496, 213] width 184 height 21
select select "10237"
click at [404, 205] on select "Select Job 1 Carlton Events 1 Carlton Hamilton 1 Carlton Wellington 1 EHS WAREH…" at bounding box center [496, 213] width 184 height 21
click at [674, 216] on select "Select Role ACCOUNT MANAGER Account Manager" at bounding box center [691, 213] width 184 height 21
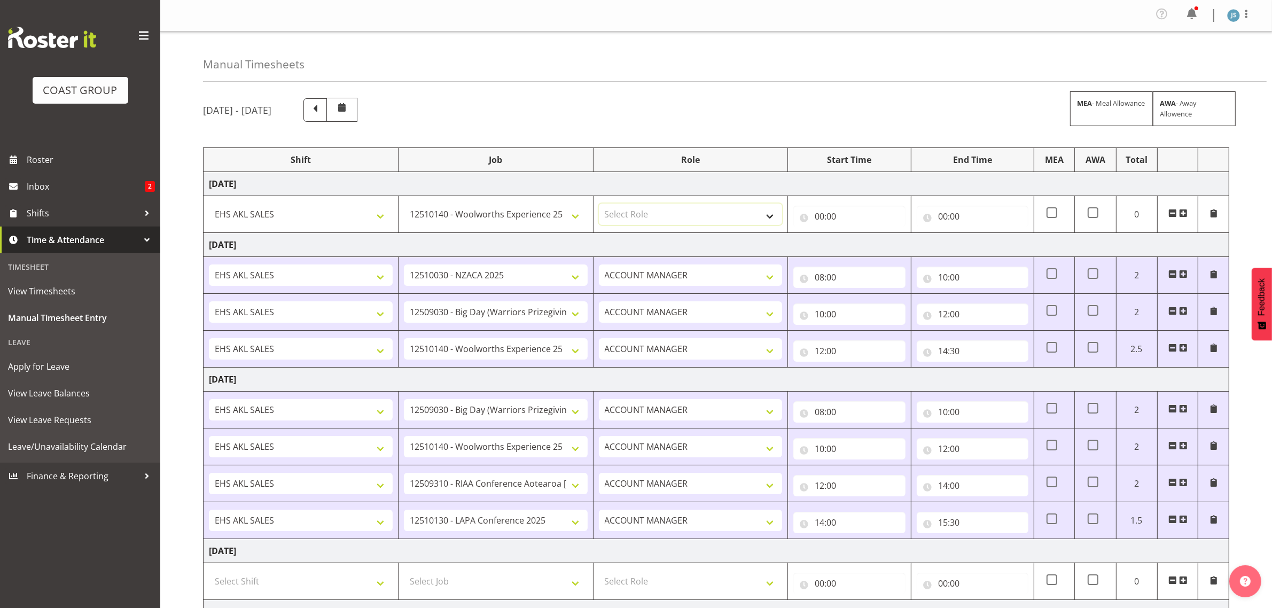
select select "197"
click at [599, 205] on select "Select Role ACCOUNT MANAGER Account Manager" at bounding box center [691, 213] width 184 height 21
click at [833, 214] on input "00:00" at bounding box center [849, 216] width 112 height 21
click at [861, 243] on select "00 01 02 03 04 05 06 07 08 09 10 11 12 13 14 15 16 17 18 19 20 21 22 23" at bounding box center [866, 243] width 24 height 21
select select "8"
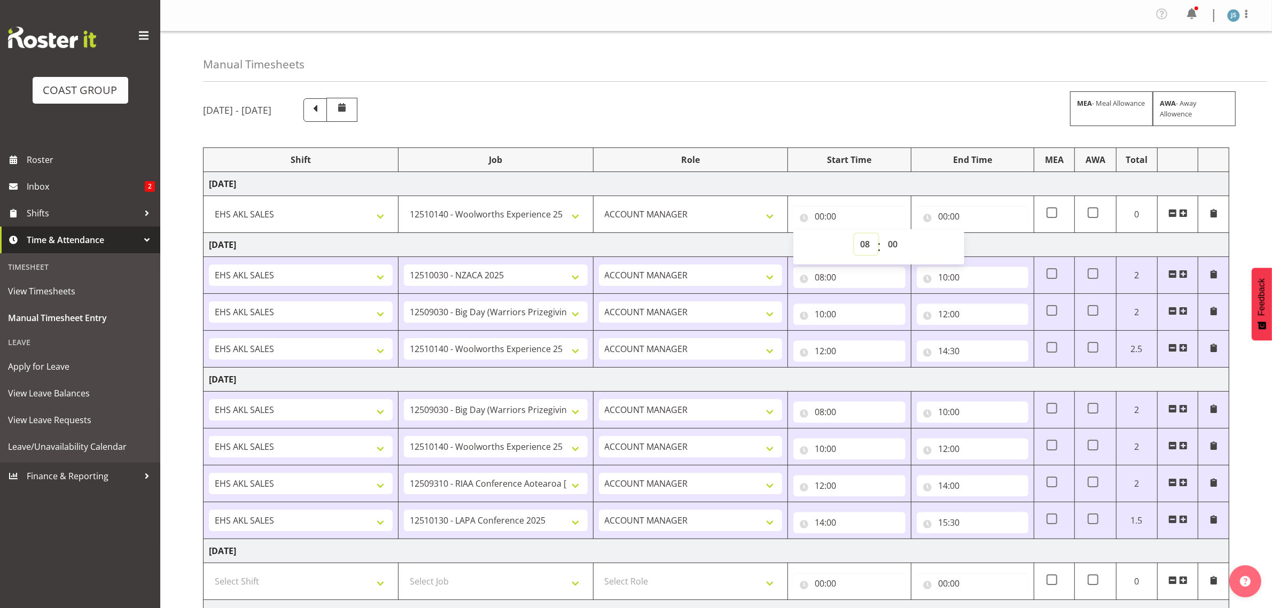
click at [854, 234] on select "00 01 02 03 04 05 06 07 08 09 10 11 12 13 14 15 16 17 18 19 20 21 22 23" at bounding box center [866, 243] width 24 height 21
type input "08:00"
click at [969, 209] on input "00:00" at bounding box center [972, 216] width 112 height 21
click at [986, 241] on select "00 01 02 03 04 05 06 07 08 09 10 11 12 13 14 15 16 17 18 19 20 21 22 23" at bounding box center [989, 243] width 24 height 21
select select "12"
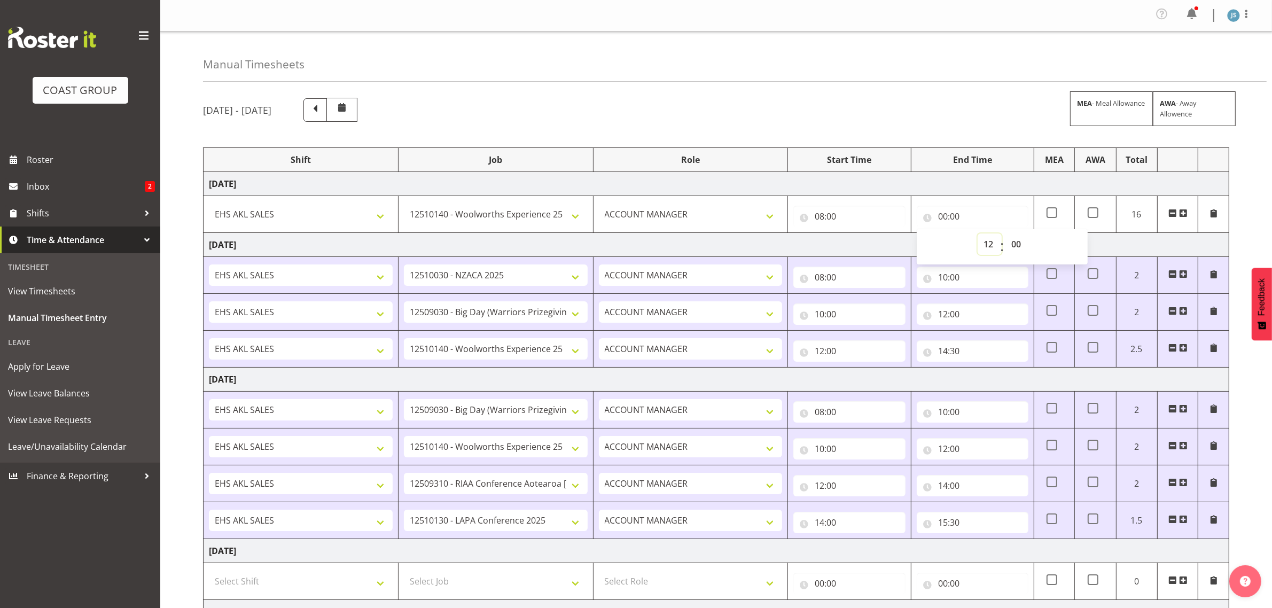
click at [977, 234] on select "00 01 02 03 04 05 06 07 08 09 10 11 12 13 14 15 16 17 18 19 20 21 22 23" at bounding box center [989, 243] width 24 height 21
type input "12:00"
click at [1182, 213] on span at bounding box center [1183, 213] width 9 height 9
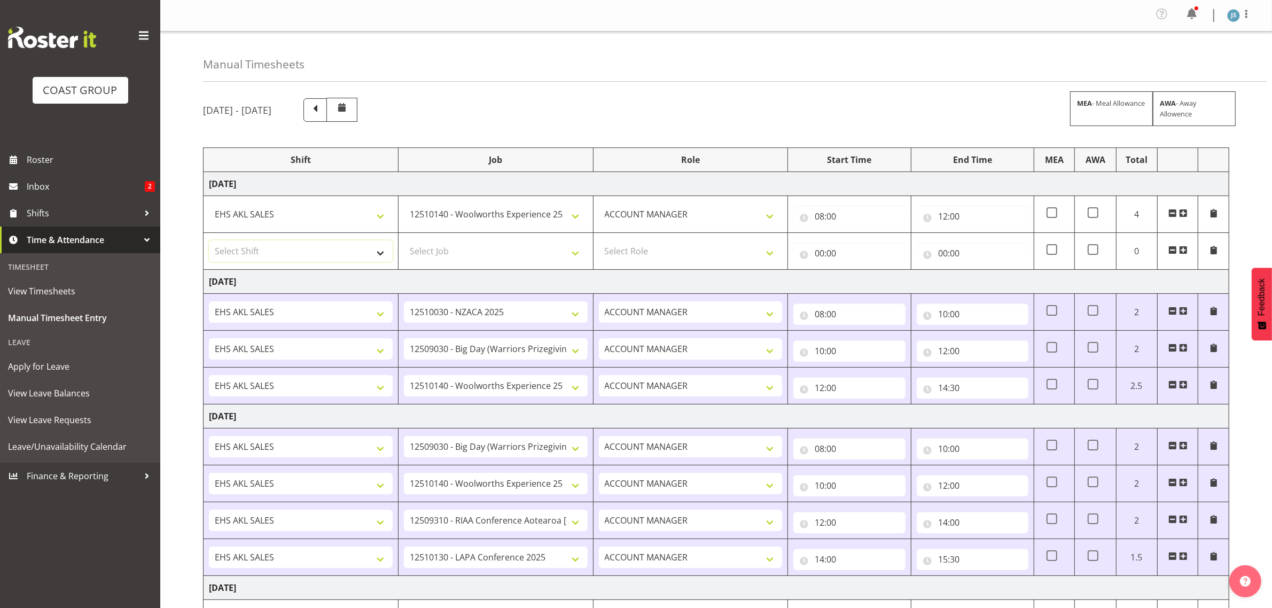
click at [302, 248] on select "Select Shift EHS AKL SALES" at bounding box center [301, 250] width 184 height 21
select select "1327"
click at [209, 242] on select "Select Shift EHS AKL SALES" at bounding box center [301, 250] width 184 height 21
click at [436, 245] on select "Select Job 1 Carlton Events 1 Carlton Hamilton 1 Carlton Wellington 1 EHS WAREH…" at bounding box center [496, 250] width 184 height 21
select select "9288"
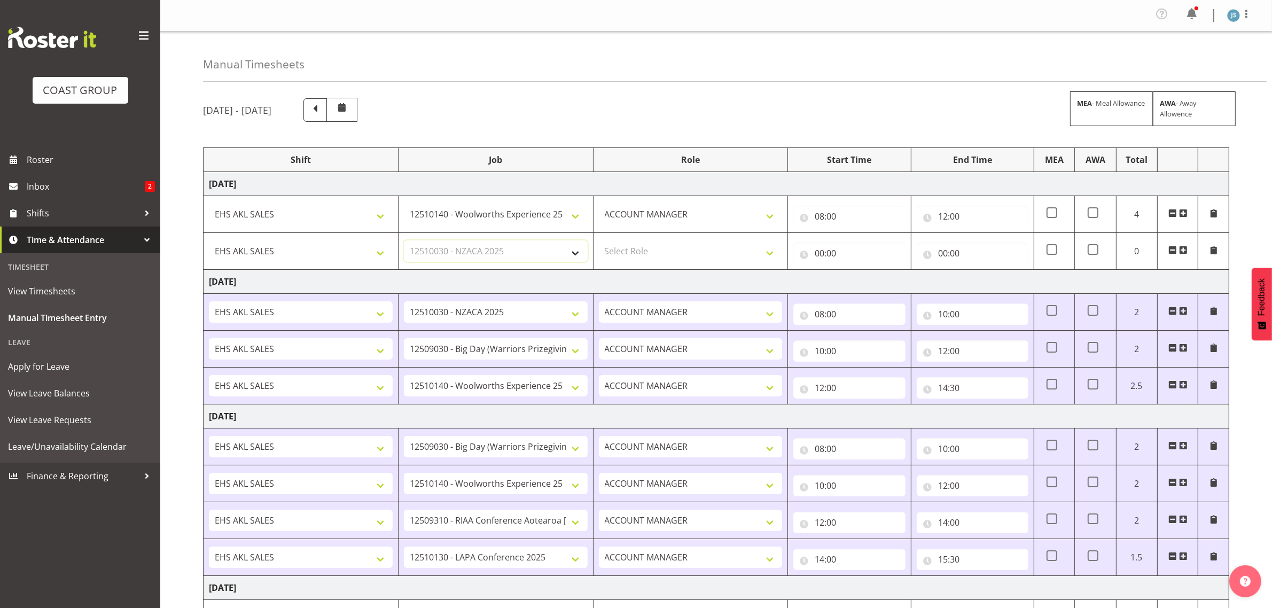
click at [404, 242] on select "Select Job 1 Carlton Events 1 Carlton Hamilton 1 Carlton Wellington 1 EHS WAREH…" at bounding box center [496, 250] width 184 height 21
click at [687, 255] on select "Select Role ACCOUNT MANAGER Account Manager" at bounding box center [691, 250] width 184 height 21
select select "197"
click at [599, 242] on select "Select Role ACCOUNT MANAGER Account Manager" at bounding box center [691, 250] width 184 height 21
drag, startPoint x: 836, startPoint y: 255, endPoint x: 860, endPoint y: 300, distance: 50.6
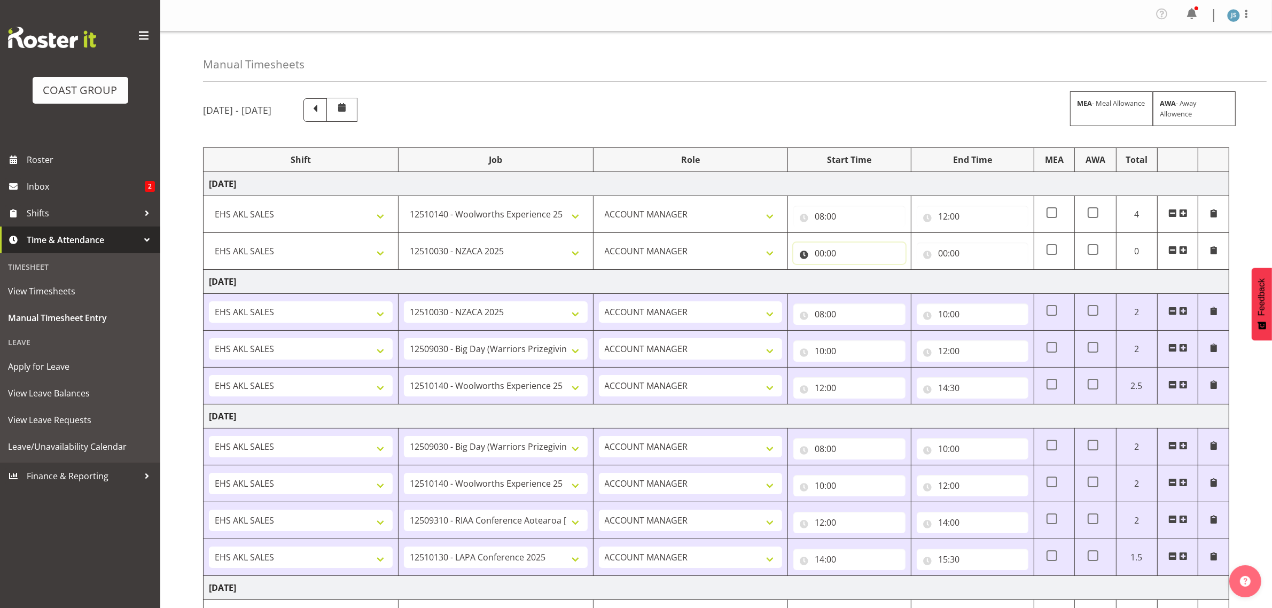
click at [836, 255] on input "00:00" at bounding box center [849, 252] width 112 height 21
click at [864, 285] on select "00 01 02 03 04 05 06 07 08 09 10 11 12 13 14 15 16 17 18 19 20 21 22 23" at bounding box center [866, 280] width 24 height 21
select select "12"
click at [854, 272] on select "00 01 02 03 04 05 06 07 08 09 10 11 12 13 14 15 16 17 18 19 20 21 22 23" at bounding box center [866, 280] width 24 height 21
type input "12:00"
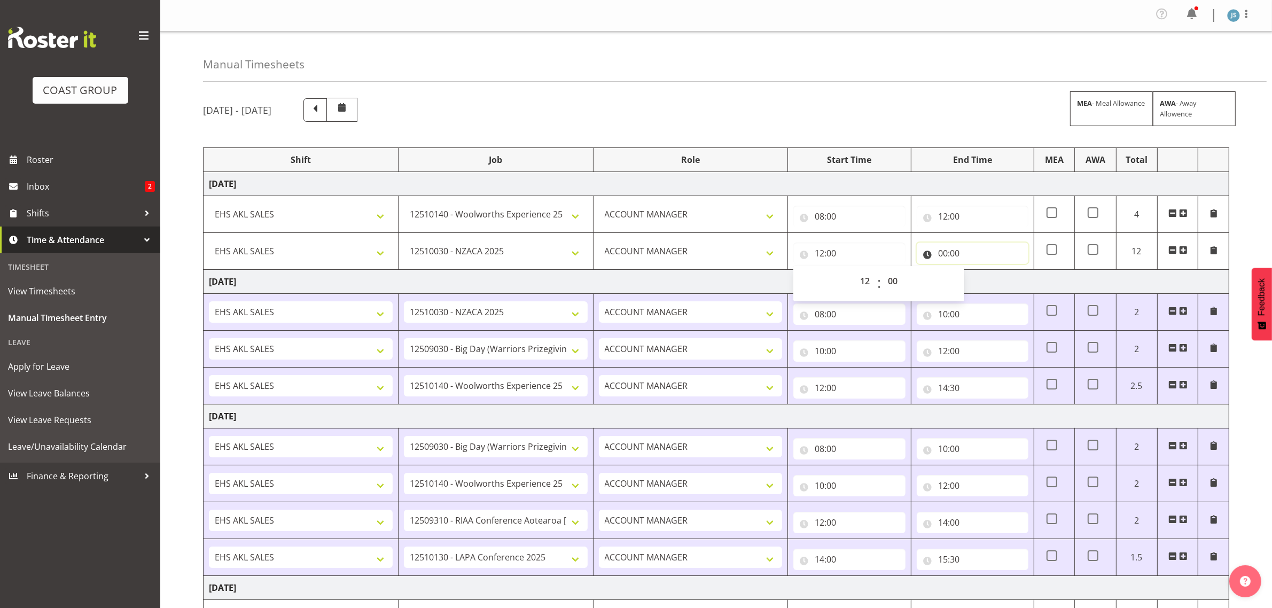
drag, startPoint x: 992, startPoint y: 260, endPoint x: 1004, endPoint y: 279, distance: 22.5
click at [992, 259] on input "00:00" at bounding box center [972, 252] width 112 height 21
click at [986, 272] on select "00 01 02 03 04 05 06 07 08 09 10 11 12 13 14 15 16 17 18 19 20 21 22 23" at bounding box center [989, 280] width 24 height 21
select select "14"
click at [977, 272] on select "00 01 02 03 04 05 06 07 08 09 10 11 12 13 14 15 16 17 18 19 20 21 22 23" at bounding box center [989, 280] width 24 height 21
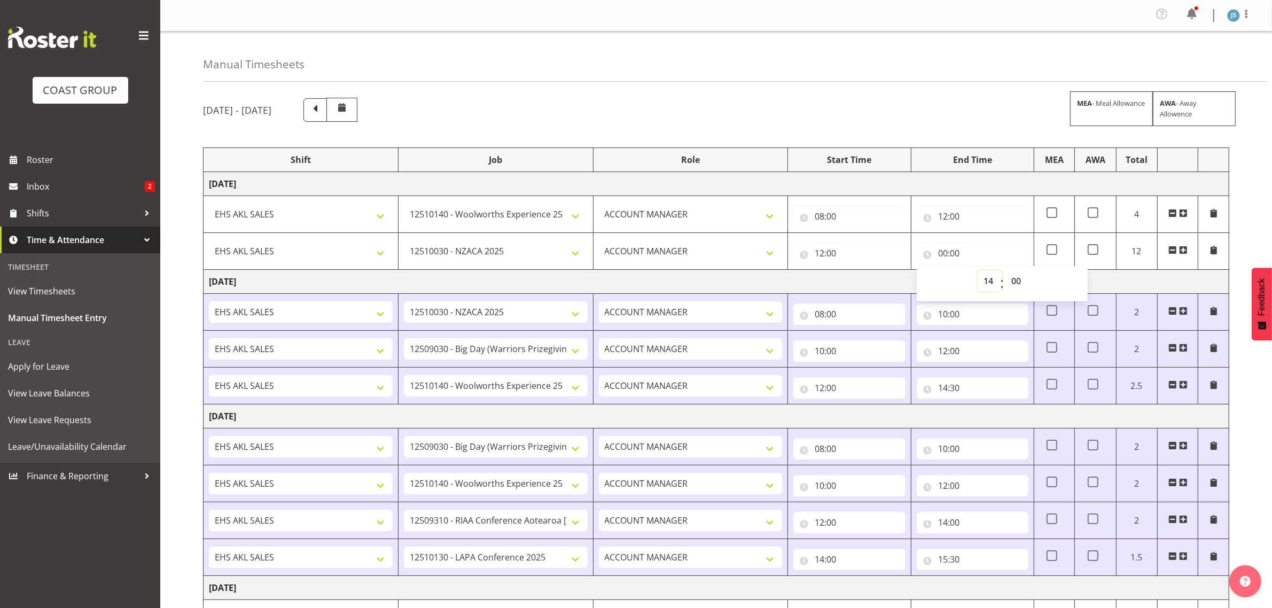
type input "14:00"
click at [1020, 275] on select "00 01 02 03 04 05 06 07 08 09 10 11 12 13 14 15 16 17 18 19 20 21 22 23 24 25 2…" at bounding box center [1017, 280] width 24 height 21
select select "30"
click at [1005, 272] on select "00 01 02 03 04 05 06 07 08 09 10 11 12 13 14 15 16 17 18 19 20 21 22 23 24 25 2…" at bounding box center [1017, 280] width 24 height 21
type input "14:30"
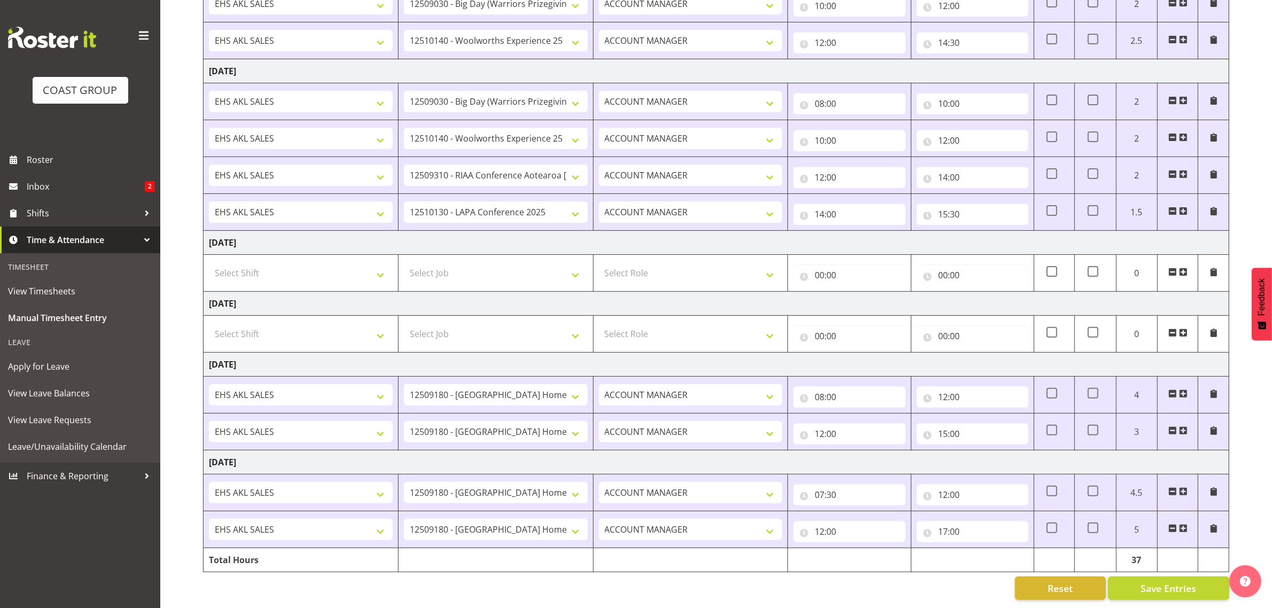
scroll to position [359, 0]
click at [1146, 581] on span "Save Entries" at bounding box center [1168, 588] width 56 height 14
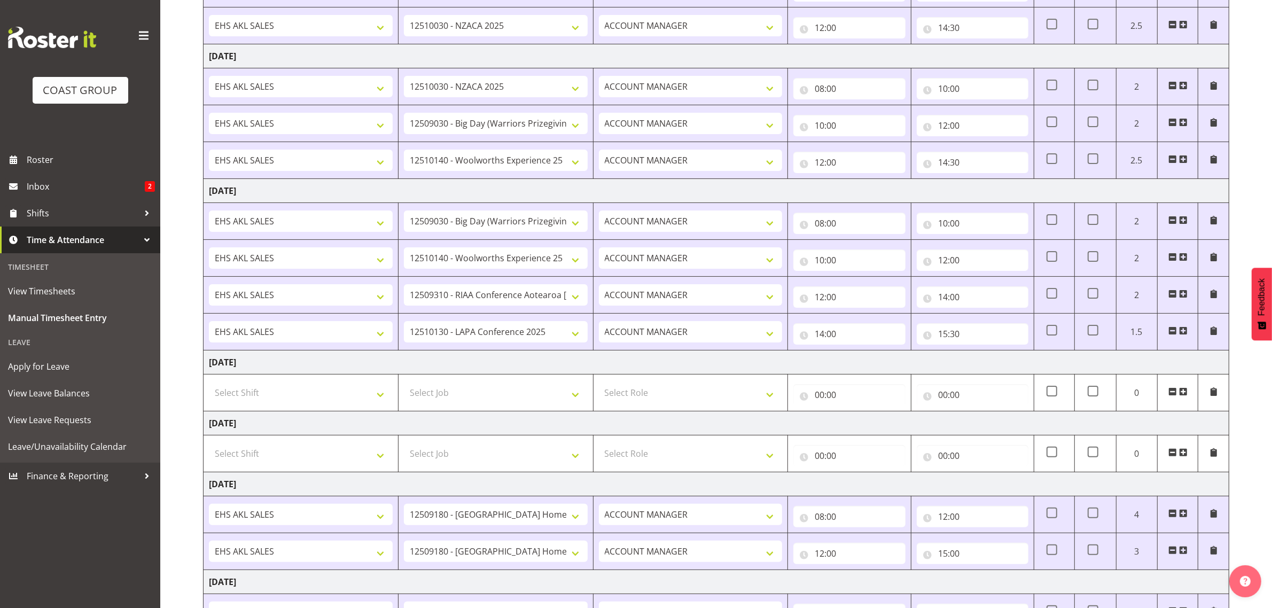
scroll to position [0, 0]
